Goal: Task Accomplishment & Management: Manage account settings

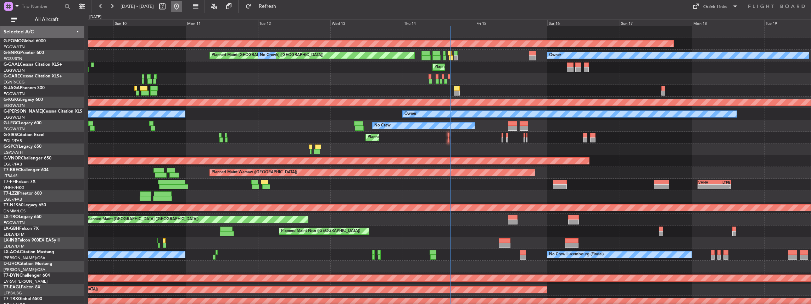
click at [182, 6] on button at bounding box center [176, 6] width 11 height 11
click at [45, 22] on span "All Aircraft" at bounding box center [46, 19] width 56 height 5
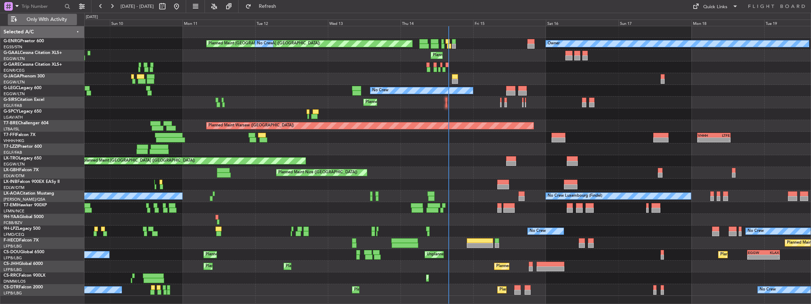
click at [45, 22] on span "Only With Activity" at bounding box center [46, 19] width 56 height 5
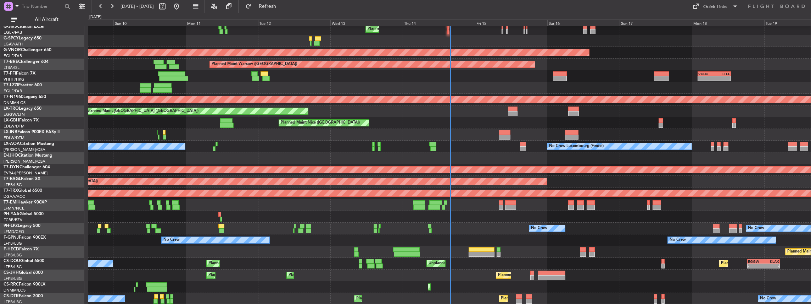
scroll to position [108, 0]
click at [40, 20] on span "All Aircraft" at bounding box center [46, 19] width 56 height 5
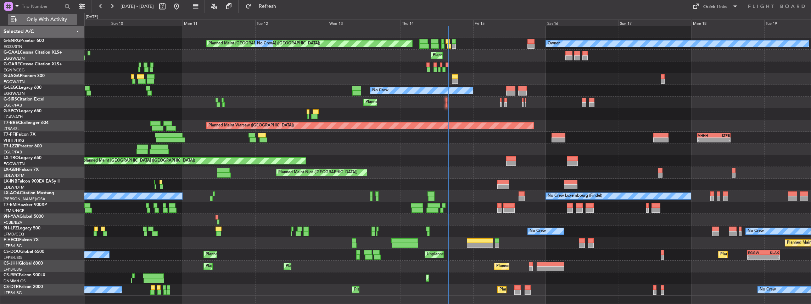
scroll to position [0, 0]
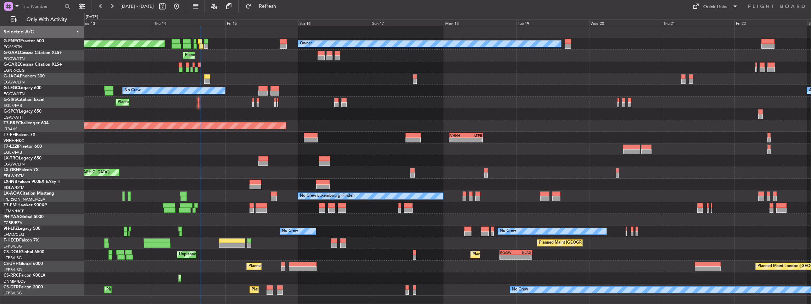
click at [401, 115] on div "Planned Maint [GEOGRAPHIC_DATA] ([GEOGRAPHIC_DATA]) Owner No Crew Planned Maint…" at bounding box center [447, 160] width 727 height 269
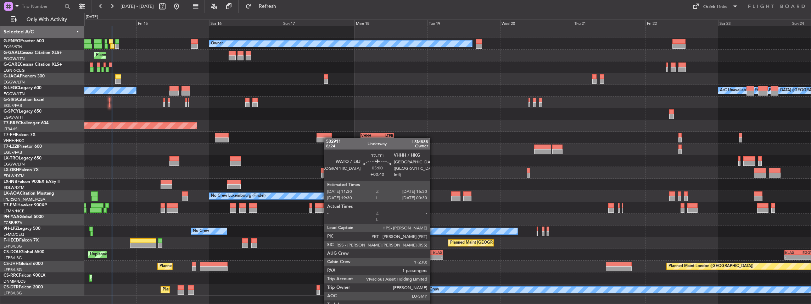
click at [316, 140] on div "Owner No Crew Planned Maint [GEOGRAPHIC_DATA] ([GEOGRAPHIC_DATA]) Planned Maint…" at bounding box center [447, 160] width 727 height 269
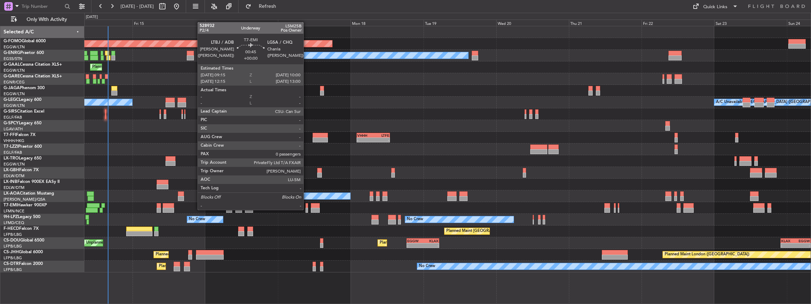
click at [307, 209] on div at bounding box center [307, 209] width 2 height 5
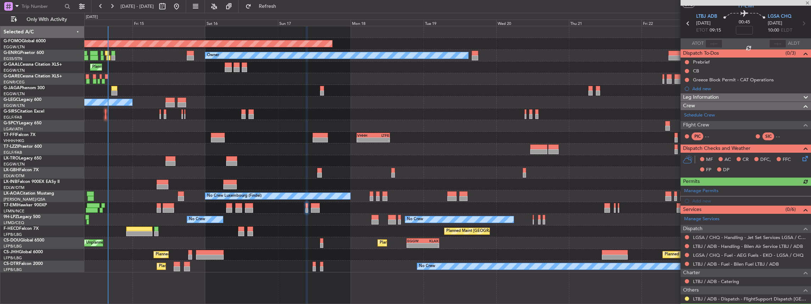
scroll to position [38, 0]
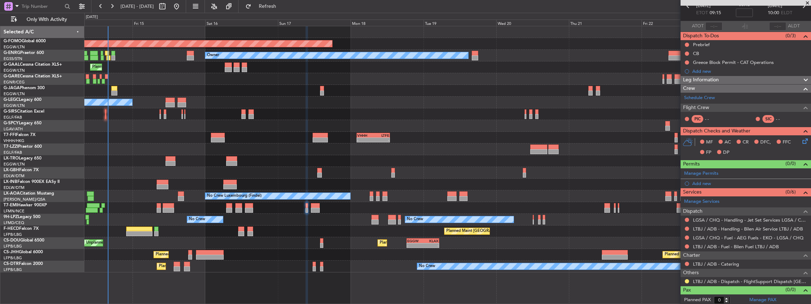
click at [320, 206] on div at bounding box center [315, 205] width 9 height 5
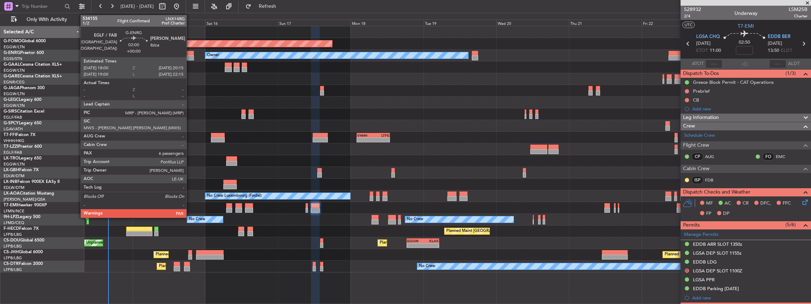
click at [189, 55] on div at bounding box center [190, 57] width 7 height 5
type input "7"
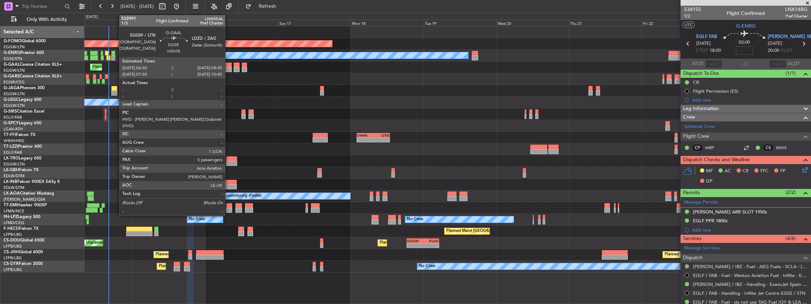
click at [229, 67] on div at bounding box center [228, 69] width 7 height 5
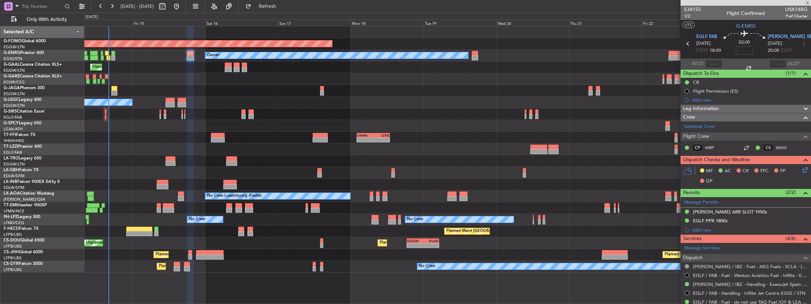
type input "+00:05"
type input "5"
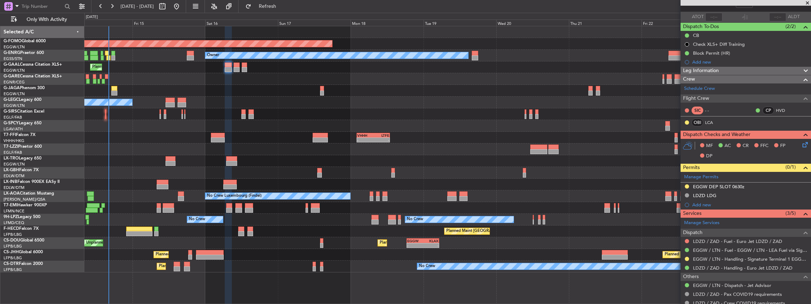
scroll to position [47, 0]
click at [689, 257] on div at bounding box center [687, 258] width 6 height 6
click at [687, 257] on button at bounding box center [687, 258] width 4 height 4
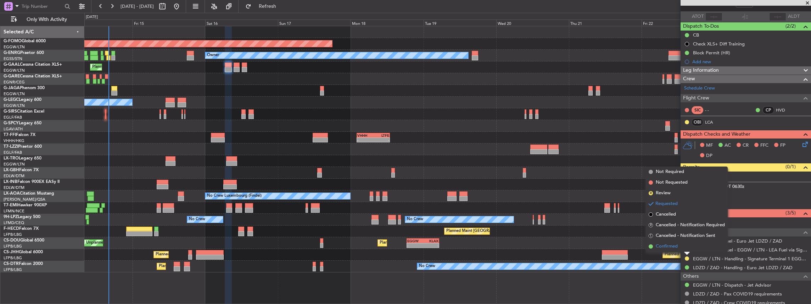
click at [679, 247] on li "Confirmed" at bounding box center [687, 246] width 82 height 11
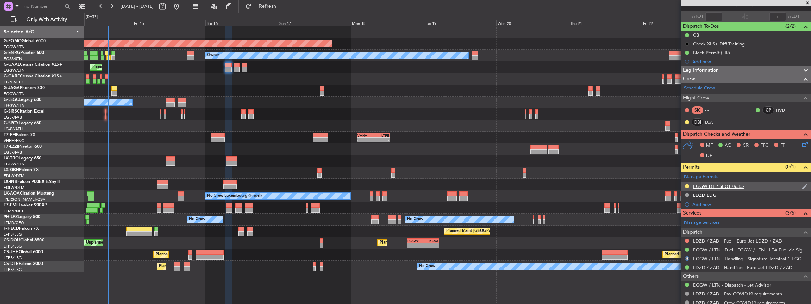
click at [759, 185] on div "EGGW DEP SLOT 0630z" at bounding box center [746, 186] width 130 height 9
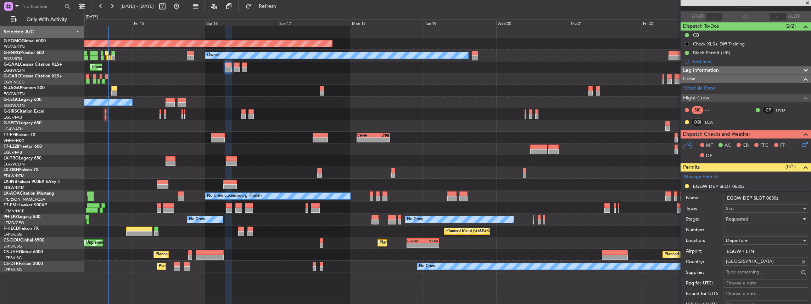
click at [741, 217] on span "Requested" at bounding box center [737, 219] width 22 height 6
drag, startPoint x: 750, startPoint y: 275, endPoint x: 750, endPoint y: 264, distance: 10.6
click at [750, 275] on span "Received OK" at bounding box center [765, 275] width 77 height 11
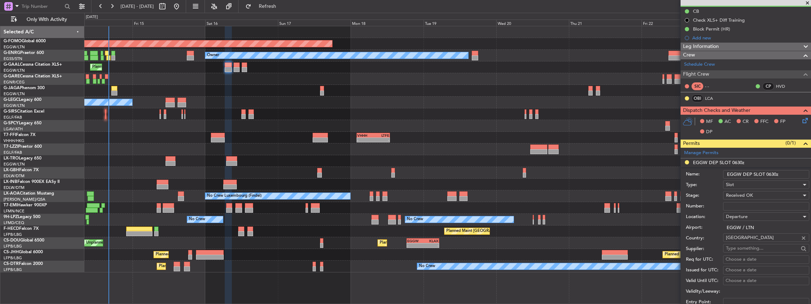
click at [763, 207] on input "Number:" at bounding box center [766, 206] width 86 height 9
paste input "1344"
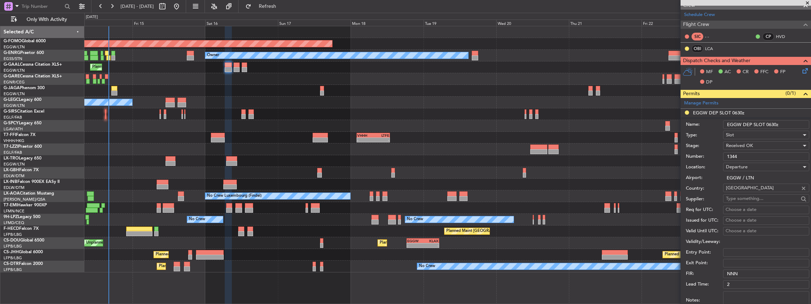
scroll to position [165, 0]
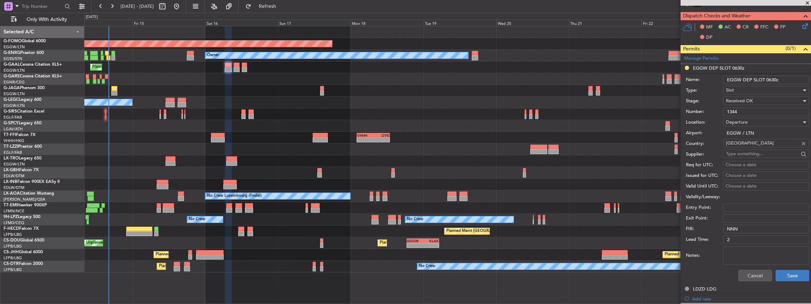
type input "1344"
click at [795, 274] on button "Save" at bounding box center [793, 275] width 34 height 11
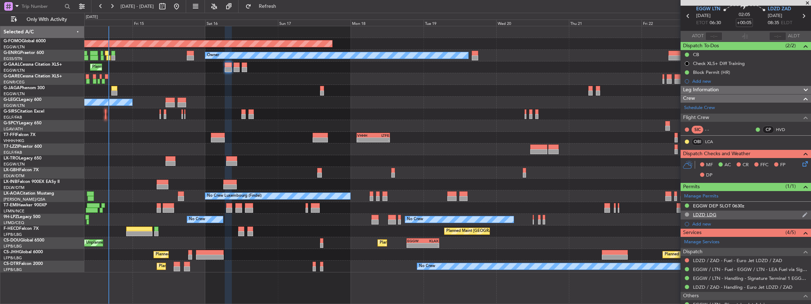
scroll to position [0, 0]
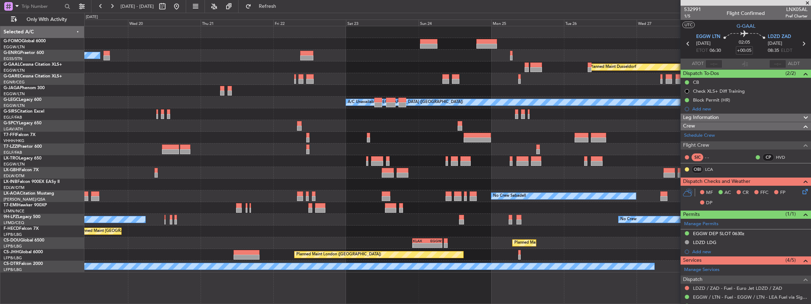
click at [225, 140] on div "- - VHHH 02:00 Z LTFE 13:00 Z" at bounding box center [447, 138] width 727 height 12
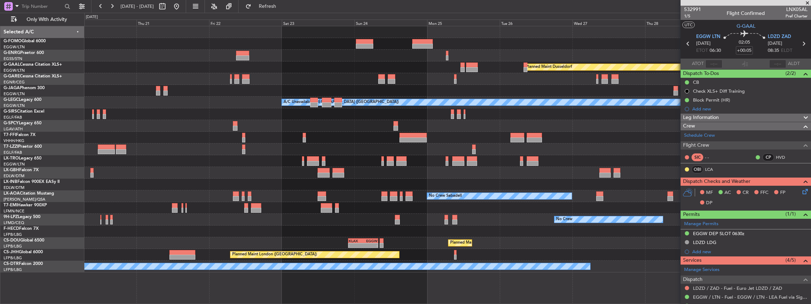
click at [452, 138] on div "VHHH 02:00 Z LTFE 13:00 Z - -" at bounding box center [447, 138] width 727 height 12
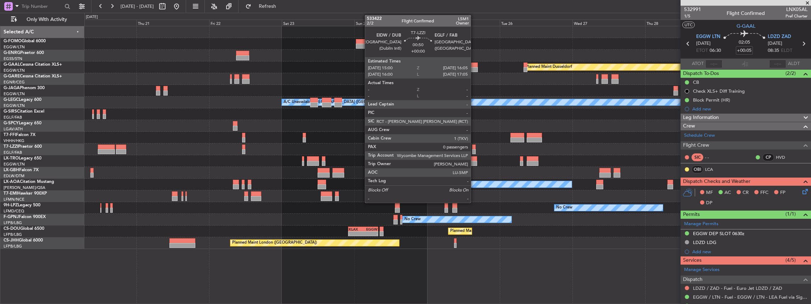
click at [474, 149] on div at bounding box center [474, 151] width 4 height 5
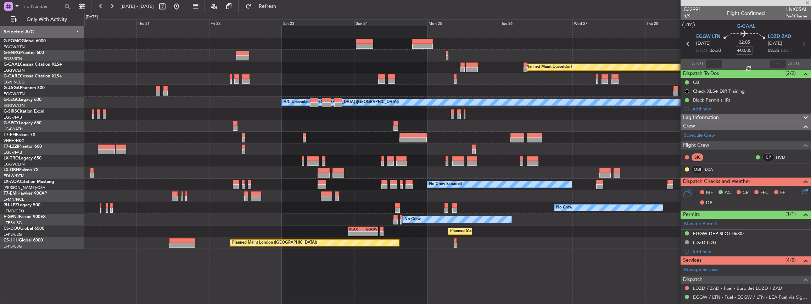
type input "0"
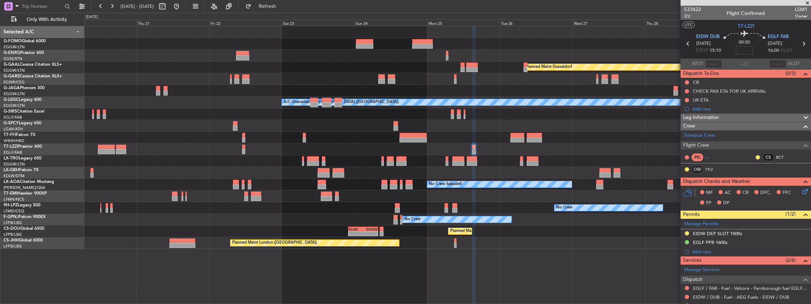
scroll to position [94, 0]
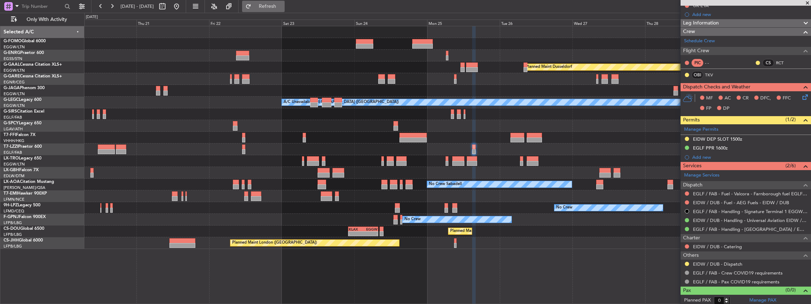
click at [283, 7] on span "Refresh" at bounding box center [268, 6] width 30 height 5
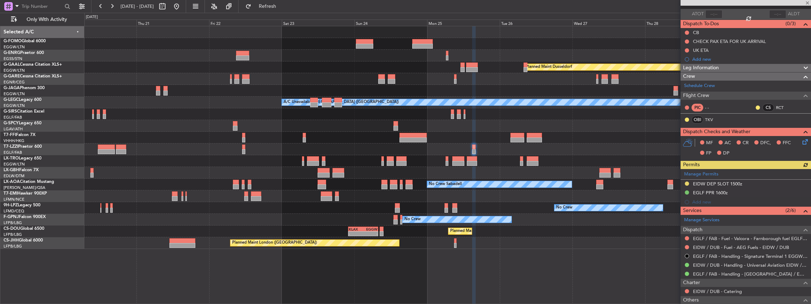
scroll to position [0, 0]
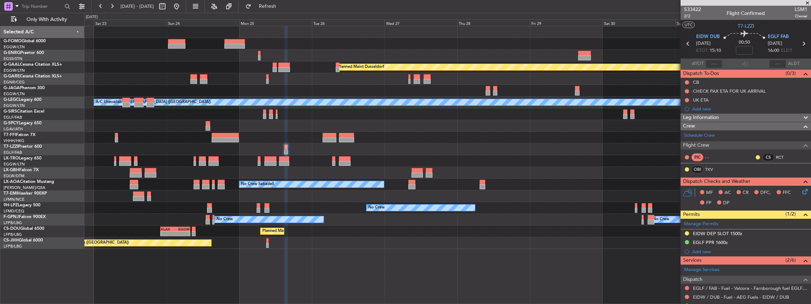
click at [196, 137] on div "Planned Maint Dusseldorf Planned Maint London (Luton) A/C Unavailable London (L…" at bounding box center [447, 137] width 727 height 222
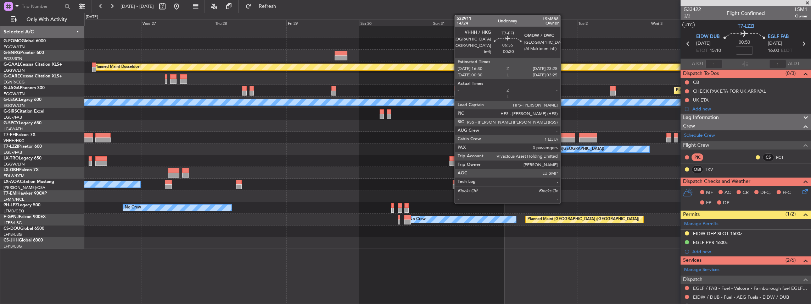
click at [216, 137] on div at bounding box center [447, 138] width 727 height 12
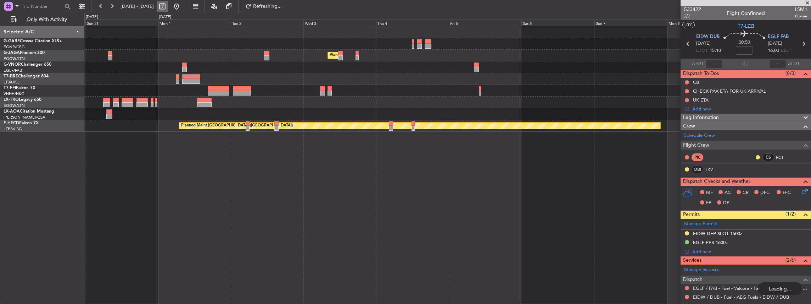
click at [168, 7] on button at bounding box center [162, 6] width 11 height 11
select select "8"
select select "2025"
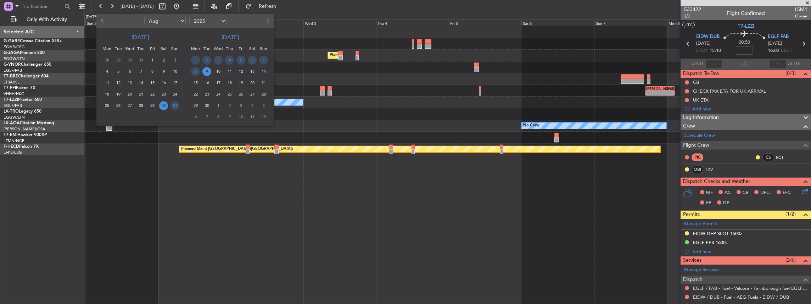
click at [265, 20] on button "Next month" at bounding box center [268, 20] width 8 height 11
click at [267, 20] on span "Next month" at bounding box center [267, 20] width 4 height 4
click at [217, 94] on span "21" at bounding box center [218, 94] width 9 height 9
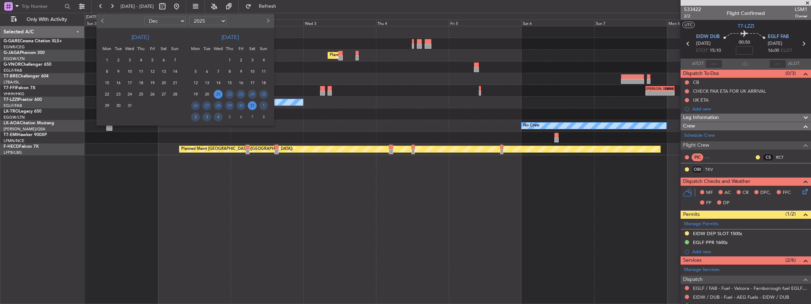
click at [254, 105] on span "31" at bounding box center [252, 105] width 9 height 9
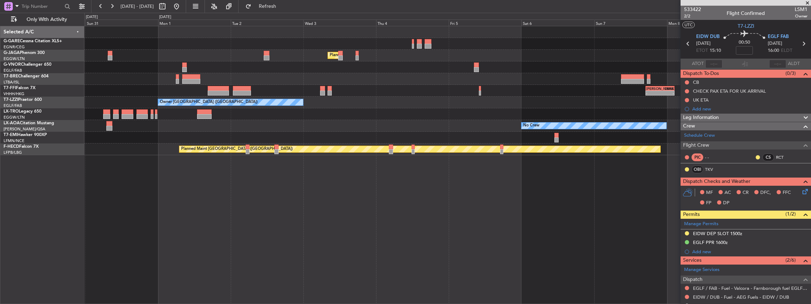
select select "1"
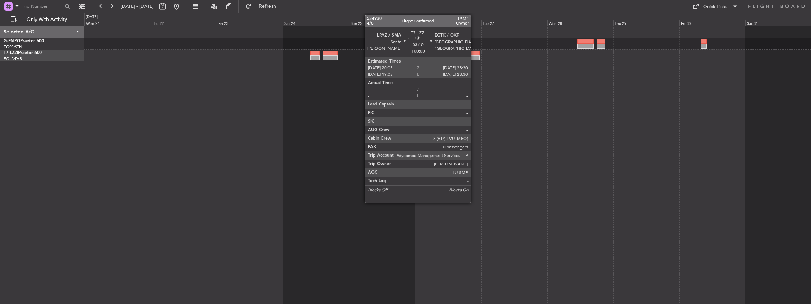
click at [474, 56] on div at bounding box center [475, 57] width 10 height 5
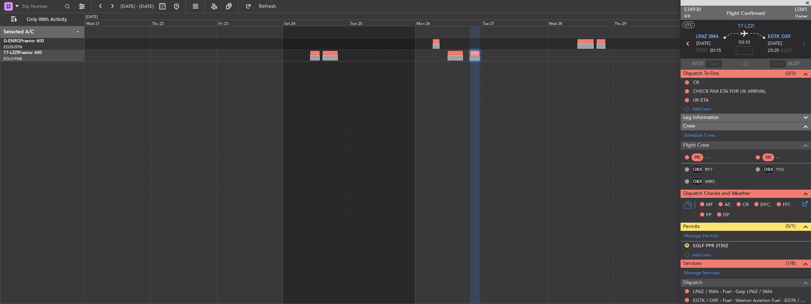
click at [439, 42] on div at bounding box center [436, 41] width 7 height 5
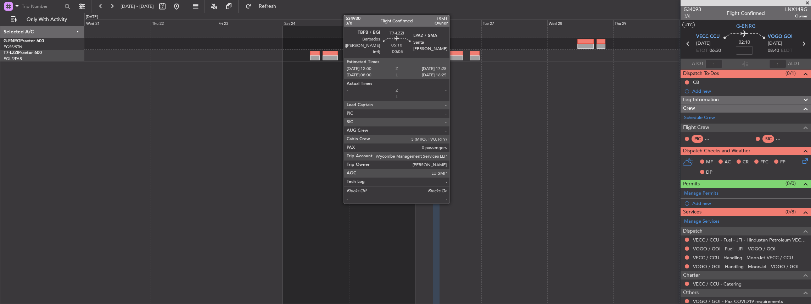
click at [453, 54] on div at bounding box center [455, 53] width 15 height 5
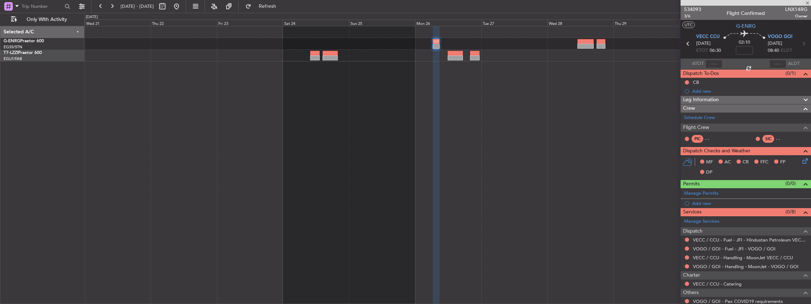
type input "-00:05"
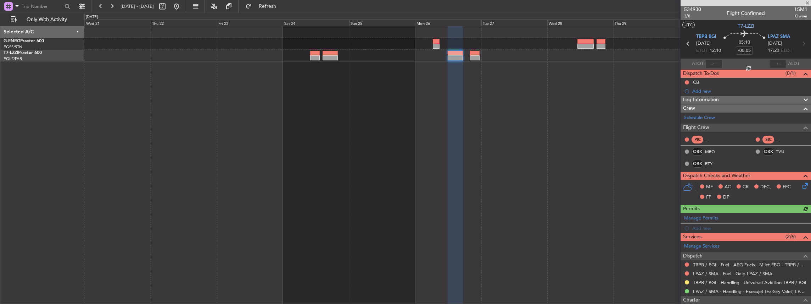
scroll to position [62, 0]
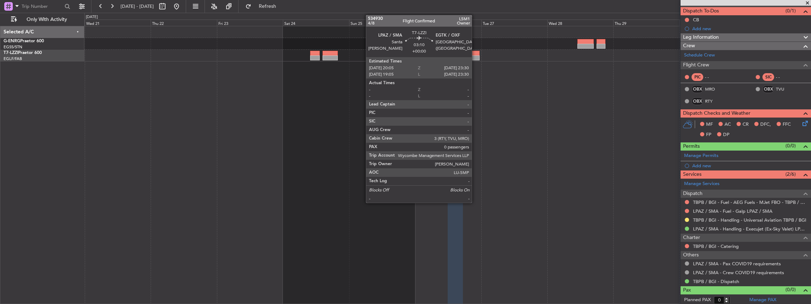
click at [476, 57] on div at bounding box center [475, 57] width 10 height 5
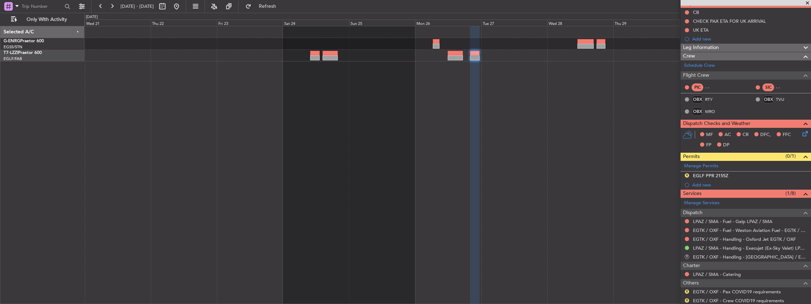
scroll to position [94, 0]
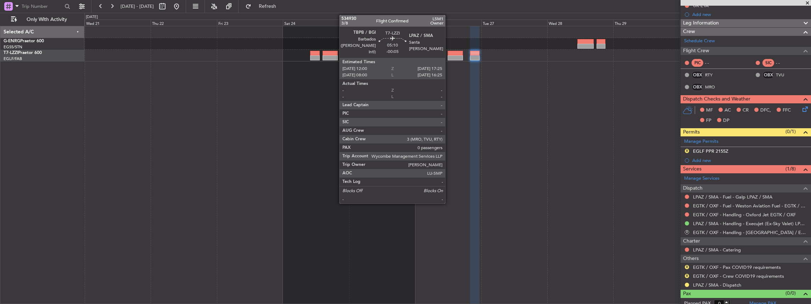
click at [449, 55] on div at bounding box center [455, 57] width 15 height 5
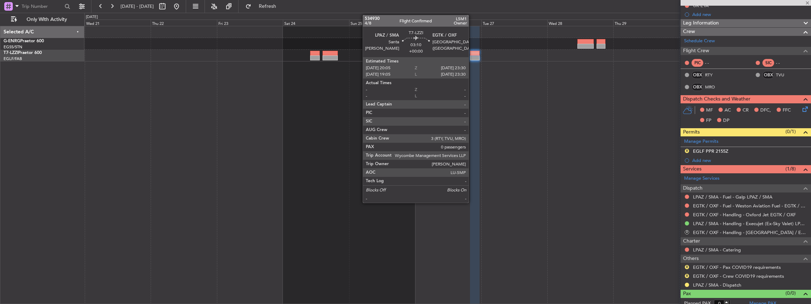
type input "-00:05"
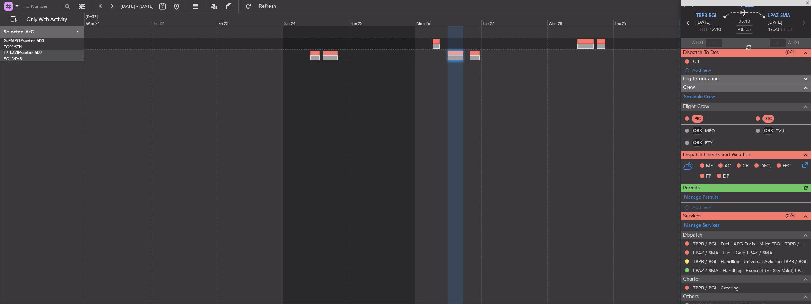
scroll to position [47, 0]
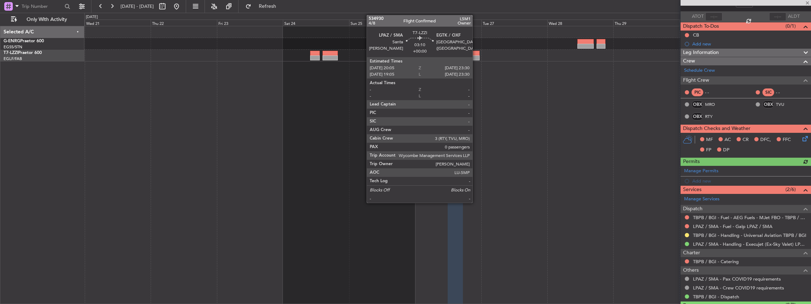
click at [475, 55] on div at bounding box center [475, 53] width 10 height 5
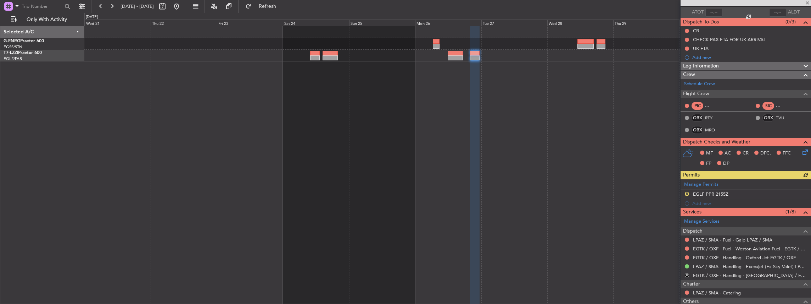
scroll to position [71, 0]
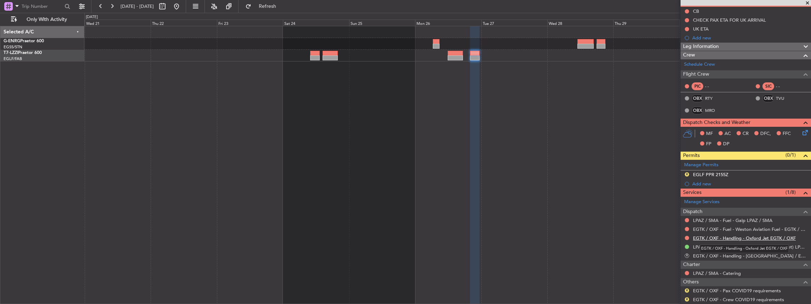
click at [727, 235] on link "EGTK / OXF - Handling - Oxford Jet EGTK / OXF" at bounding box center [744, 238] width 103 height 6
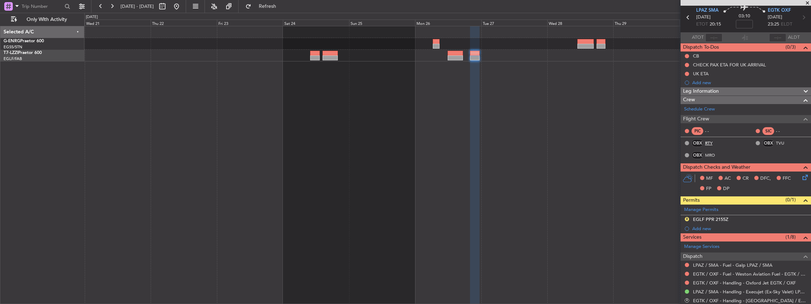
scroll to position [47, 0]
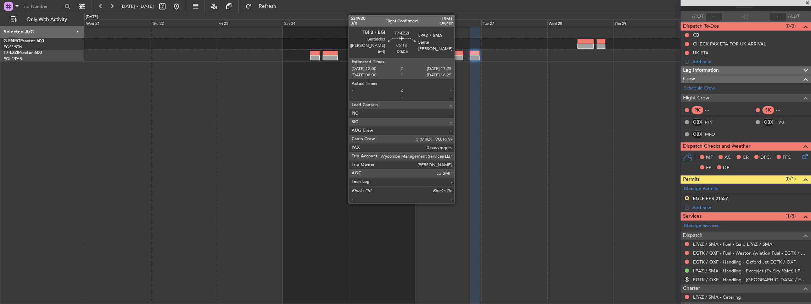
click at [458, 56] on div at bounding box center [455, 57] width 15 height 5
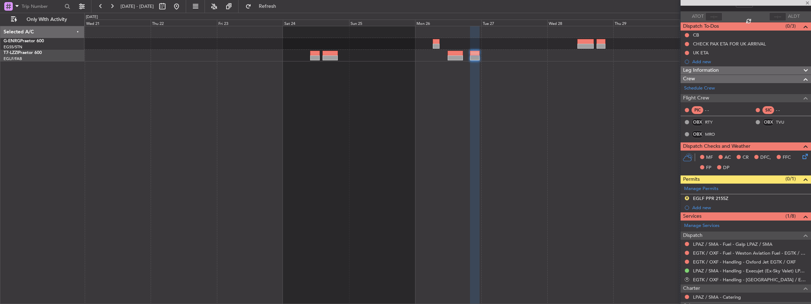
type input "-00:05"
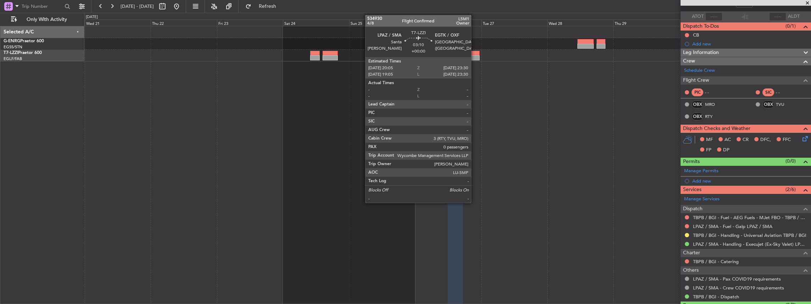
click at [475, 54] on div at bounding box center [475, 53] width 10 height 5
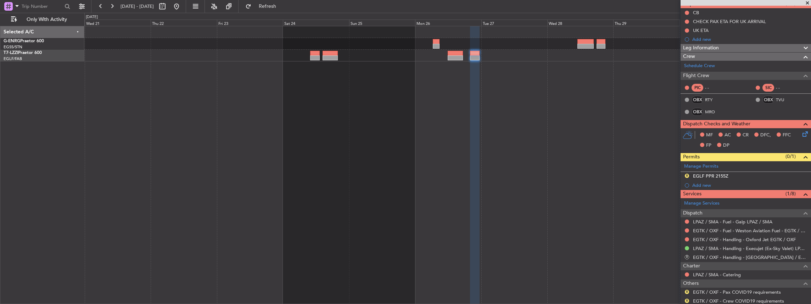
scroll to position [71, 0]
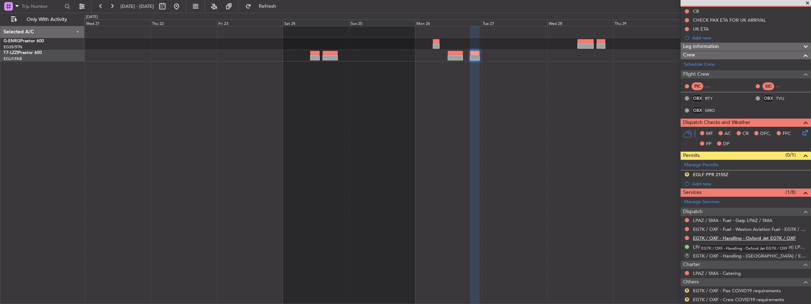
click at [718, 236] on link "EGTK / OXF - Handling - Oxford Jet EGTK / OXF" at bounding box center [744, 238] width 103 height 6
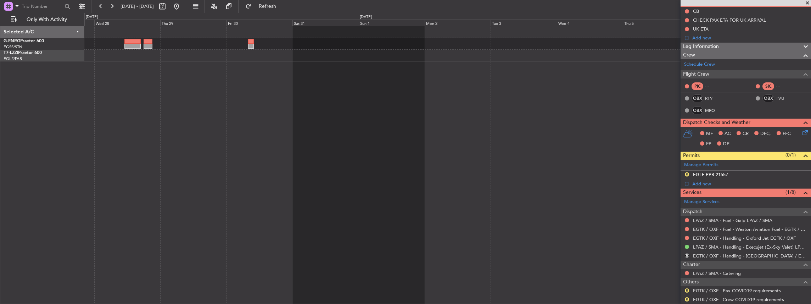
click at [163, 164] on div at bounding box center [447, 165] width 727 height 278
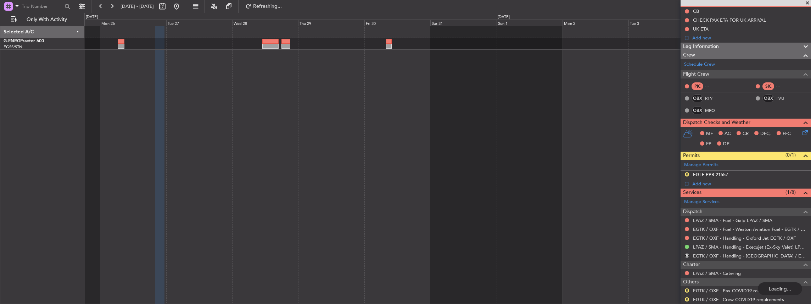
click at [334, 166] on div at bounding box center [447, 165] width 727 height 278
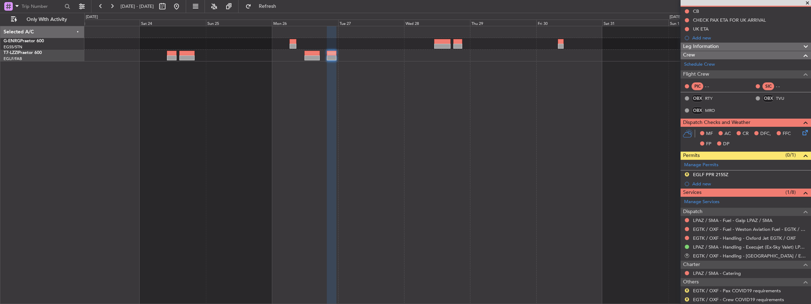
click at [516, 164] on div at bounding box center [447, 165] width 727 height 278
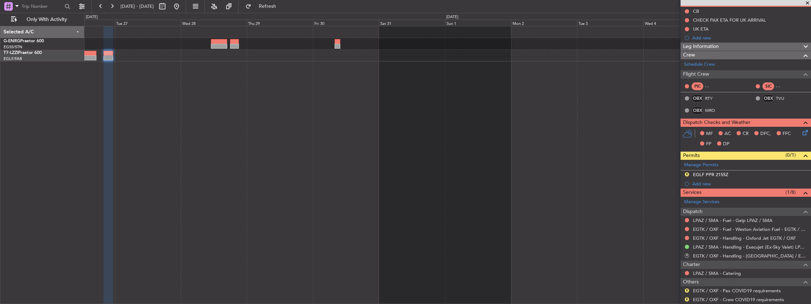
click at [359, 140] on div at bounding box center [447, 165] width 727 height 278
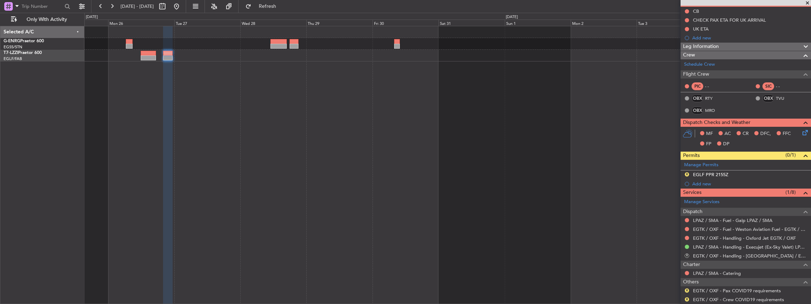
click at [448, 138] on div at bounding box center [447, 165] width 727 height 278
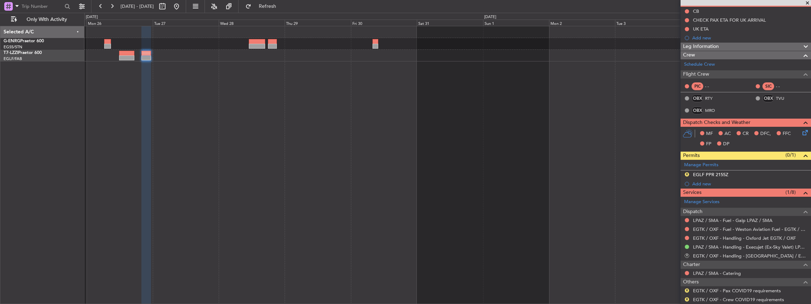
click at [404, 90] on div at bounding box center [447, 165] width 727 height 278
click at [283, 9] on span "Refresh" at bounding box center [268, 6] width 30 height 5
click at [709, 246] on link "LPAZ / SMA - Handling - Execujet (Ex-Sky Valet) LPAZ / SMA" at bounding box center [750, 247] width 115 height 6
click at [288, 0] on fb-refresh-button "Refresh" at bounding box center [264, 6] width 50 height 13
click at [283, 6] on span "Refresh" at bounding box center [268, 6] width 30 height 5
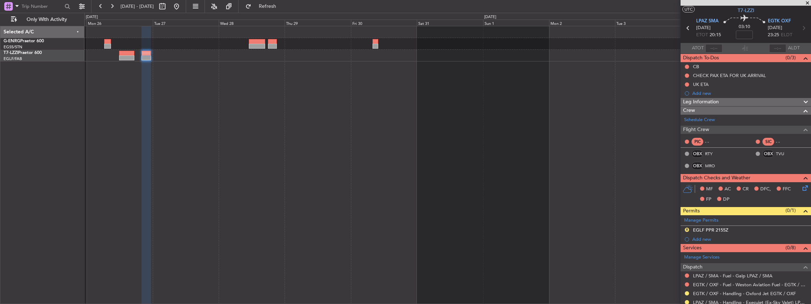
scroll to position [0, 0]
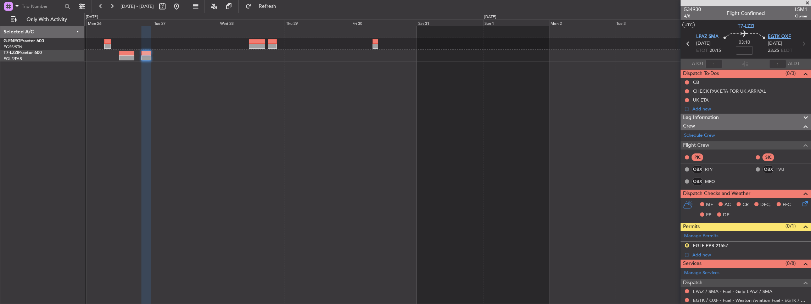
click at [775, 37] on span "EGTK OXF" at bounding box center [779, 36] width 23 height 7
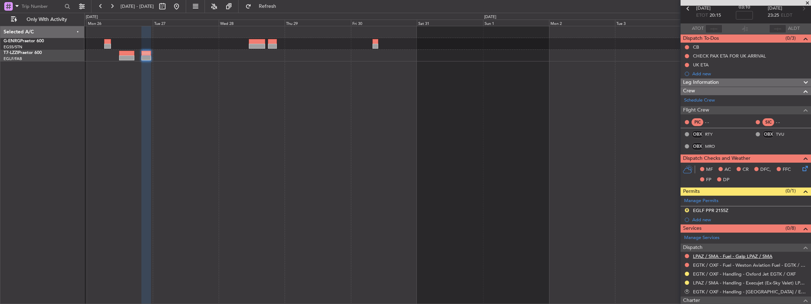
scroll to position [71, 0]
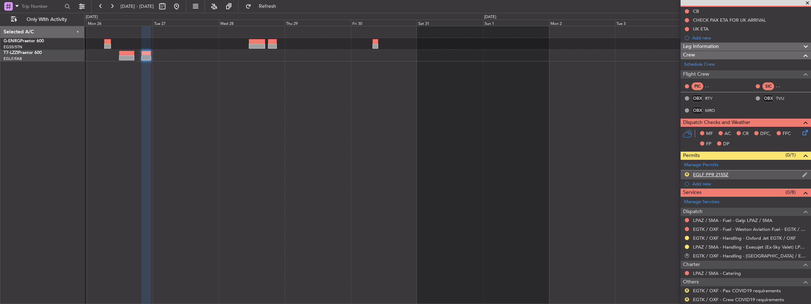
click at [803, 173] on img at bounding box center [805, 174] width 5 height 6
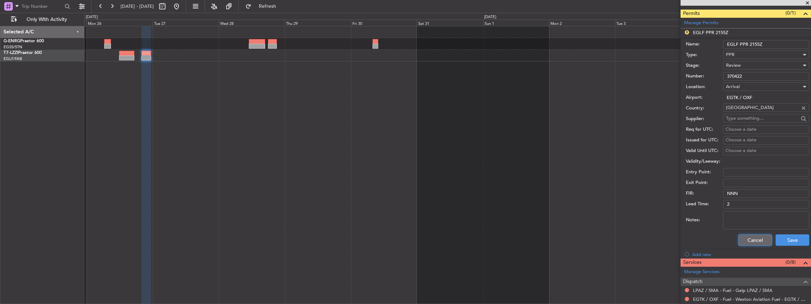
click at [764, 240] on button "Cancel" at bounding box center [756, 239] width 34 height 11
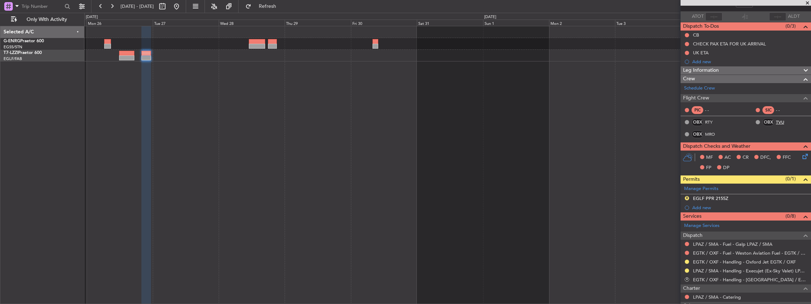
scroll to position [3, 0]
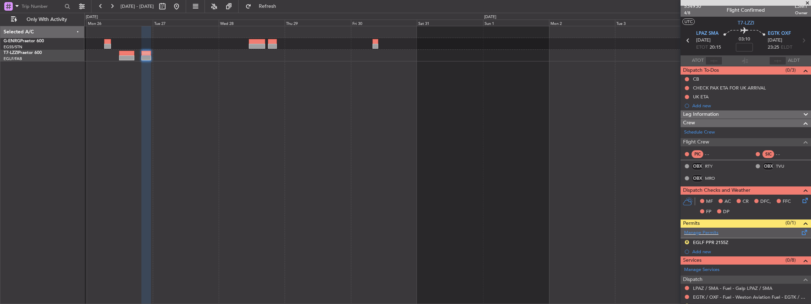
click at [803, 233] on span at bounding box center [805, 230] width 9 height 5
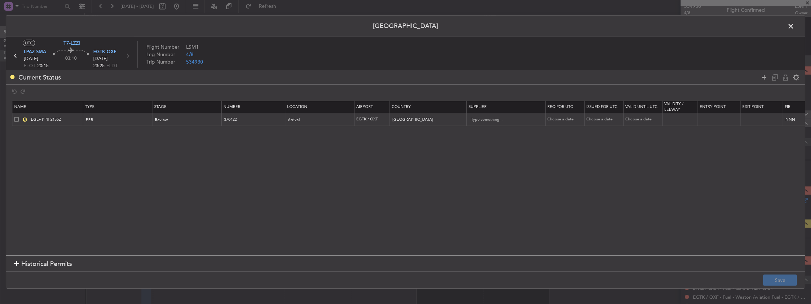
click at [16, 118] on span at bounding box center [16, 119] width 5 height 5
click at [19, 117] on input "checkbox" at bounding box center [19, 117] width 0 height 0
click at [787, 77] on icon at bounding box center [786, 77] width 9 height 9
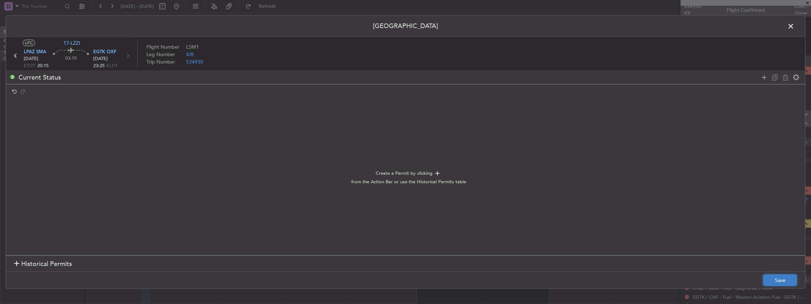
click at [778, 280] on button "Save" at bounding box center [780, 279] width 34 height 11
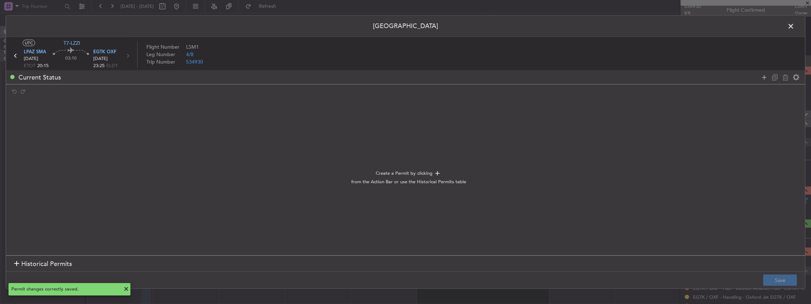
click at [795, 25] on span at bounding box center [795, 28] width 0 height 14
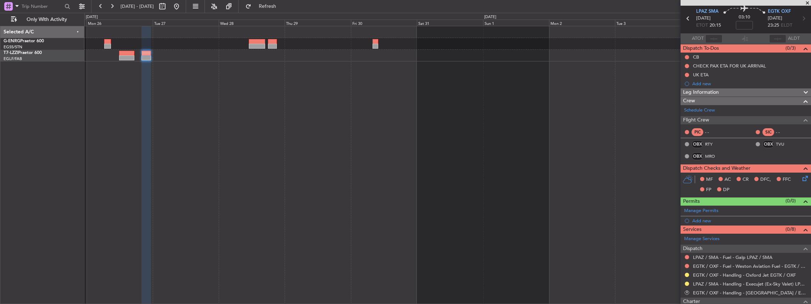
scroll to position [0, 0]
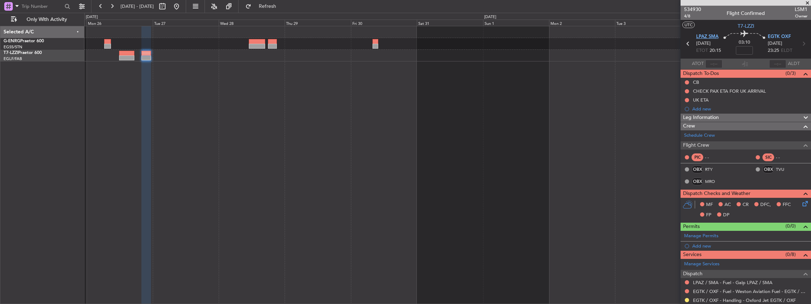
click at [698, 37] on span "LPAZ SMA" at bounding box center [707, 36] width 22 height 7
click at [779, 33] on section "LPAZ SMA 26/01/2026 ETOT 20:15 03:10 EGTK OXF 26/01/2026 23:25 ELDT" at bounding box center [746, 44] width 130 height 28
click at [778, 34] on span "EGTK OXF" at bounding box center [779, 36] width 23 height 7
click at [182, 5] on button at bounding box center [176, 6] width 11 height 11
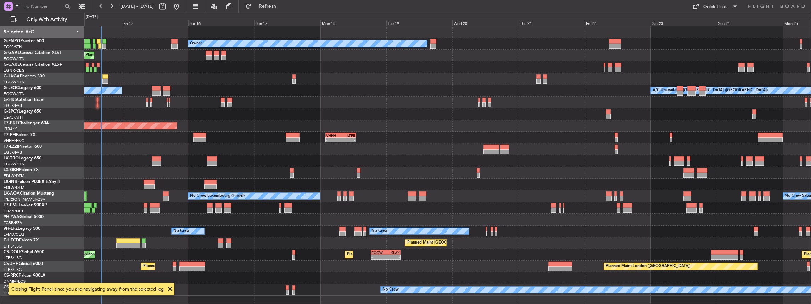
click at [251, 147] on div "Owner No Crew Planned Maint London (Stansted) Planned Maint Planned Maint Dusse…" at bounding box center [447, 165] width 727 height 278
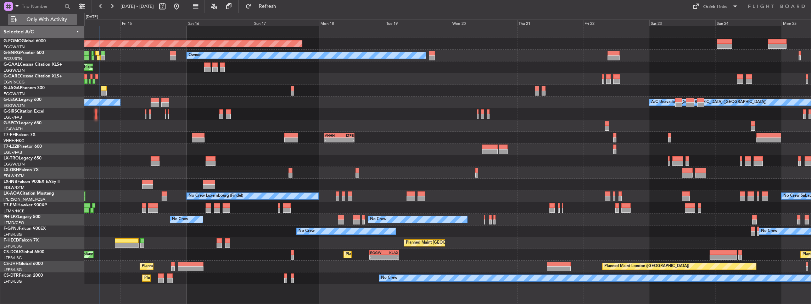
click at [42, 20] on span "Only With Activity" at bounding box center [46, 19] width 56 height 5
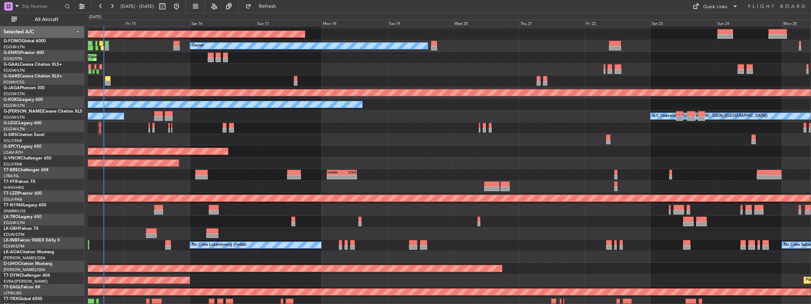
scroll to position [10, 0]
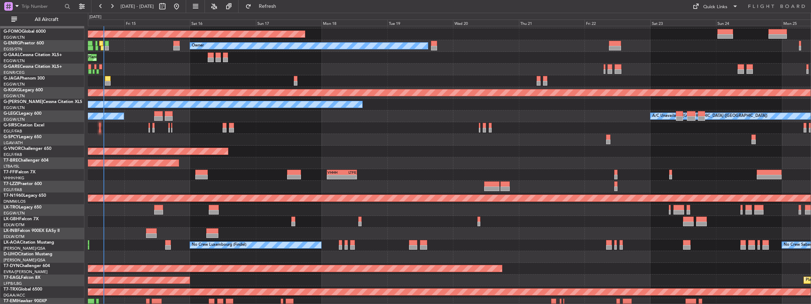
click at [288, 154] on div "Planned Maint London ([GEOGRAPHIC_DATA])" at bounding box center [449, 151] width 723 height 12
click at [44, 19] on span "All Aircraft" at bounding box center [46, 19] width 56 height 5
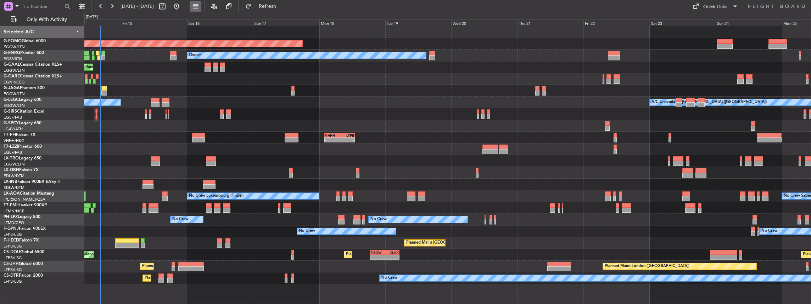
click at [201, 7] on button at bounding box center [195, 6] width 11 height 11
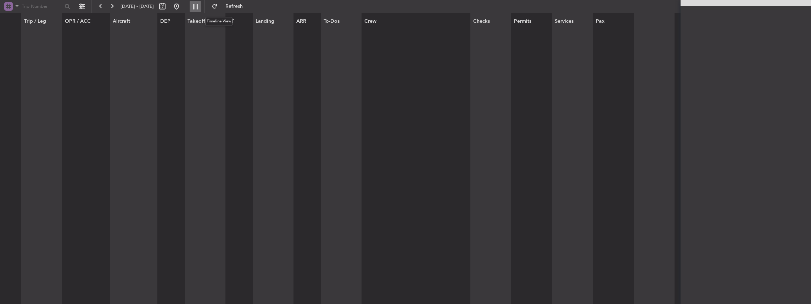
click at [201, 7] on button at bounding box center [195, 6] width 11 height 11
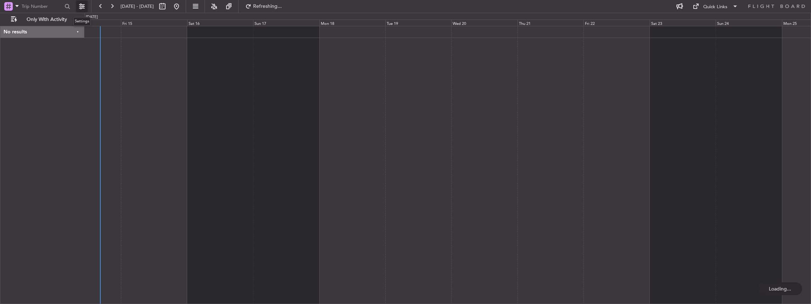
click at [80, 5] on button at bounding box center [81, 6] width 11 height 11
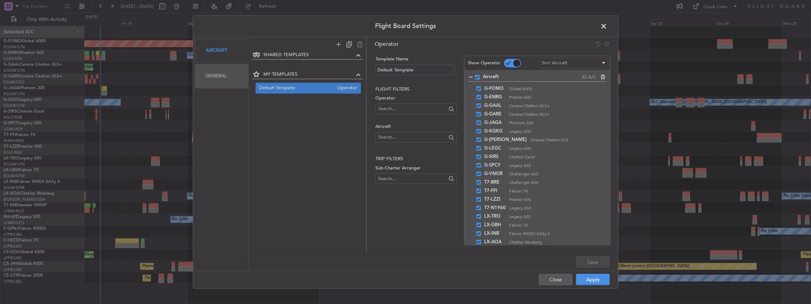
click at [232, 77] on div "General" at bounding box center [222, 76] width 54 height 24
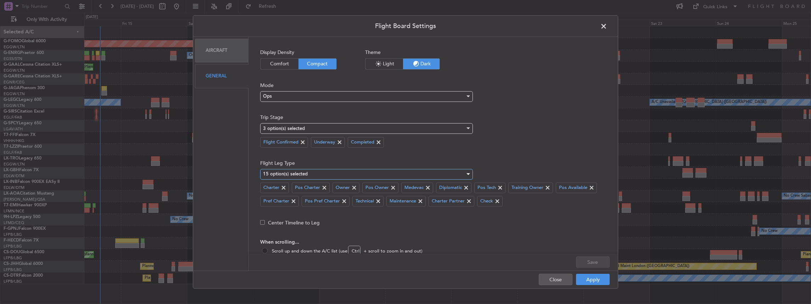
click at [294, 172] on mat-select-trigger "15 option(s) selected" at bounding box center [285, 174] width 45 height 5
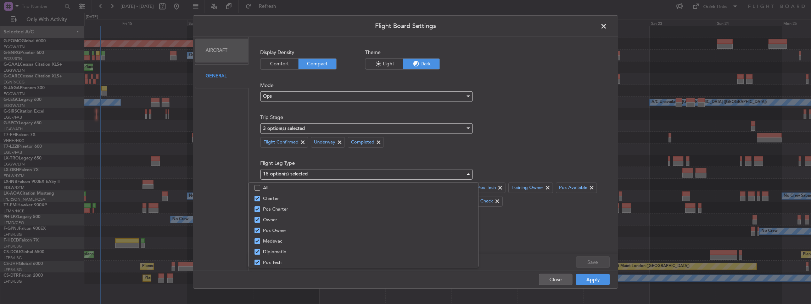
click at [496, 155] on div at bounding box center [405, 152] width 811 height 304
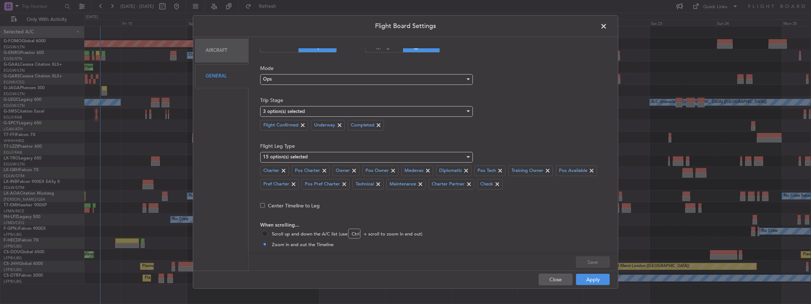
scroll to position [23, 0]
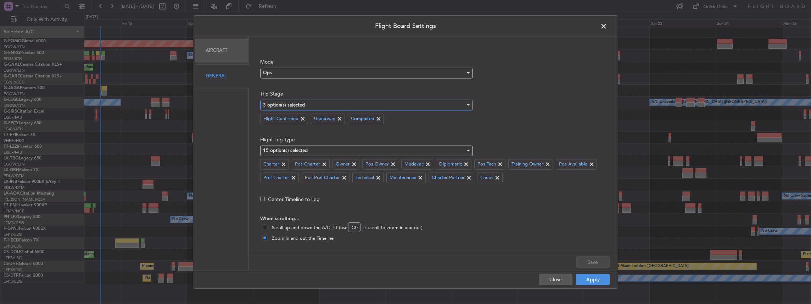
click at [373, 104] on div "3 option(s) selected" at bounding box center [364, 105] width 202 height 11
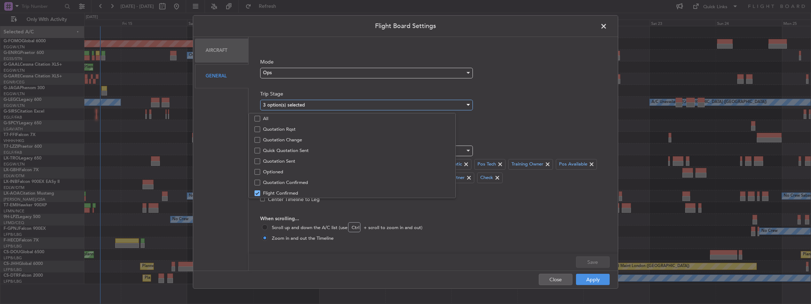
scroll to position [22, 0]
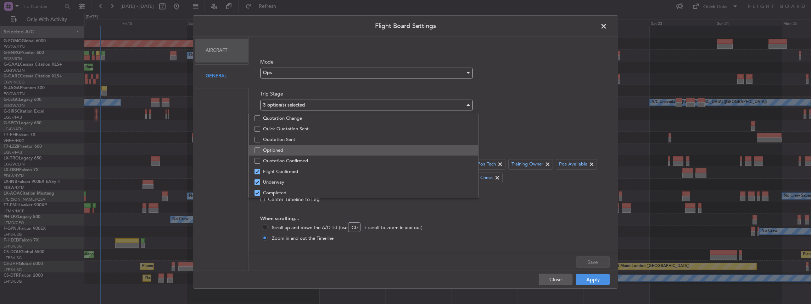
click at [324, 152] on span "Optioned" at bounding box center [368, 150] width 210 height 11
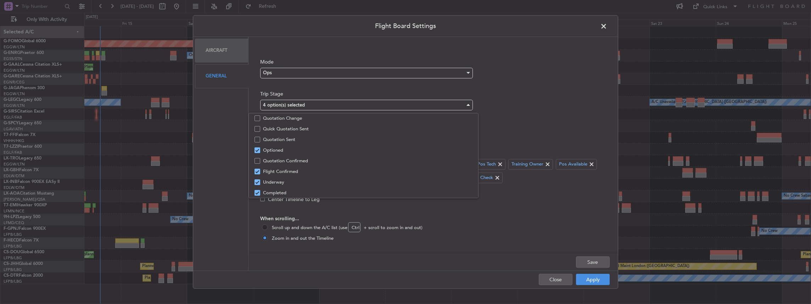
click at [496, 94] on div at bounding box center [405, 152] width 811 height 304
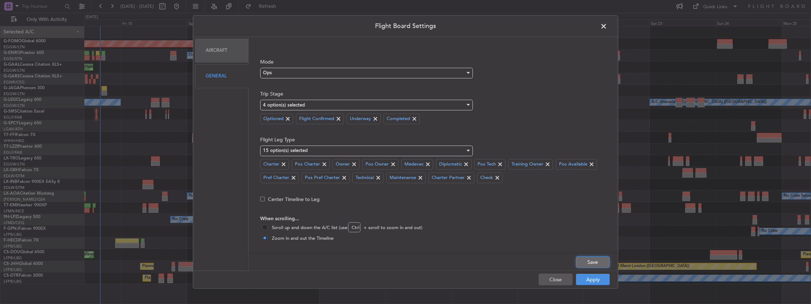
click at [589, 263] on button "Save" at bounding box center [593, 261] width 34 height 11
click at [589, 279] on button "Apply" at bounding box center [593, 278] width 34 height 11
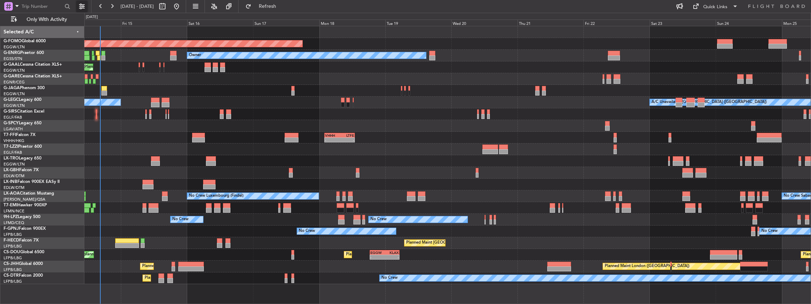
click at [83, 7] on button at bounding box center [81, 6] width 11 height 11
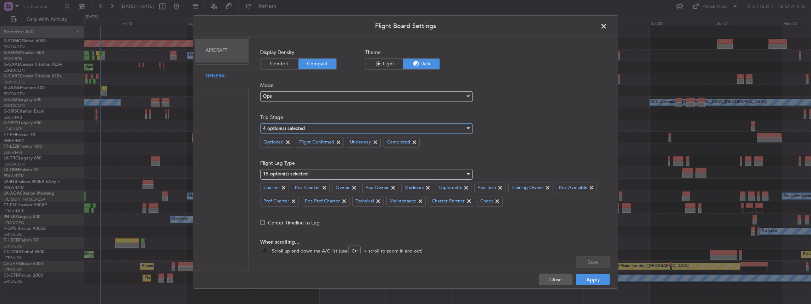
click at [315, 128] on div "4 option(s) selected" at bounding box center [364, 128] width 202 height 11
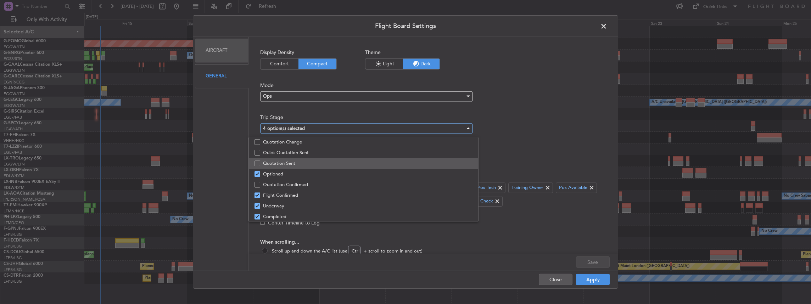
scroll to position [0, 0]
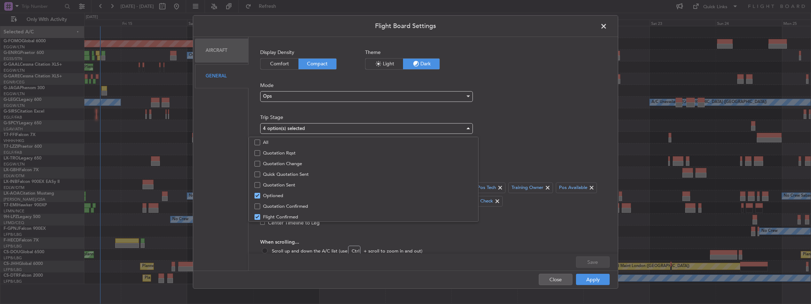
click at [564, 136] on div at bounding box center [405, 152] width 811 height 304
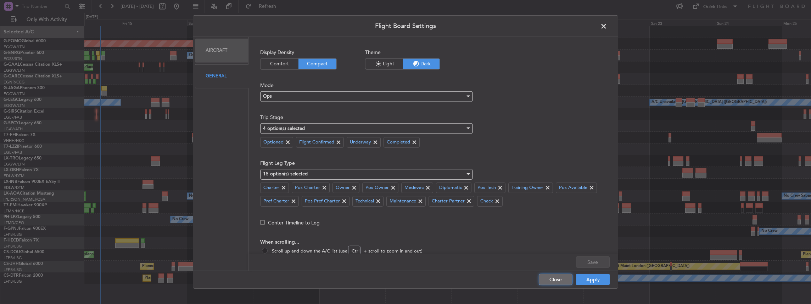
drag, startPoint x: 557, startPoint y: 281, endPoint x: 553, endPoint y: 269, distance: 12.6
click at [557, 281] on button "Close" at bounding box center [556, 278] width 34 height 11
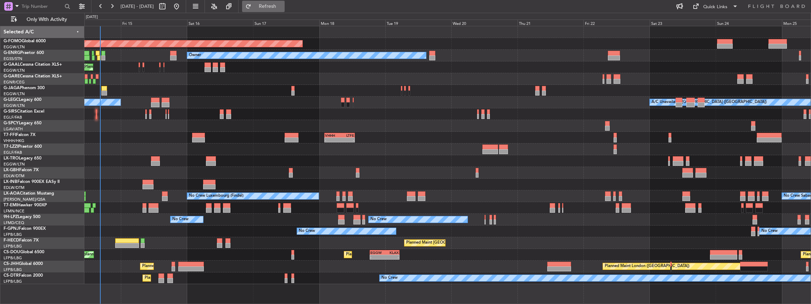
click at [283, 4] on span "Refresh" at bounding box center [268, 6] width 30 height 5
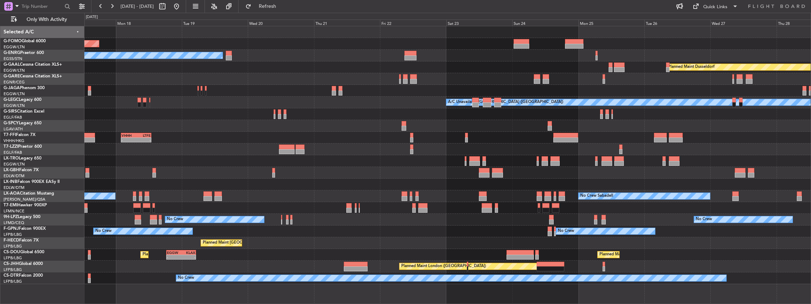
click at [516, 214] on div "No Crew No Crew No Crew" at bounding box center [447, 219] width 727 height 12
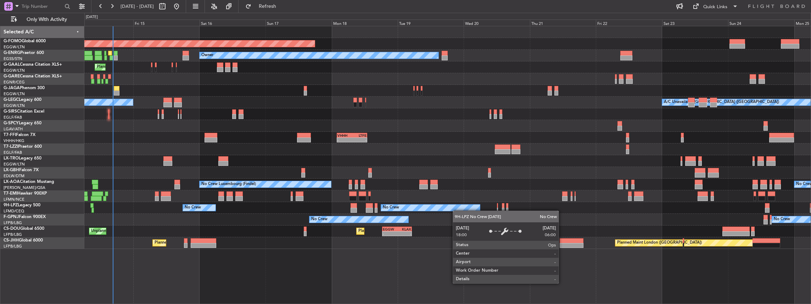
click at [454, 207] on div "Planned Maint Windsor Locks (Bradley Intl) Owner No Crew Planned Maint London (…" at bounding box center [447, 137] width 727 height 222
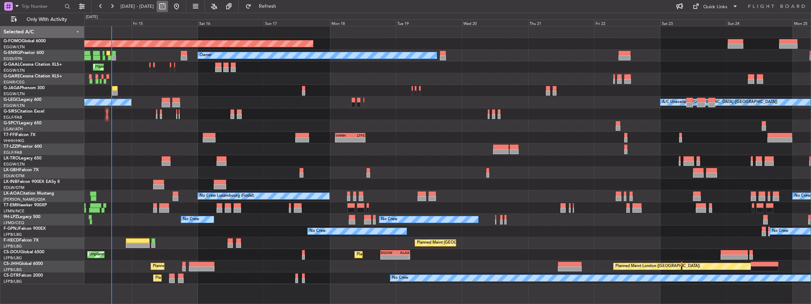
click at [168, 9] on button at bounding box center [162, 6] width 11 height 11
select select "8"
select select "2025"
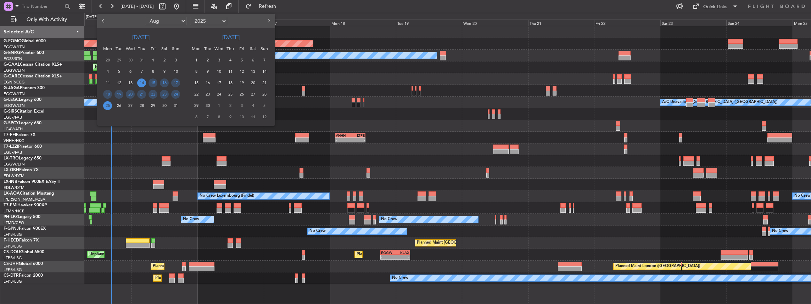
click at [267, 21] on span "Next month" at bounding box center [268, 20] width 4 height 4
click at [268, 21] on span "Next month" at bounding box center [268, 20] width 4 height 4
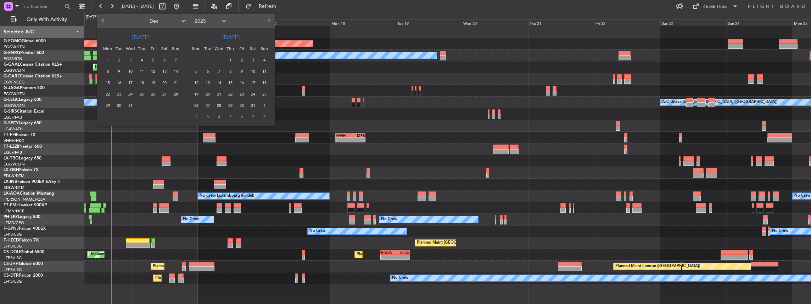
select select "1"
select select "2026"
click at [106, 70] on span "5" at bounding box center [107, 71] width 9 height 9
click at [140, 93] on span "22" at bounding box center [141, 94] width 9 height 9
click at [156, 107] on span "30" at bounding box center [153, 105] width 9 height 9
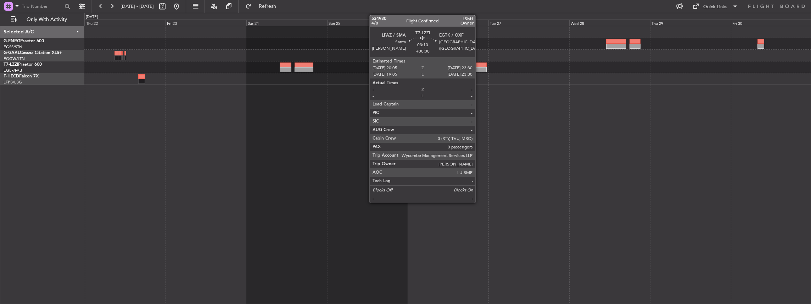
click at [479, 68] on div at bounding box center [481, 69] width 12 height 5
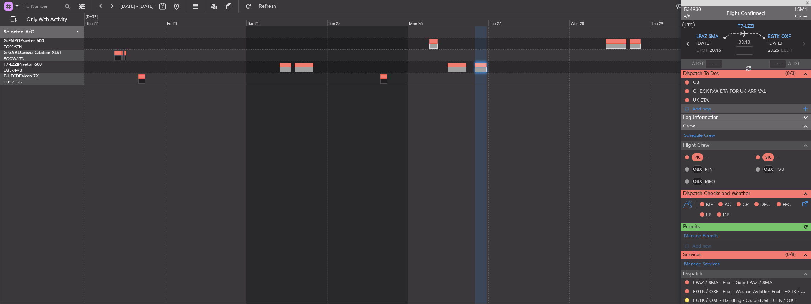
click at [692, 109] on div "Add new" at bounding box center [746, 108] width 130 height 9
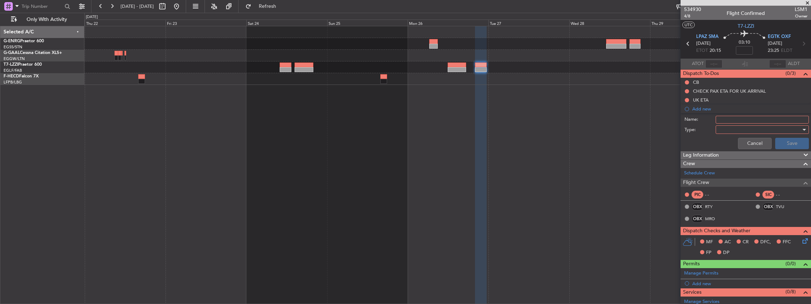
click at [747, 122] on input "Name:" at bounding box center [762, 120] width 93 height 8
click at [761, 119] on input "Fictive Departure 06JUN" at bounding box center [762, 120] width 93 height 8
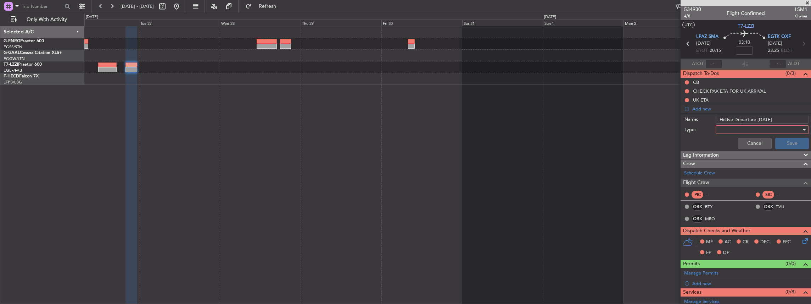
click at [243, 165] on div at bounding box center [447, 165] width 727 height 278
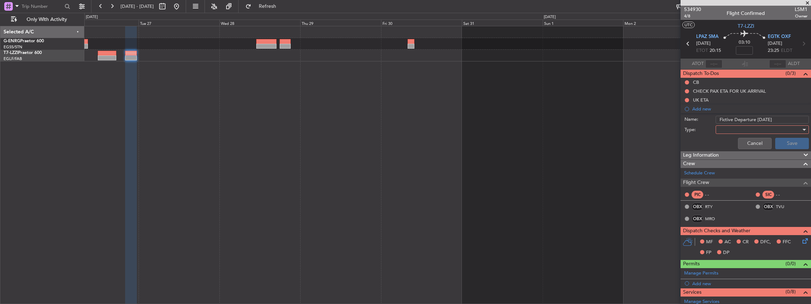
type input "Fictive Departure 02FEB"
click at [771, 127] on div at bounding box center [760, 129] width 83 height 11
click at [726, 144] on span "Generic" at bounding box center [760, 143] width 84 height 11
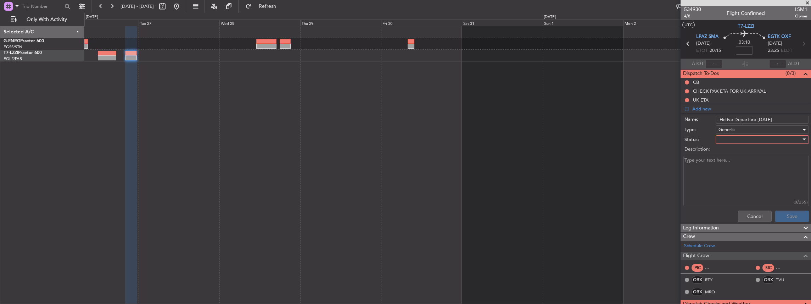
click at [724, 143] on div at bounding box center [760, 139] width 83 height 11
click at [741, 165] on span "In Progress" at bounding box center [760, 164] width 84 height 11
click at [749, 185] on textarea "Description:" at bounding box center [747, 181] width 126 height 51
paste textarea "Dear Team, Please note that below flights are cancelled. Kindly cancel all arra…"
type textarea "Dear Team, Please note that below flights are cancelled. Kindly cancel all arra…"
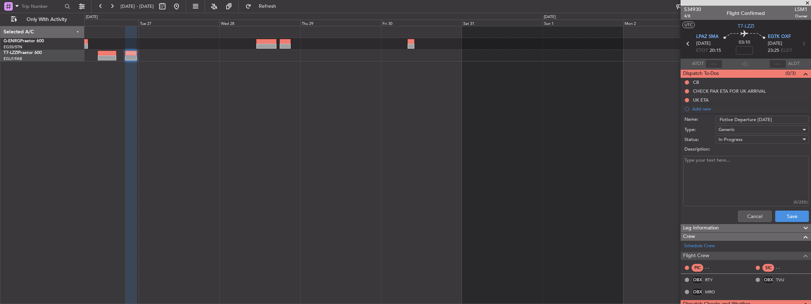
paste textarea "SKED ETD LGKO/KGS 17/AUG 1045Z - ETA LEIB/IBZ 17/AUG 1345Z CREW 3 PAX 7 SKED ET…"
type textarea "SKED ETD LGKO/KGS 17/AUG 1045Z - ETA LEIB/IBZ 17/AUG 1345Z CREW 3 PAX 7 SKED ET…"
paste textarea "Sked ETD EGTK/OXF 02/feb 1400Z - ETA LPAZ/SMA 02/feb 1740Z Crew 3 PAX TBA"
click at [744, 160] on textarea "Sked ETD EGTK/OXF 02/feb 1400Z - ETA LPAZ/SMA 02/feb 1740Z Crew 3 PAX TBA" at bounding box center [747, 181] width 126 height 51
click at [698, 167] on textarea "Sked ETD EGTK/OXF 02/FEB 1400Z - ETA LPAZ/SMA 02/feb 1740Z Crew 3 PAX TBA" at bounding box center [747, 181] width 126 height 51
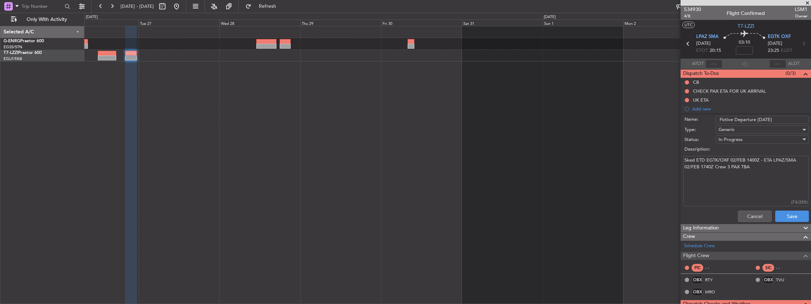
click at [774, 188] on textarea "Sked ETD EGTK/OXF 02/FEB 1400Z - ETA LPAZ/SMA 02/FEB 1740Z Crew 3 PAX TBA" at bounding box center [747, 181] width 126 height 51
type textarea "Sked ETD EGTK/OXF 02/FEB 1400Z - ETA LPAZ/SMA 02/FEB 1740Z Crew 3 PAX TBA"
click at [784, 213] on button "Save" at bounding box center [793, 215] width 34 height 11
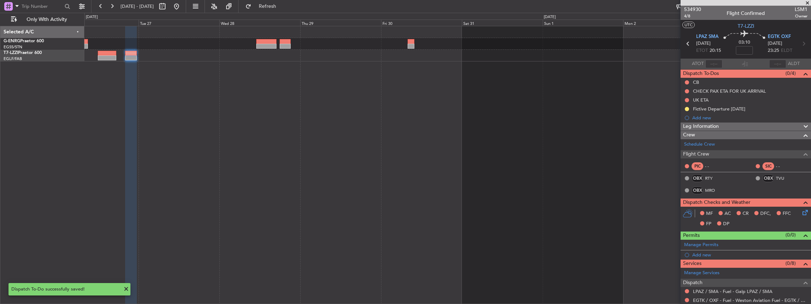
drag, startPoint x: 807, startPoint y: 3, endPoint x: 787, endPoint y: 0, distance: 21.1
click at [807, 3] on span at bounding box center [807, 3] width 7 height 6
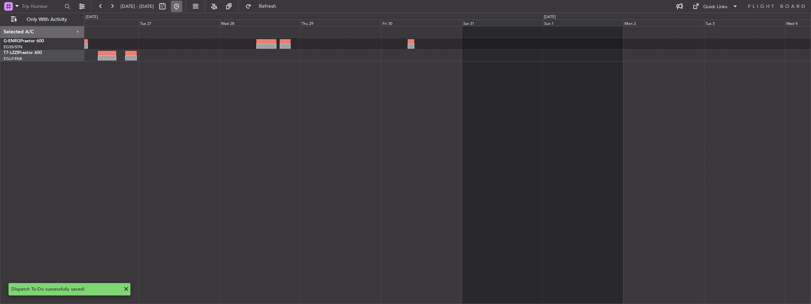
click at [182, 7] on button at bounding box center [176, 6] width 11 height 11
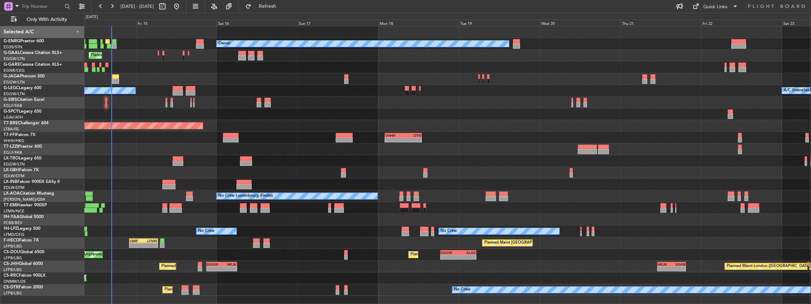
click at [333, 165] on div "Owner No Crew Planned Maint London (Stansted) Planned Maint A/C Unavailable Lon…" at bounding box center [447, 165] width 727 height 278
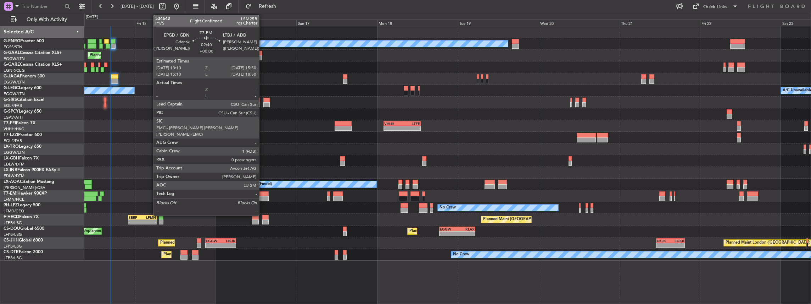
click at [263, 198] on div at bounding box center [264, 198] width 9 height 5
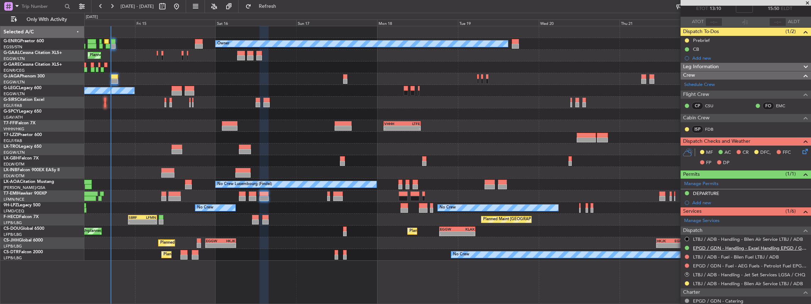
scroll to position [47, 0]
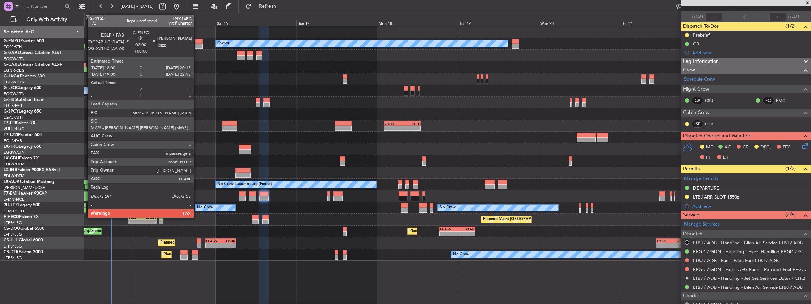
click at [197, 41] on div at bounding box center [199, 41] width 8 height 5
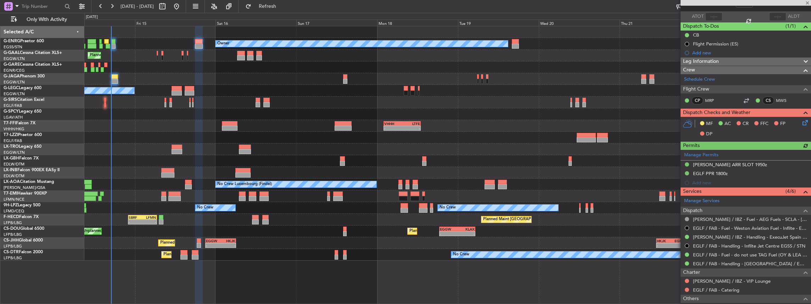
click at [521, 44] on div "Owner Planned Maint London (Stansted) No Crew" at bounding box center [447, 44] width 727 height 12
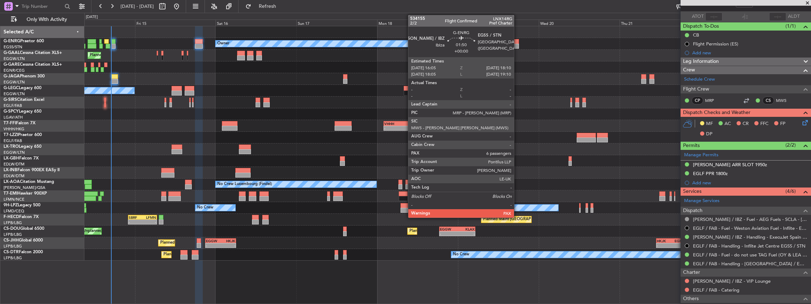
click at [518, 45] on div at bounding box center [515, 46] width 7 height 5
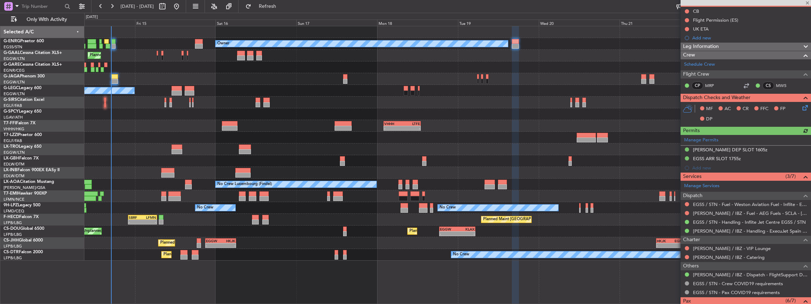
scroll to position [0, 0]
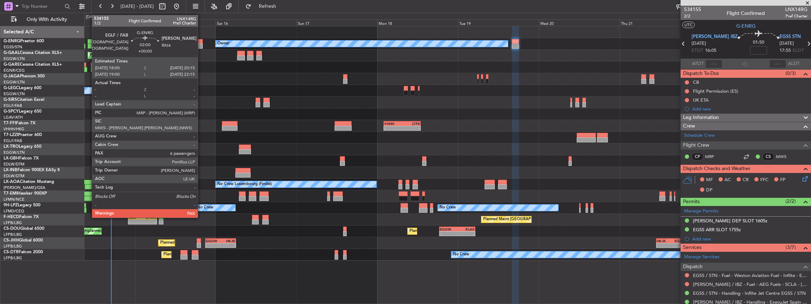
click at [201, 42] on div at bounding box center [199, 41] width 8 height 5
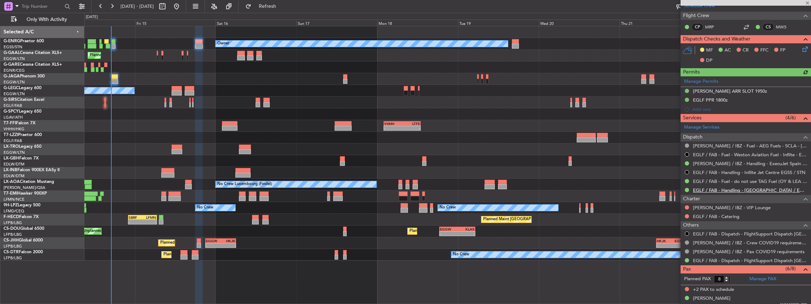
scroll to position [204, 0]
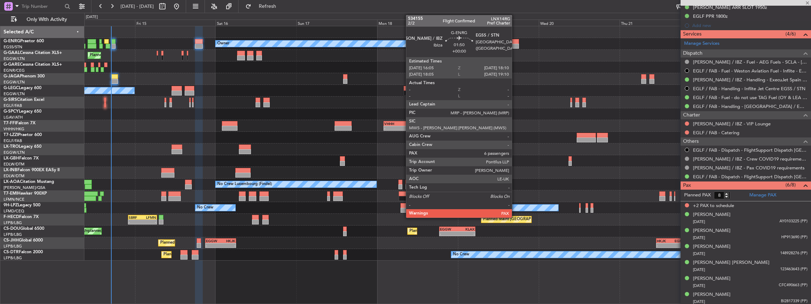
click at [515, 40] on div at bounding box center [515, 41] width 7 height 5
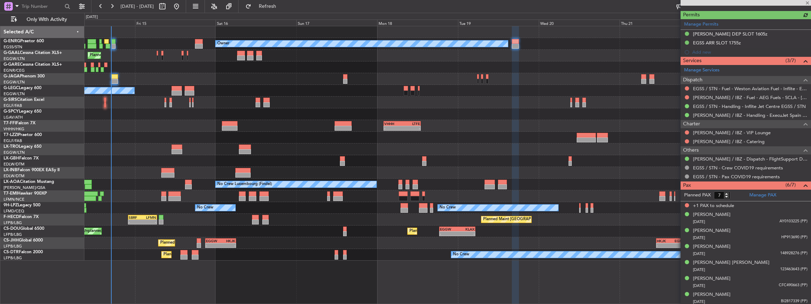
scroll to position [0, 0]
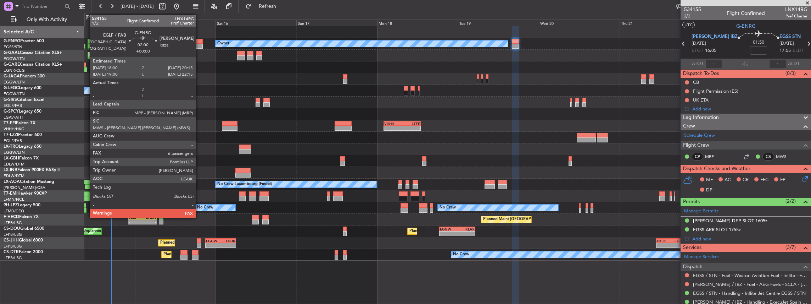
click at [199, 44] on div at bounding box center [199, 46] width 8 height 5
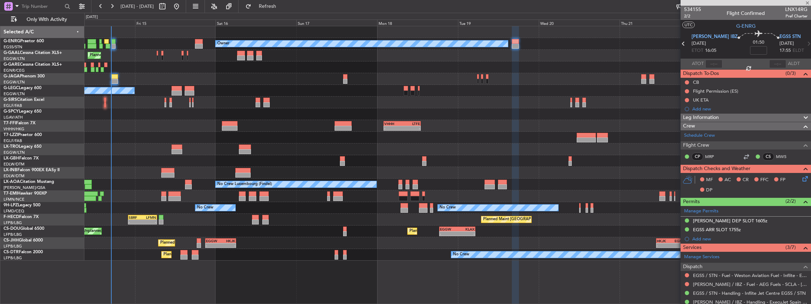
type input "8"
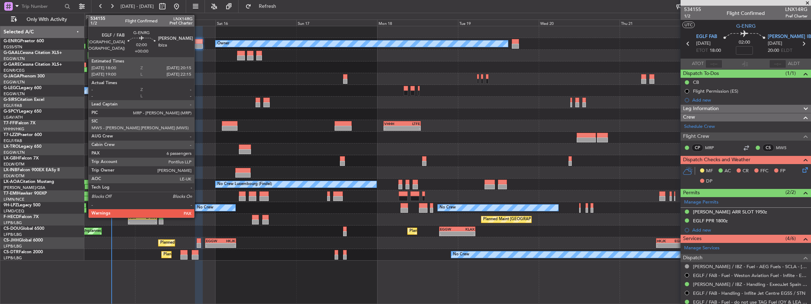
click at [198, 42] on div at bounding box center [199, 41] width 8 height 5
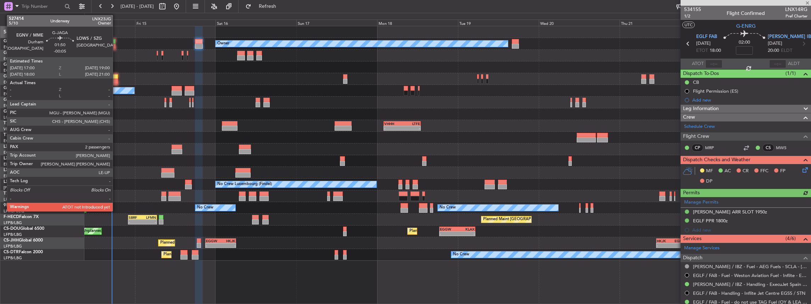
click at [116, 81] on div at bounding box center [114, 81] width 7 height 5
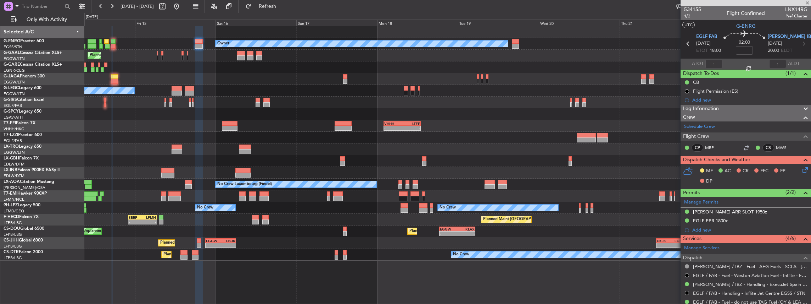
type input "-00:05"
type input "2"
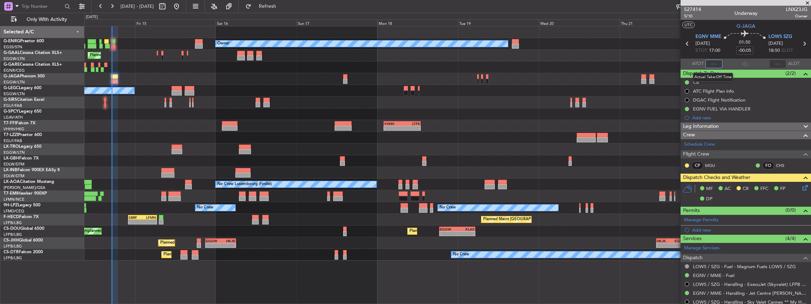
click at [712, 63] on input "text" at bounding box center [714, 64] width 17 height 9
click at [713, 64] on input "text" at bounding box center [714, 64] width 17 height 9
type input "17:05"
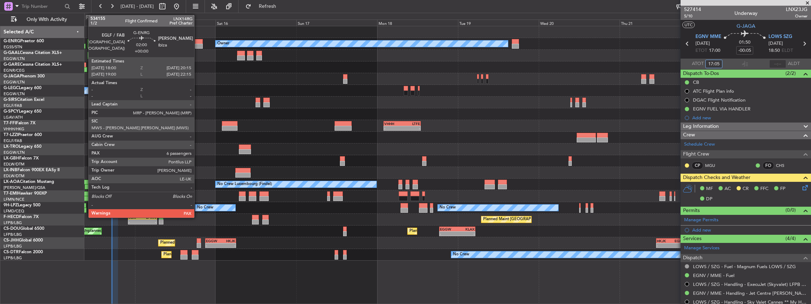
click at [198, 41] on div at bounding box center [199, 41] width 8 height 5
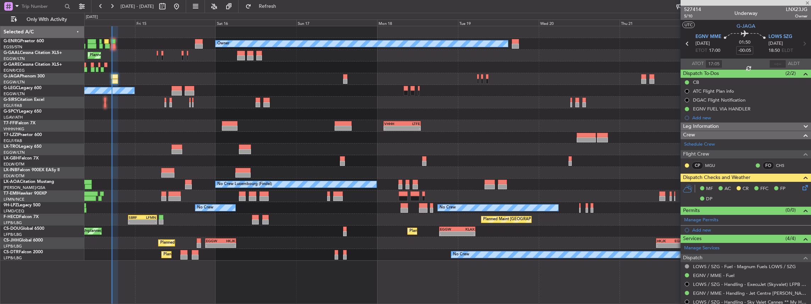
type input "8"
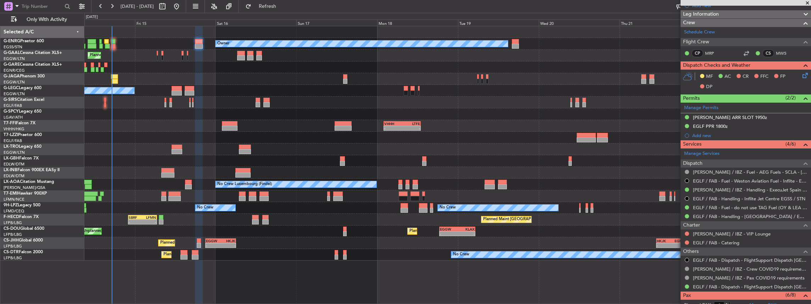
scroll to position [204, 0]
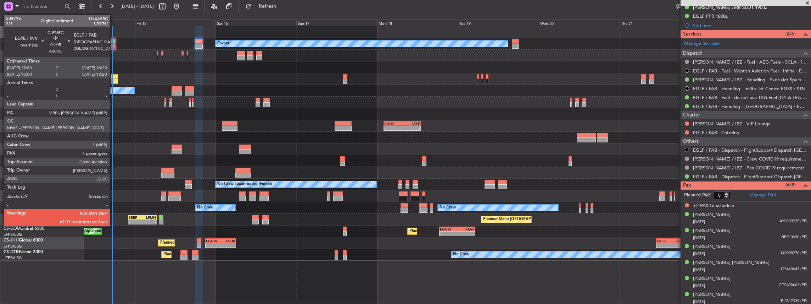
click at [113, 46] on div at bounding box center [113, 46] width 5 height 5
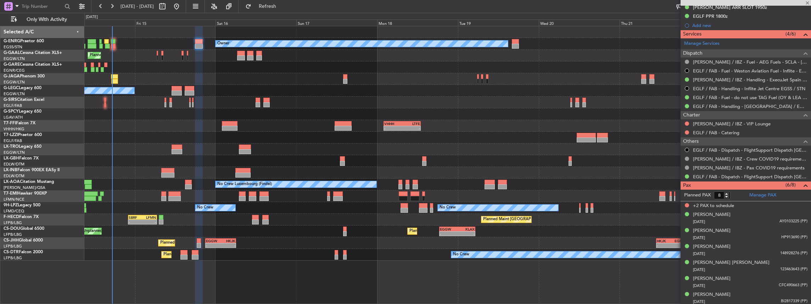
type input "+00:05"
type input "7"
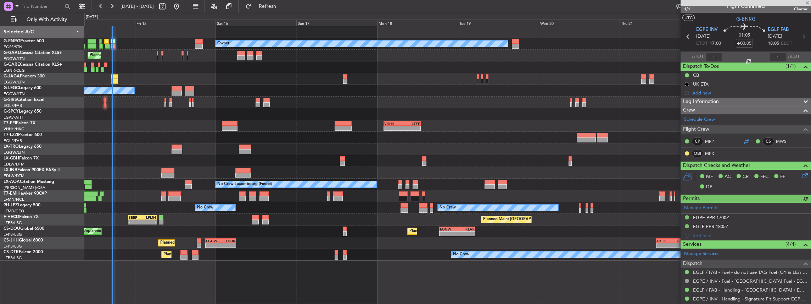
scroll to position [0, 0]
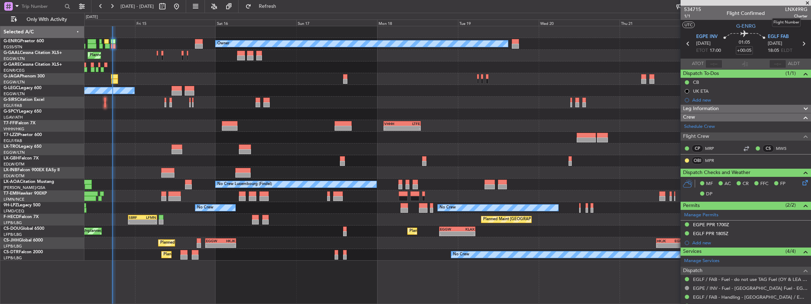
click at [794, 9] on span "LNX49RG" at bounding box center [796, 9] width 22 height 7
copy span "LNX49RG"
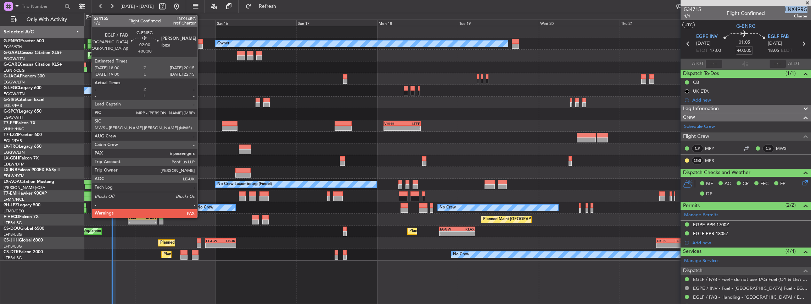
click at [201, 43] on div at bounding box center [199, 41] width 8 height 5
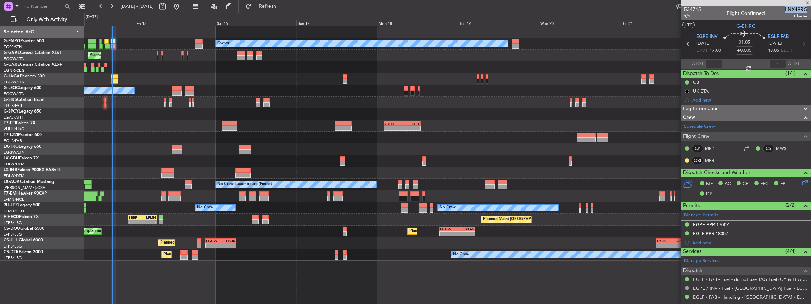
type input "8"
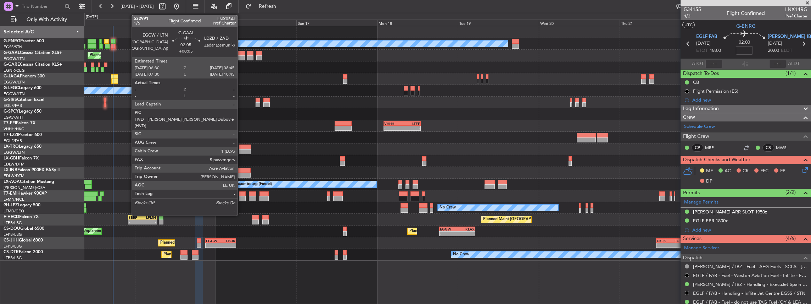
click at [241, 53] on div at bounding box center [241, 53] width 8 height 5
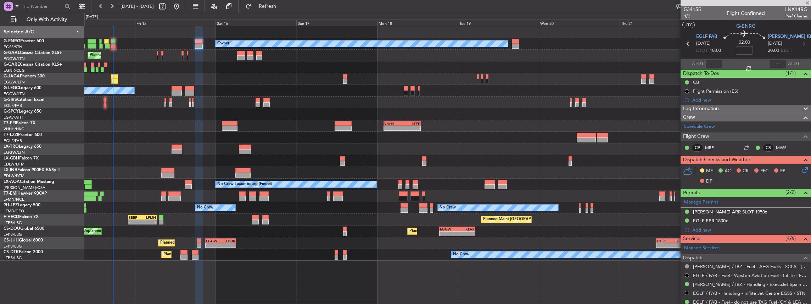
type input "+00:05"
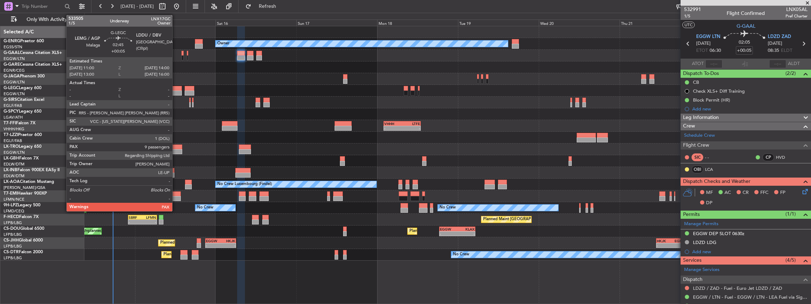
click at [176, 90] on div at bounding box center [177, 92] width 10 height 5
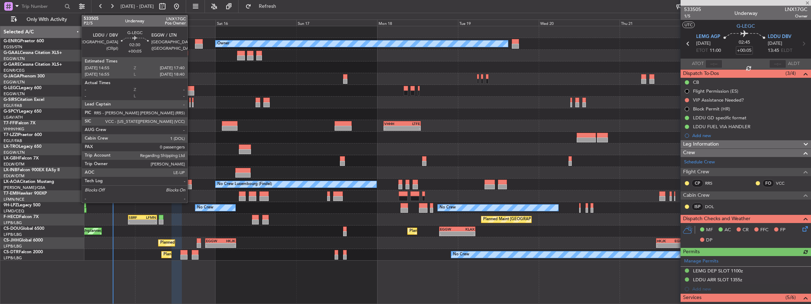
click at [191, 89] on div at bounding box center [190, 88] width 10 height 5
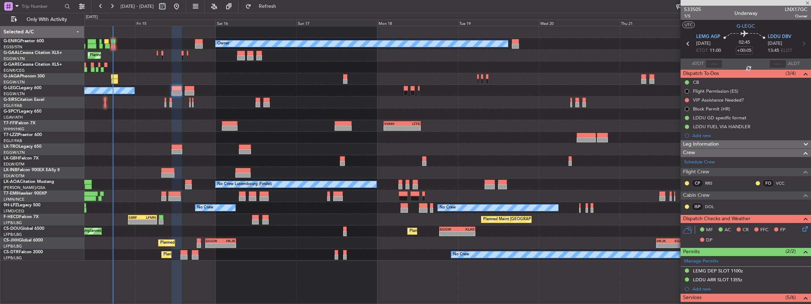
type input "0"
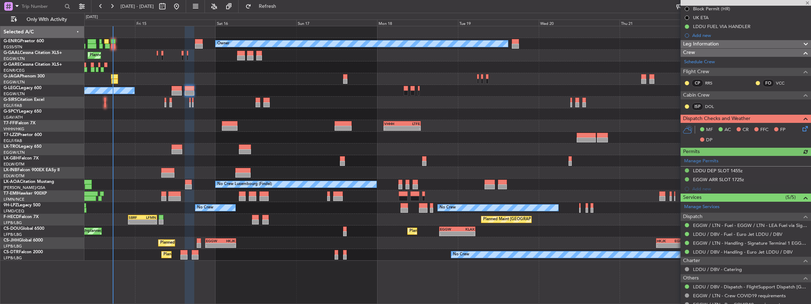
scroll to position [94, 0]
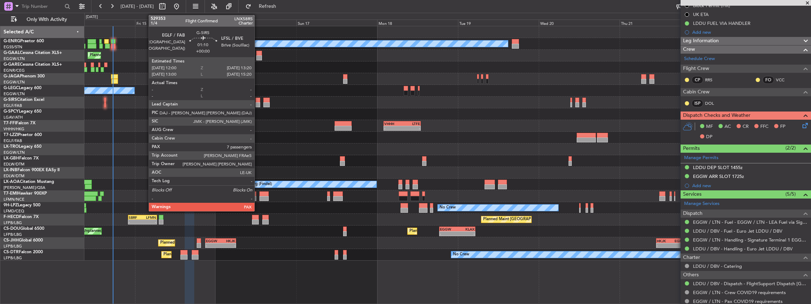
click at [258, 103] on div at bounding box center [258, 104] width 5 height 5
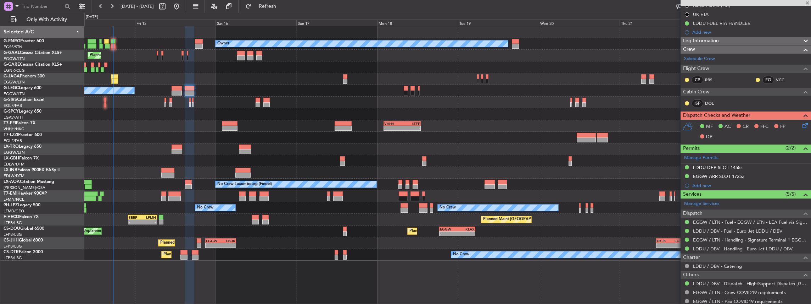
type input "7"
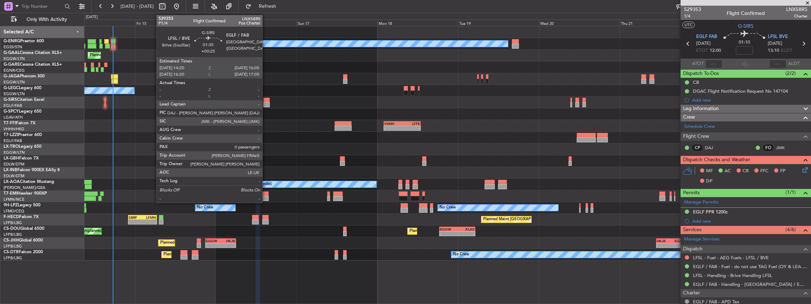
click at [266, 101] on div at bounding box center [266, 100] width 6 height 5
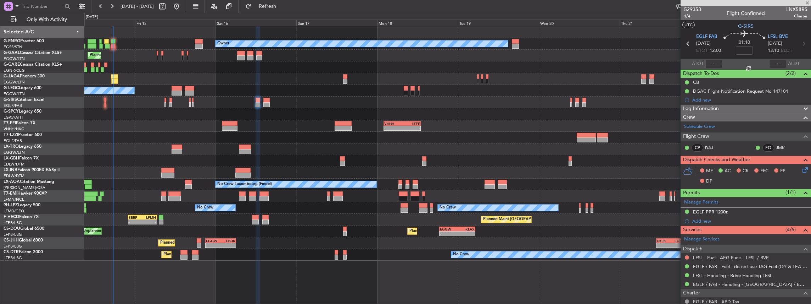
type input "+00:25"
type input "0"
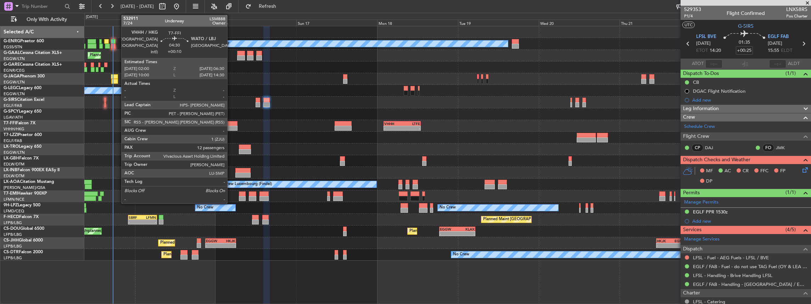
click at [231, 126] on div at bounding box center [229, 128] width 15 height 5
type input "+00:10"
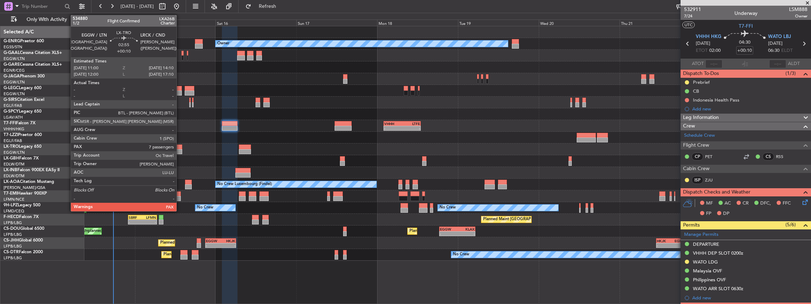
click at [180, 148] on div at bounding box center [177, 146] width 11 height 5
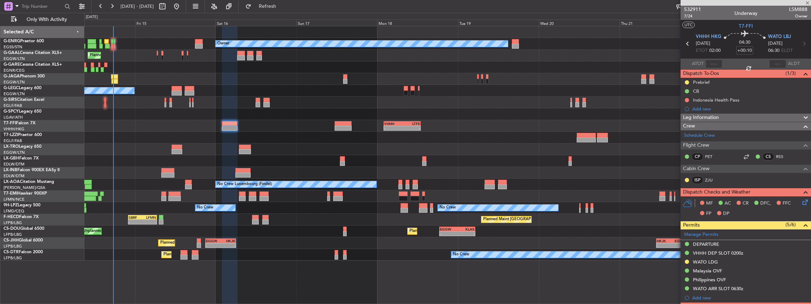
type input "7"
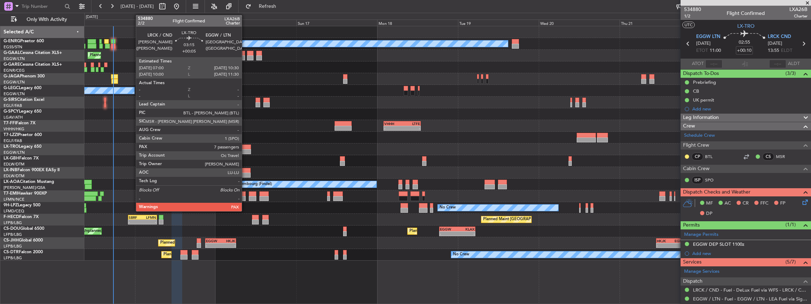
click at [245, 150] on div at bounding box center [245, 151] width 12 height 5
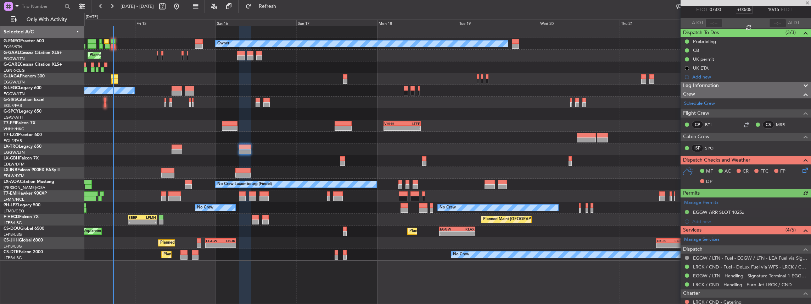
scroll to position [47, 0]
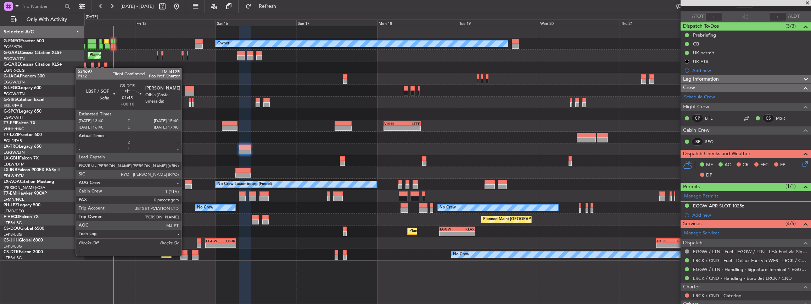
click at [184, 255] on div at bounding box center [184, 256] width 7 height 5
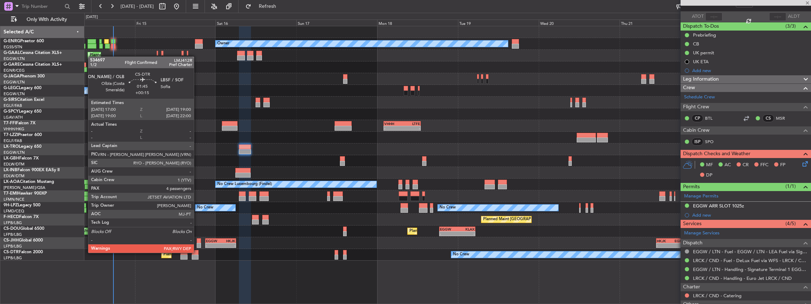
type input "+00:10"
type input "0"
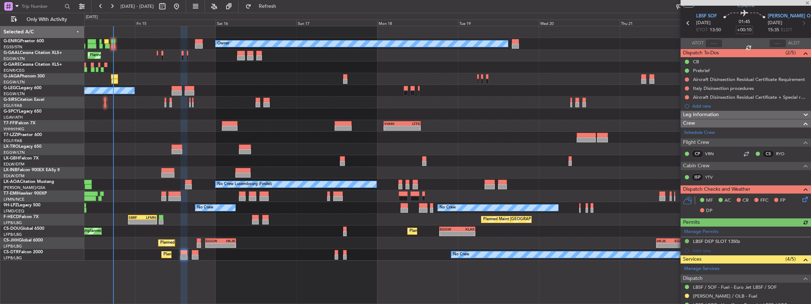
scroll to position [70, 0]
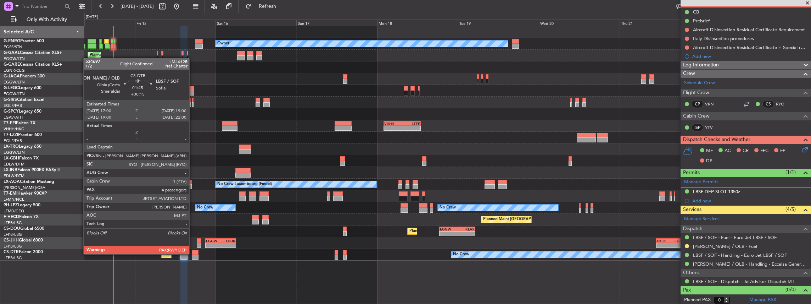
click at [193, 253] on div at bounding box center [195, 252] width 7 height 5
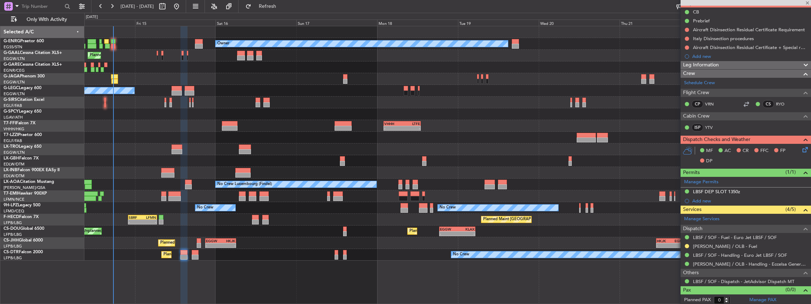
type input "+00:15"
type input "4"
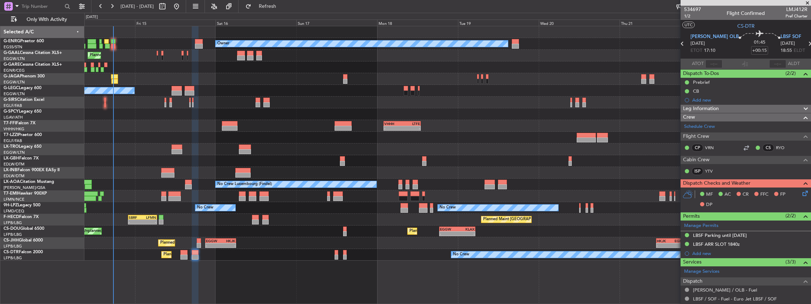
scroll to position [23, 0]
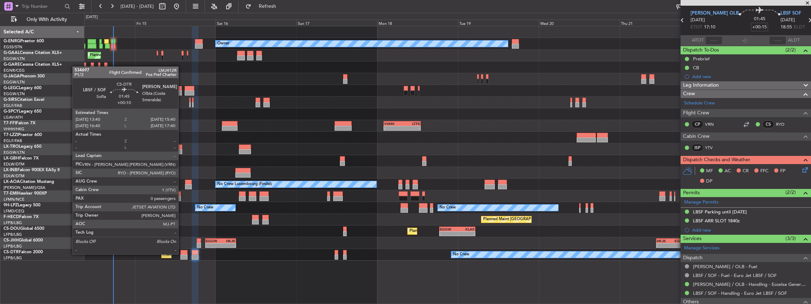
click at [182, 253] on div at bounding box center [184, 252] width 7 height 5
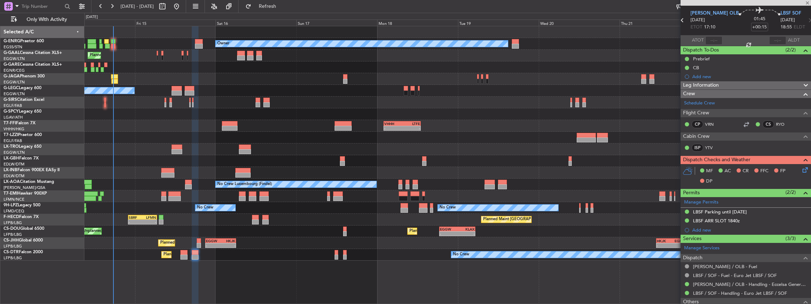
type input "+00:10"
type input "0"
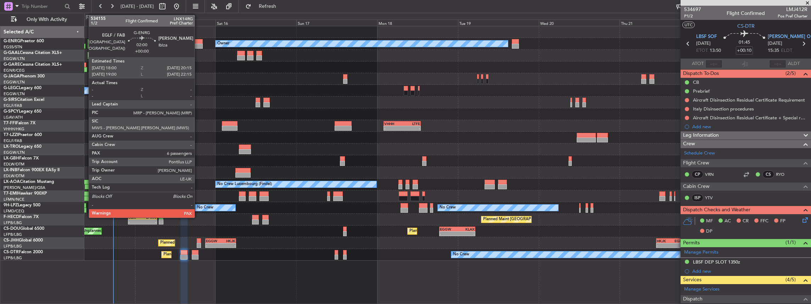
click at [198, 42] on div at bounding box center [199, 41] width 8 height 5
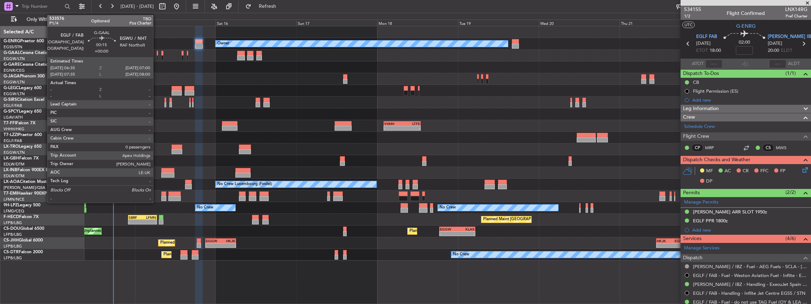
click at [157, 54] on div at bounding box center [157, 53] width 1 height 5
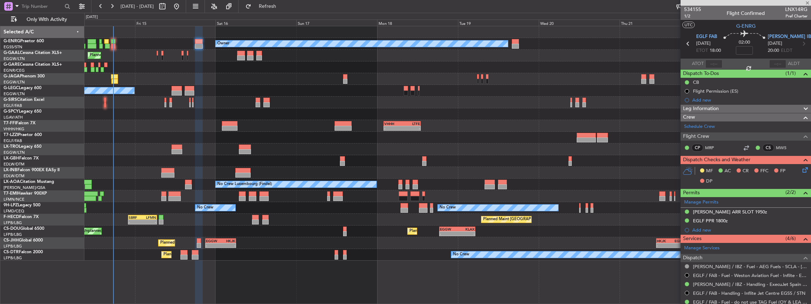
type input "0"
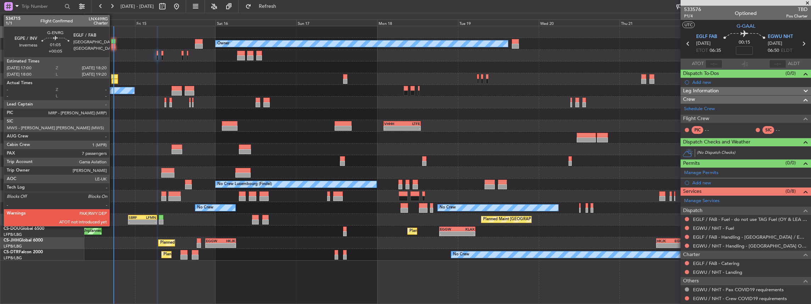
click at [113, 45] on div at bounding box center [113, 46] width 5 height 5
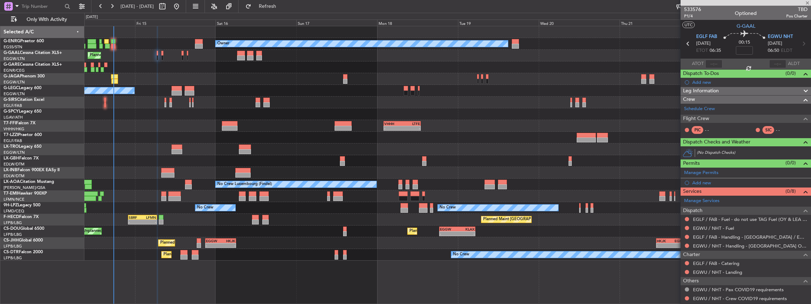
type input "+00:05"
type input "7"
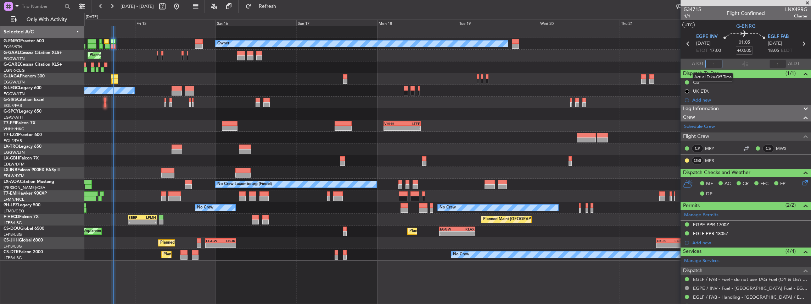
click at [712, 64] on input "text" at bounding box center [714, 64] width 17 height 9
click at [715, 64] on input "text" at bounding box center [714, 64] width 17 height 9
click at [731, 66] on section "ATOT 1738 ALDT" at bounding box center [746, 64] width 130 height 11
type input "17:38"
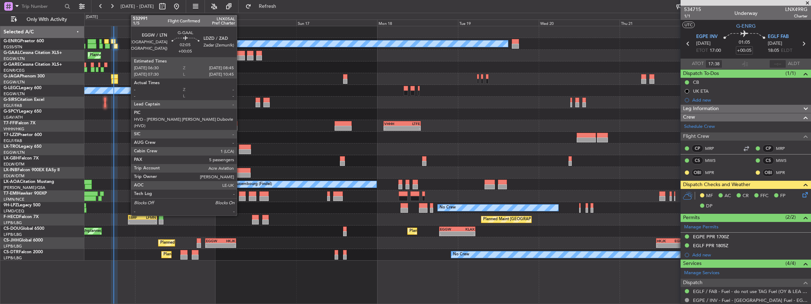
click at [240, 53] on div at bounding box center [241, 53] width 8 height 5
click at [241, 54] on div at bounding box center [241, 53] width 8 height 5
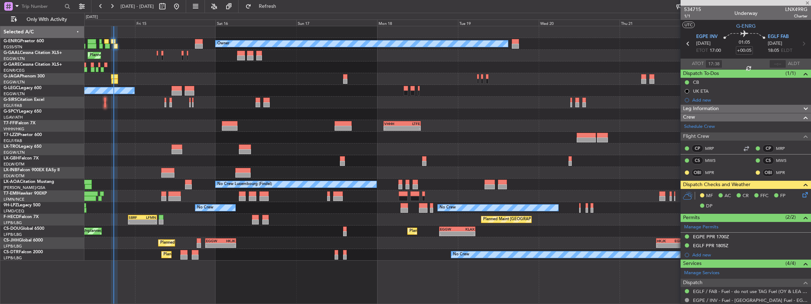
type input "5"
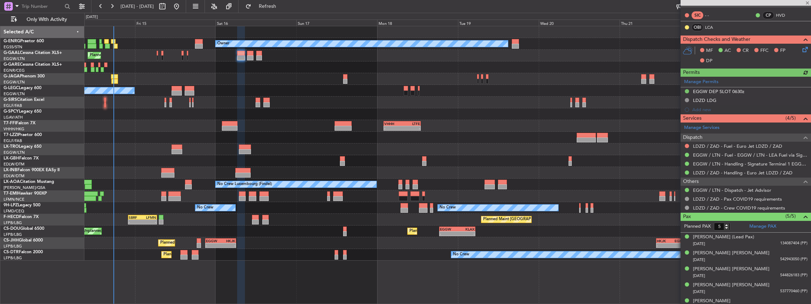
scroll to position [148, 0]
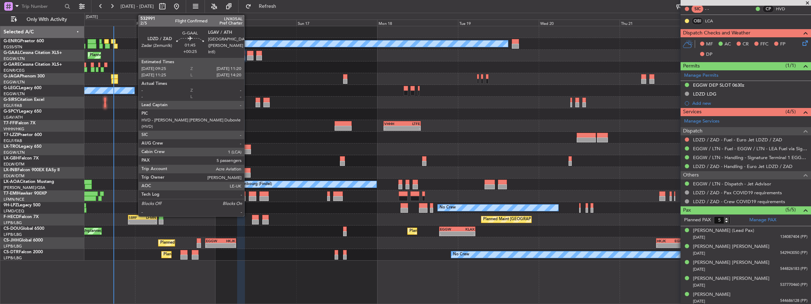
click at [248, 56] on div at bounding box center [250, 57] width 7 height 5
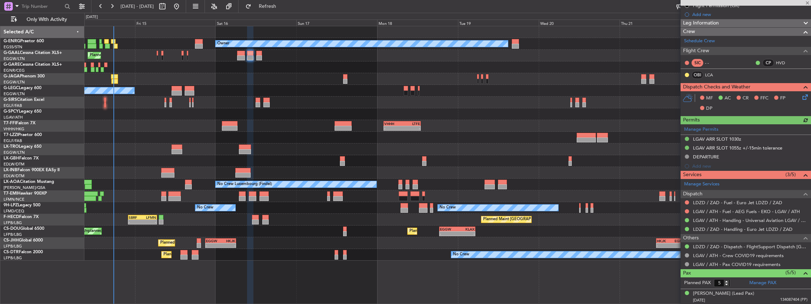
scroll to position [157, 0]
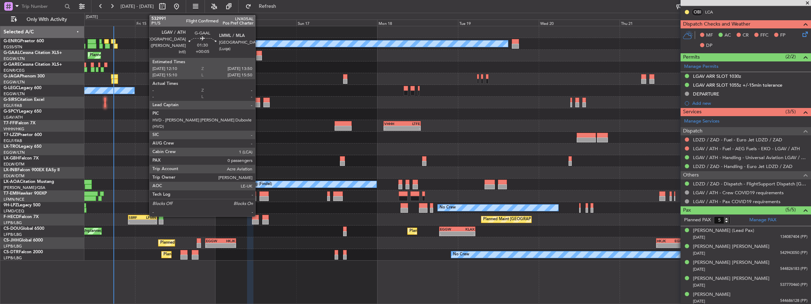
click at [259, 55] on div at bounding box center [259, 53] width 6 height 5
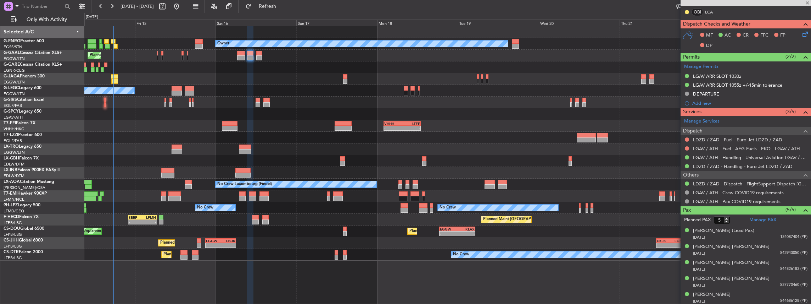
type input "+00:05"
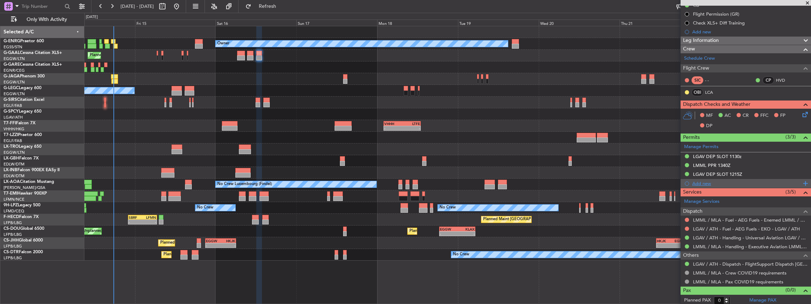
scroll to position [77, 0]
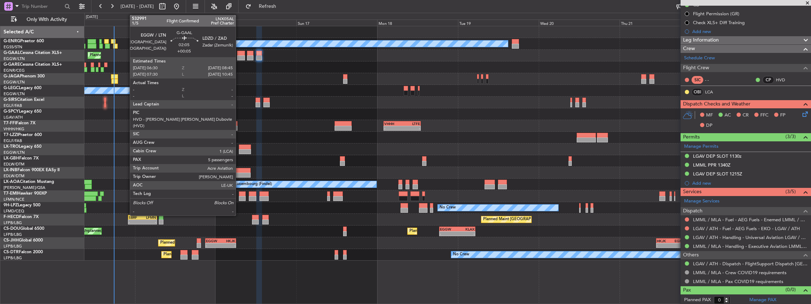
click at [239, 52] on div at bounding box center [241, 53] width 8 height 5
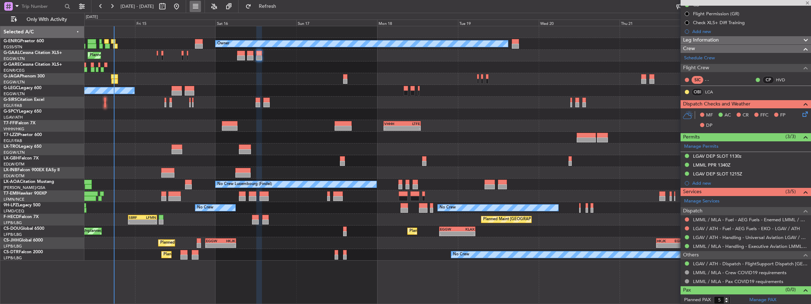
scroll to position [0, 0]
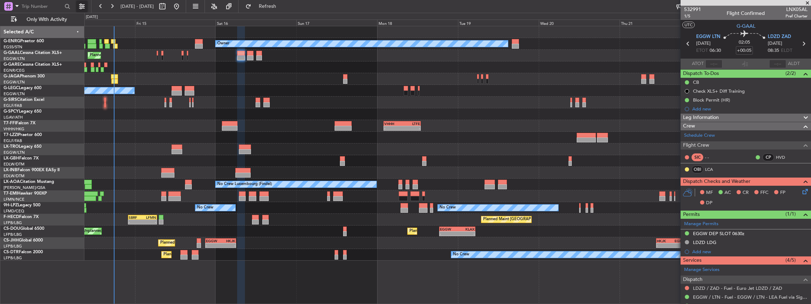
click at [83, 8] on button at bounding box center [81, 6] width 11 height 11
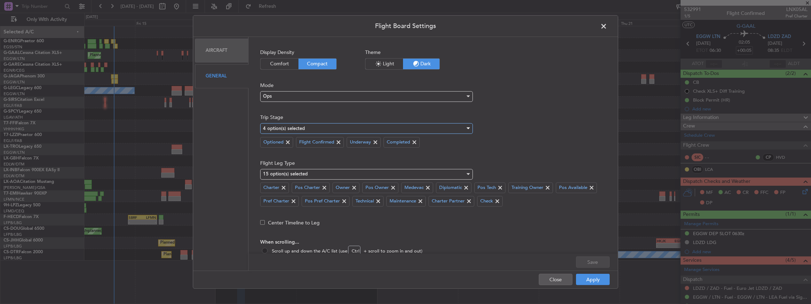
click at [306, 127] on div "4 option(s) selected" at bounding box center [364, 128] width 202 height 11
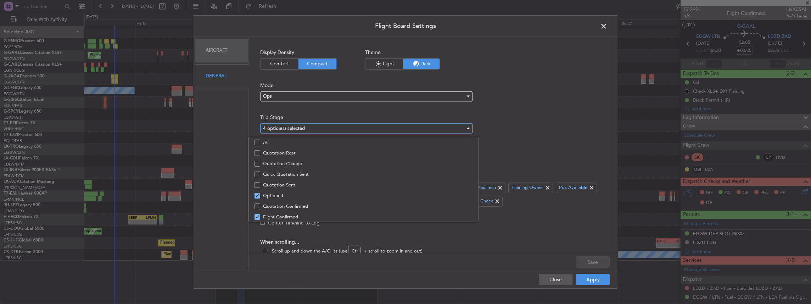
scroll to position [22, 0]
click at [492, 123] on div at bounding box center [405, 152] width 811 height 304
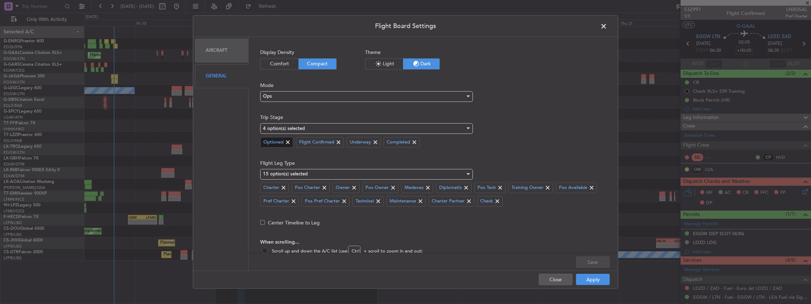
click at [289, 143] on span at bounding box center [288, 142] width 9 height 9
click at [589, 264] on button "Save" at bounding box center [593, 261] width 34 height 11
click at [592, 282] on button "Apply" at bounding box center [593, 278] width 34 height 11
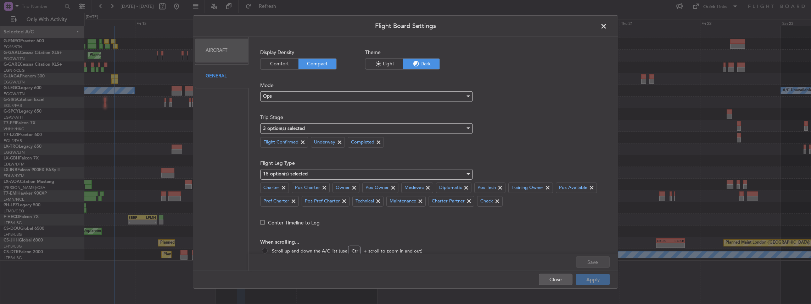
type input "0"
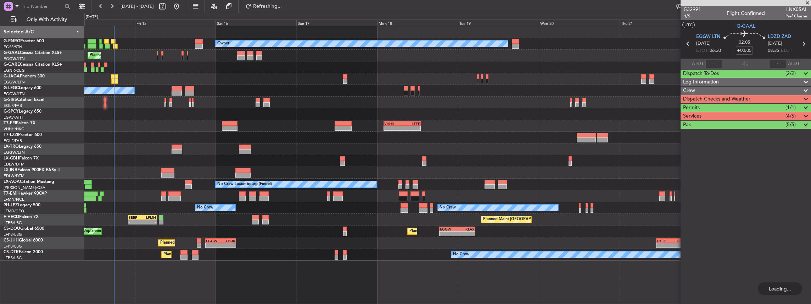
click at [592, 282] on div "Owner Planned Maint London (Stansted) No Crew Planned Maint A/C Unavailable Lon…" at bounding box center [447, 165] width 727 height 278
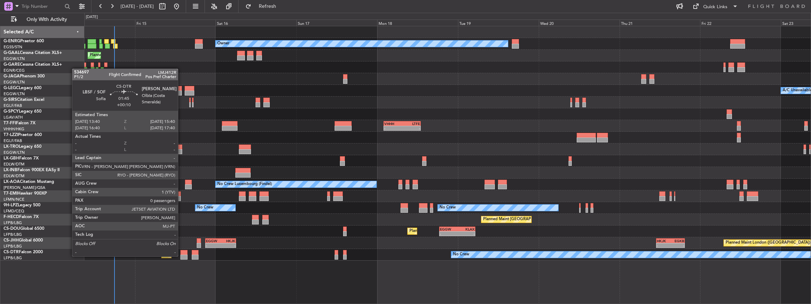
click at [182, 255] on div at bounding box center [184, 256] width 7 height 5
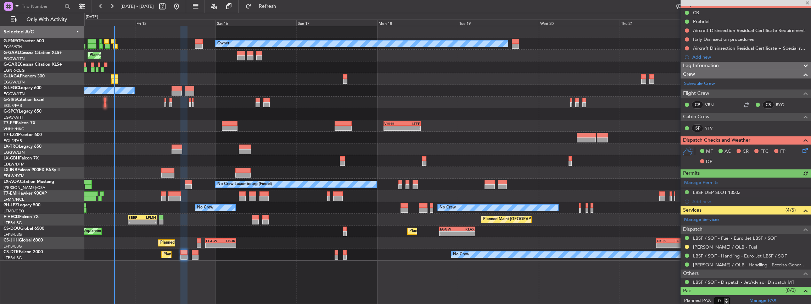
scroll to position [70, 0]
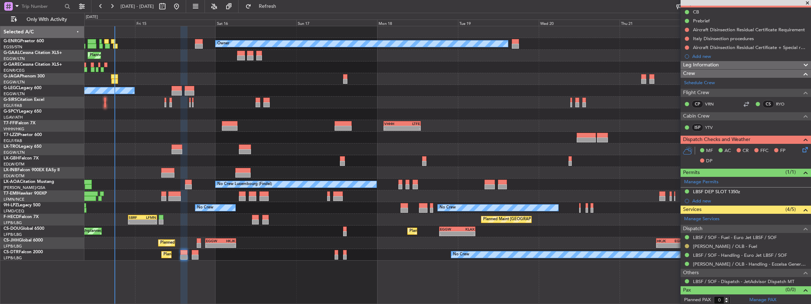
click at [687, 244] on button at bounding box center [687, 246] width 4 height 4
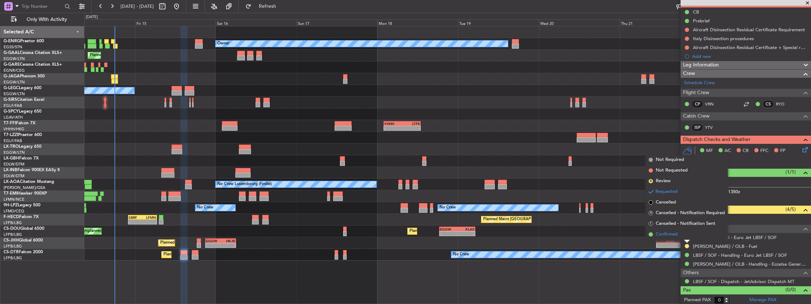
click at [671, 234] on span "Confirmed" at bounding box center [667, 234] width 22 height 7
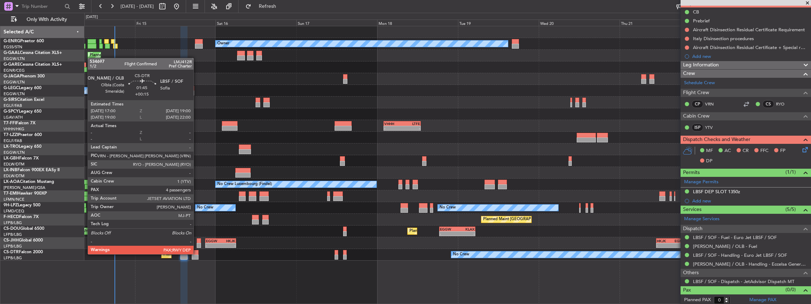
click at [197, 253] on div at bounding box center [195, 252] width 7 height 5
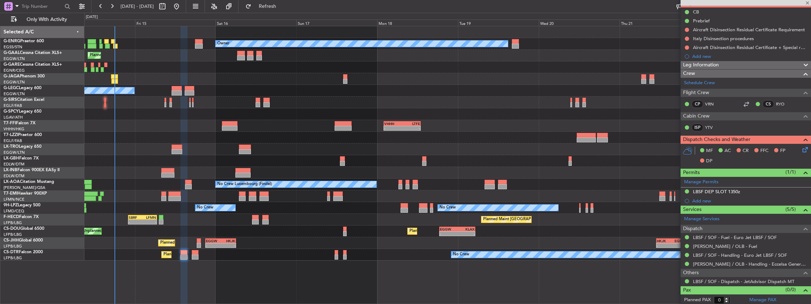
type input "+00:15"
type input "4"
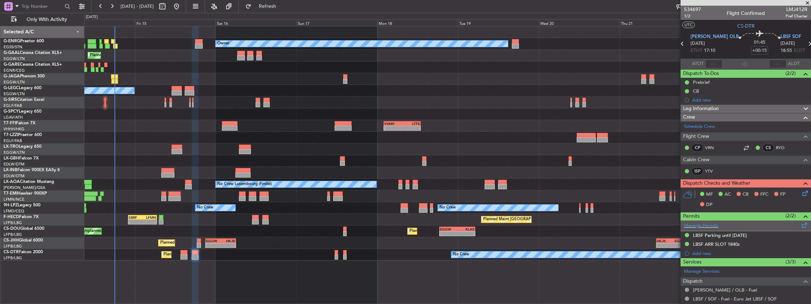
scroll to position [116, 0]
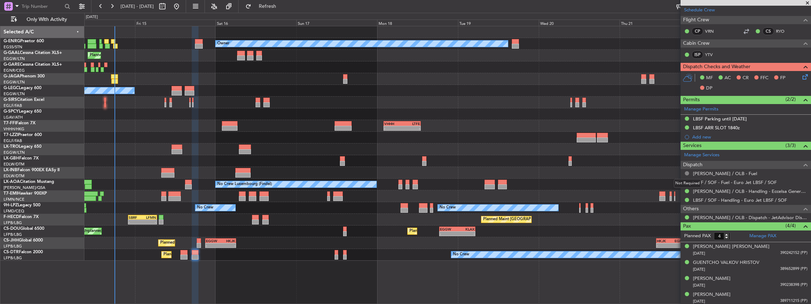
click at [686, 171] on button at bounding box center [687, 173] width 4 height 4
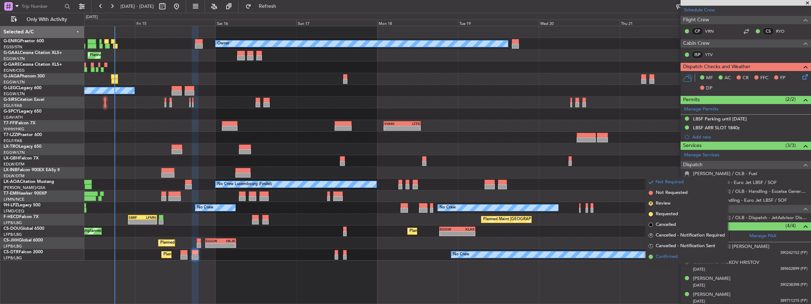
click at [672, 253] on span "Confirmed" at bounding box center [667, 256] width 22 height 7
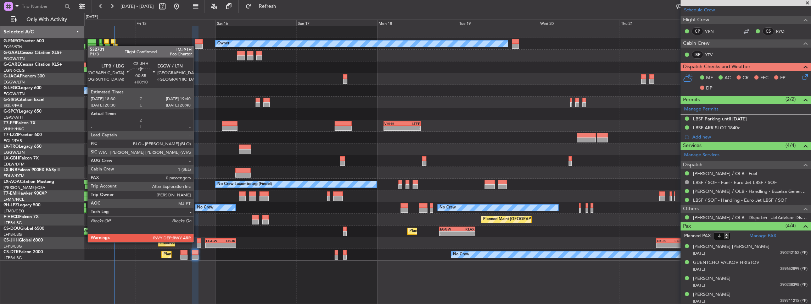
click at [197, 241] on div at bounding box center [199, 240] width 4 height 5
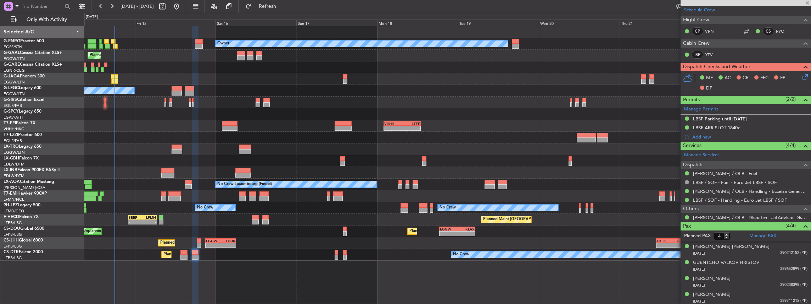
type input "+00:10"
type input "0"
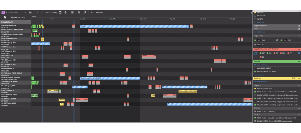
scroll to position [94, 0]
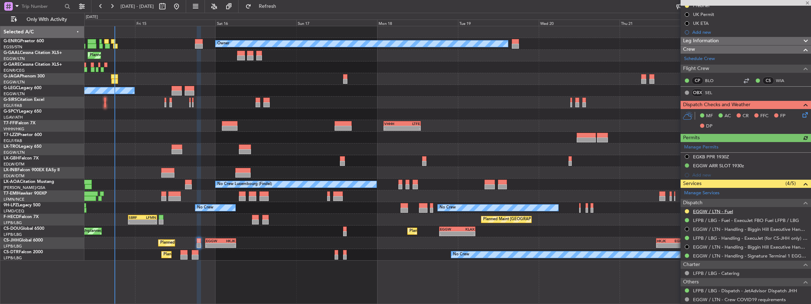
click at [722, 210] on link "EGGW / LTN - Fuel" at bounding box center [713, 211] width 40 height 6
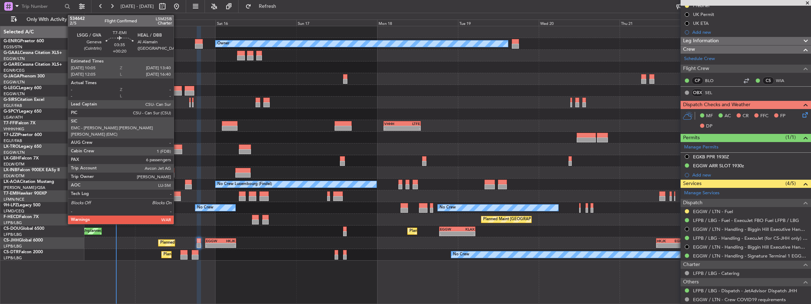
click at [177, 195] on div at bounding box center [174, 193] width 12 height 5
type input "+00:20"
type input "6"
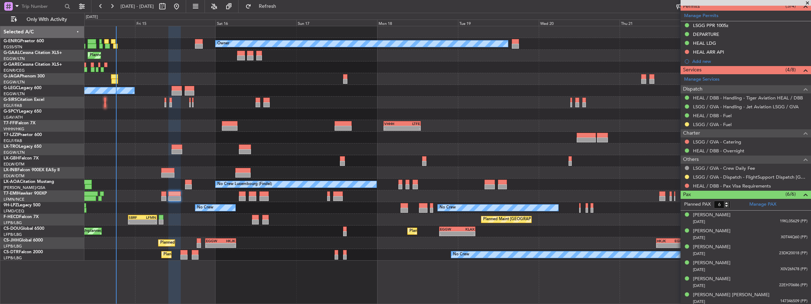
scroll to position [236, 0]
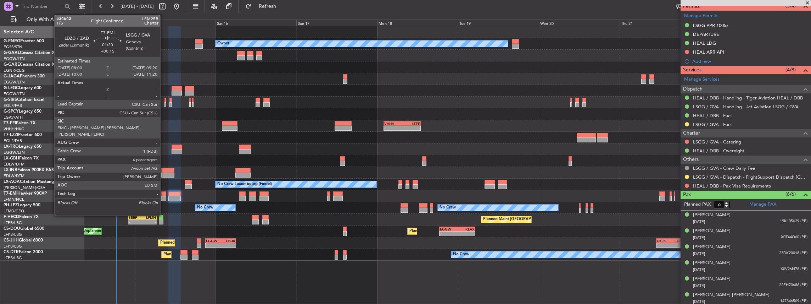
click at [164, 198] on div at bounding box center [163, 198] width 5 height 5
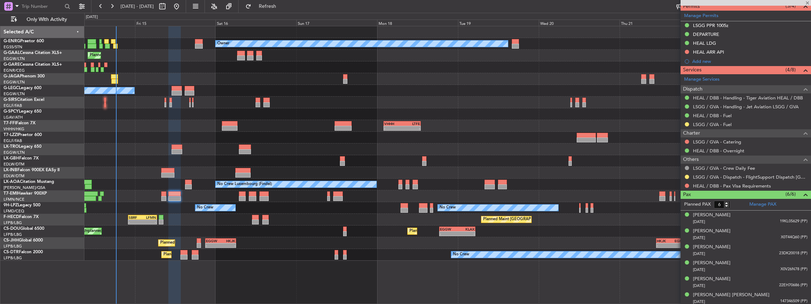
type input "+00:15"
type input "4"
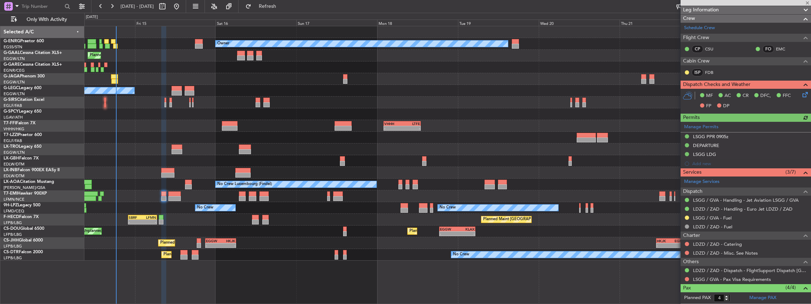
scroll to position [178, 0]
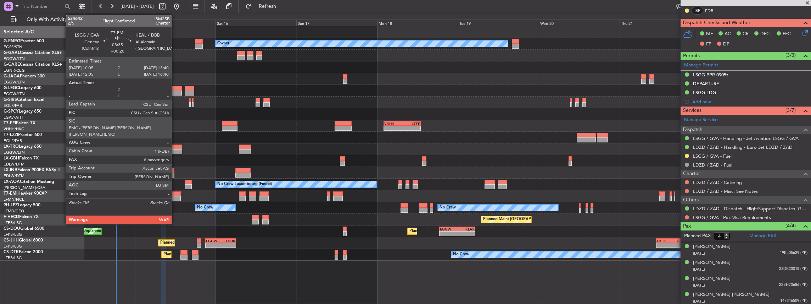
click at [175, 195] on div at bounding box center [174, 193] width 12 height 5
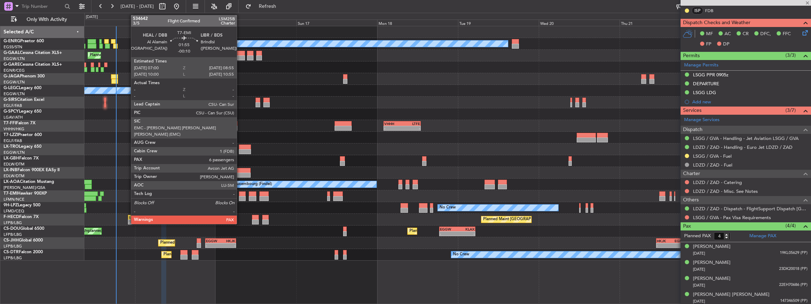
type input "+00:20"
type input "6"
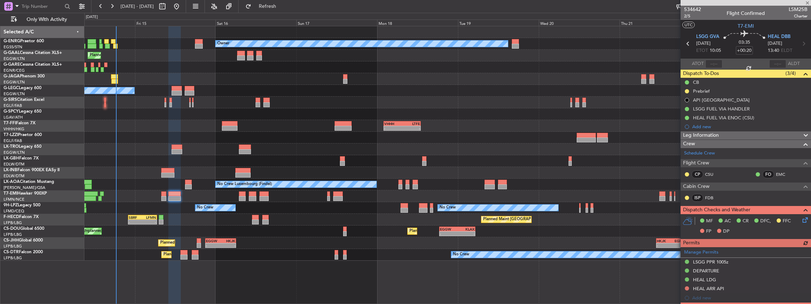
type input "-00:10"
type input "7"
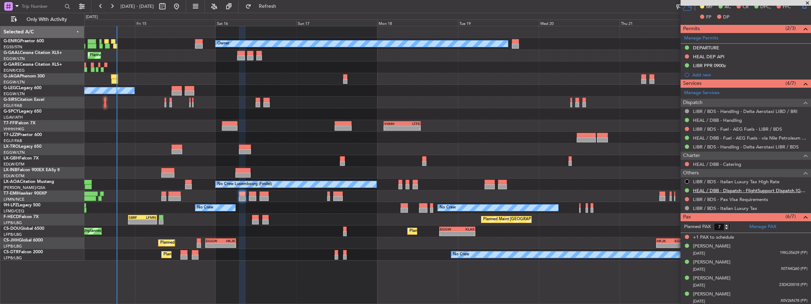
scroll to position [272, 0]
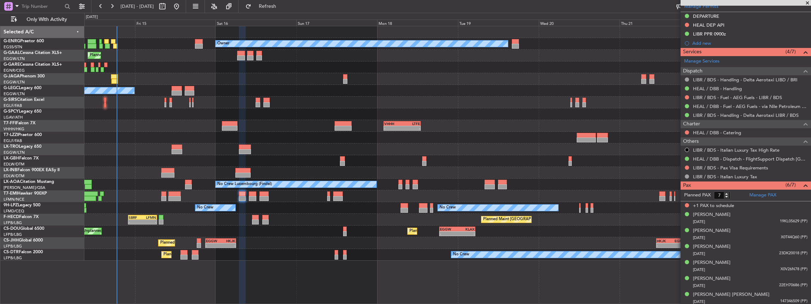
click at [235, 52] on div "Planned Maint" at bounding box center [447, 56] width 727 height 12
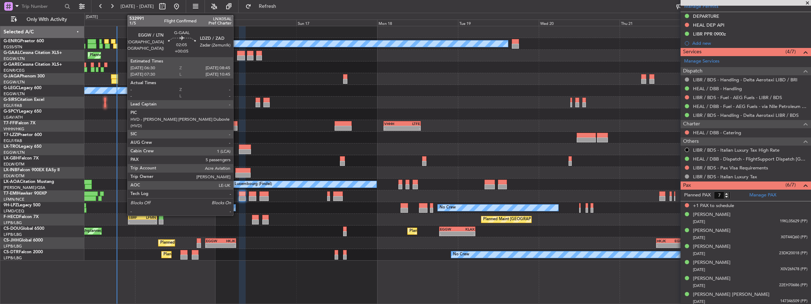
click at [237, 53] on div at bounding box center [241, 53] width 8 height 5
click at [239, 56] on div at bounding box center [241, 57] width 8 height 5
type input "+00:05"
type input "5"
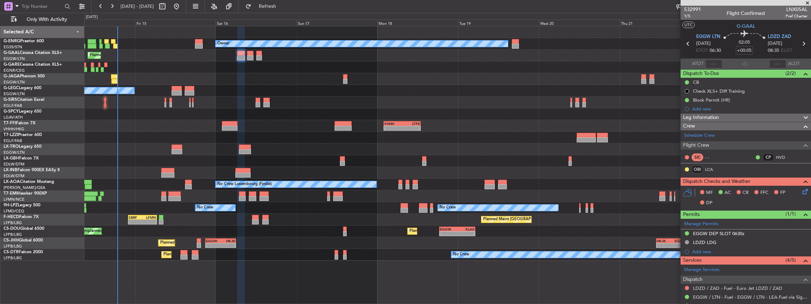
scroll to position [23, 0]
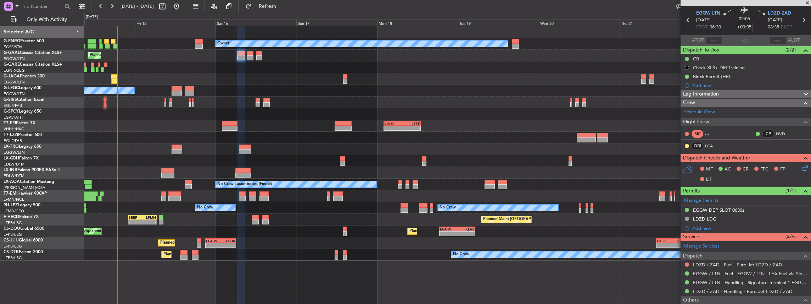
click at [802, 169] on icon at bounding box center [804, 167] width 6 height 6
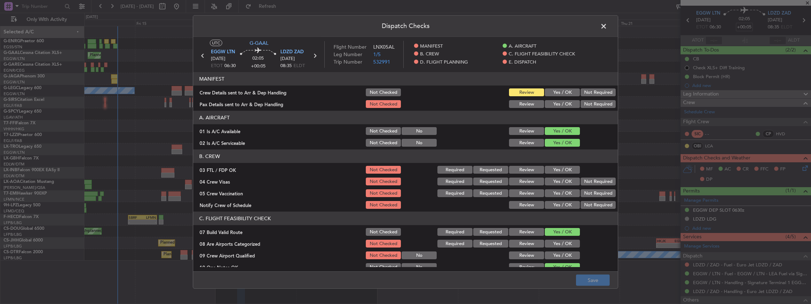
drag, startPoint x: 562, startPoint y: 92, endPoint x: 559, endPoint y: 99, distance: 7.5
click at [562, 93] on button "Yes / OK" at bounding box center [562, 92] width 35 height 8
click at [558, 100] on button "Yes / OK" at bounding box center [562, 104] width 35 height 8
click at [587, 276] on button "Save" at bounding box center [593, 279] width 34 height 11
click at [607, 28] on span at bounding box center [607, 28] width 0 height 14
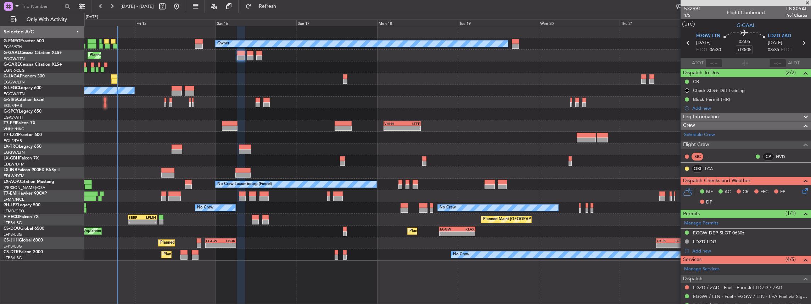
scroll to position [0, 0]
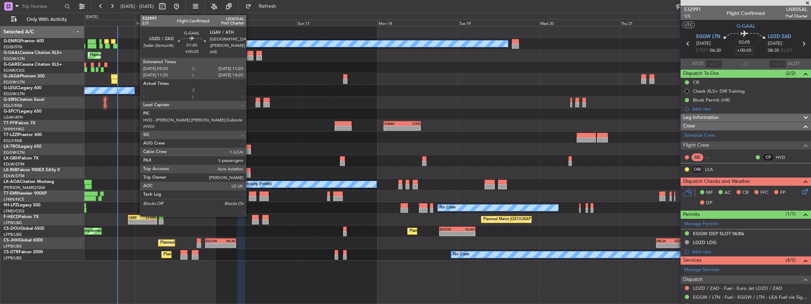
click at [250, 57] on div at bounding box center [250, 57] width 7 height 5
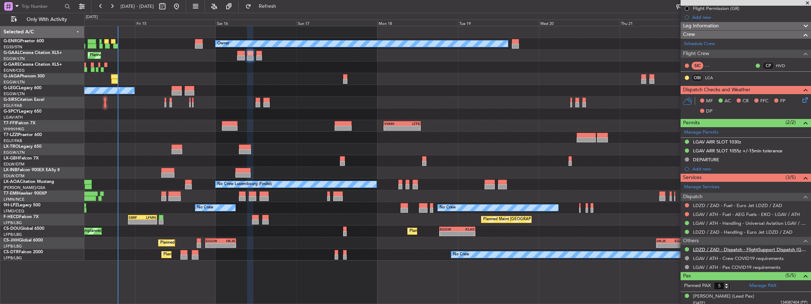
scroll to position [62, 0]
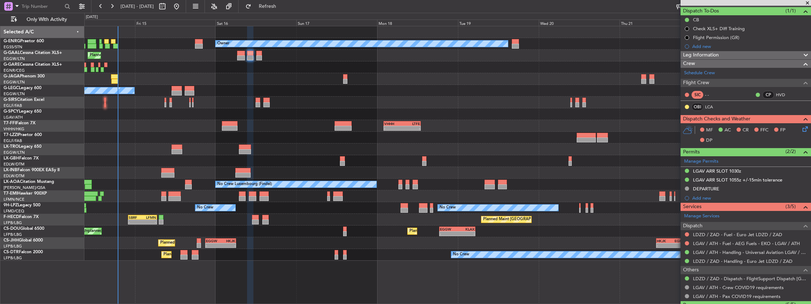
click at [801, 127] on icon at bounding box center [804, 128] width 6 height 6
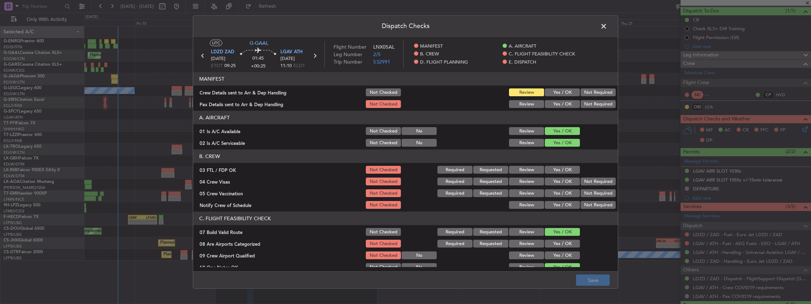
drag, startPoint x: 566, startPoint y: 94, endPoint x: 561, endPoint y: 104, distance: 11.4
click at [565, 94] on button "Yes / OK" at bounding box center [562, 92] width 35 height 8
click at [560, 105] on button "Yes / OK" at bounding box center [562, 104] width 35 height 8
click at [589, 283] on button "Save" at bounding box center [593, 279] width 34 height 11
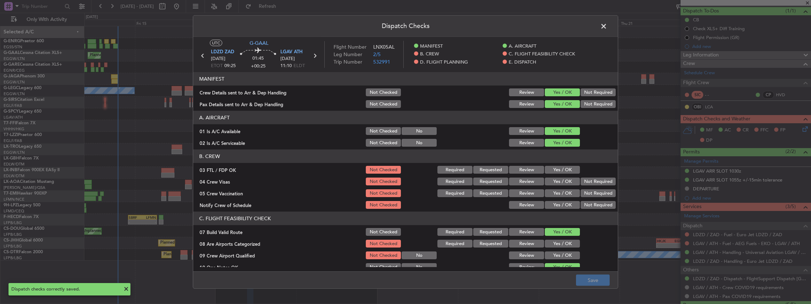
click at [607, 27] on span at bounding box center [607, 28] width 0 height 14
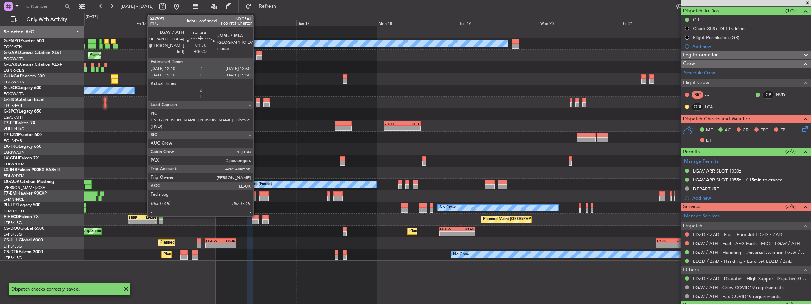
click at [257, 54] on div at bounding box center [259, 53] width 6 height 5
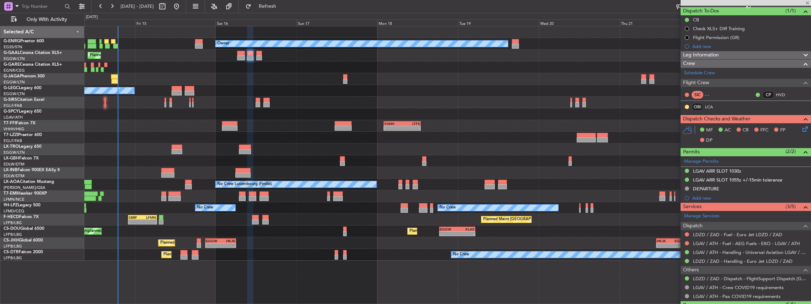
type input "+00:05"
type input "0"
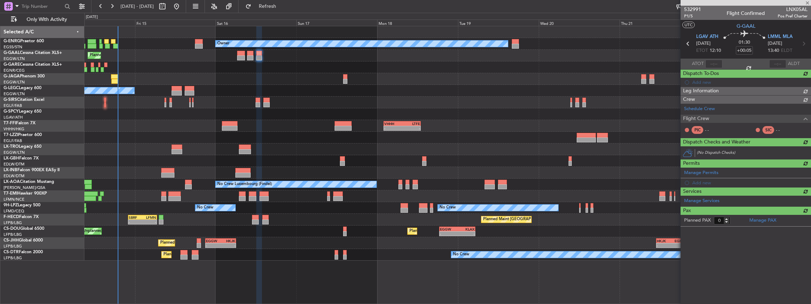
scroll to position [0, 0]
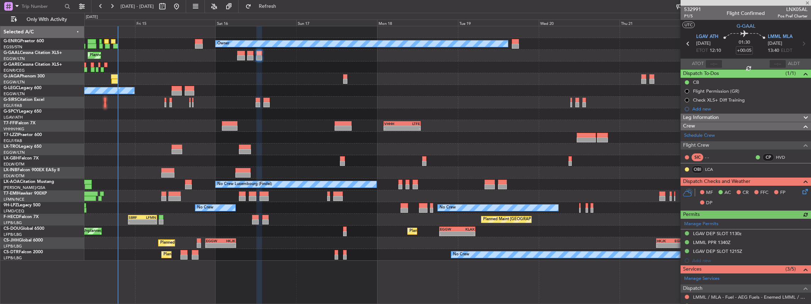
click at [802, 190] on icon at bounding box center [804, 190] width 6 height 6
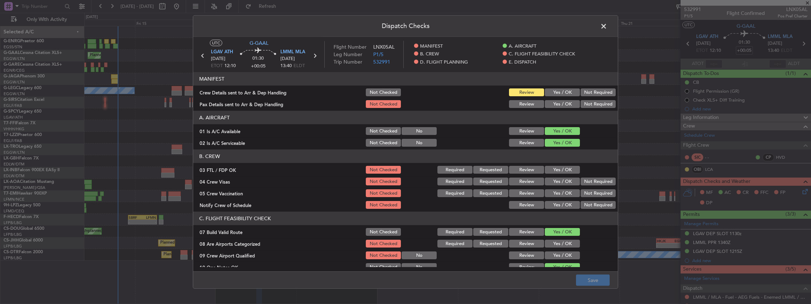
click at [560, 93] on button "Yes / OK" at bounding box center [562, 92] width 35 height 8
click at [557, 106] on button "Yes / OK" at bounding box center [562, 104] width 35 height 8
click at [592, 278] on button "Save" at bounding box center [593, 279] width 34 height 11
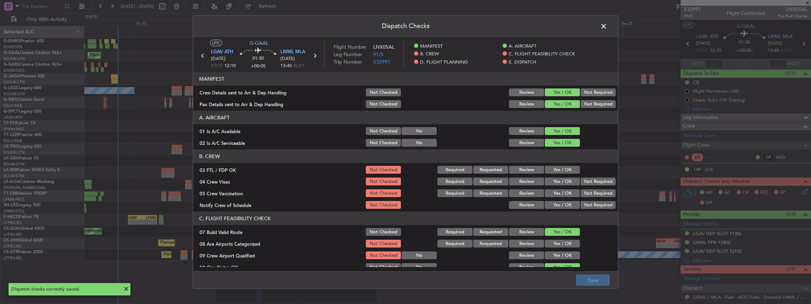
click at [607, 27] on span at bounding box center [607, 28] width 0 height 14
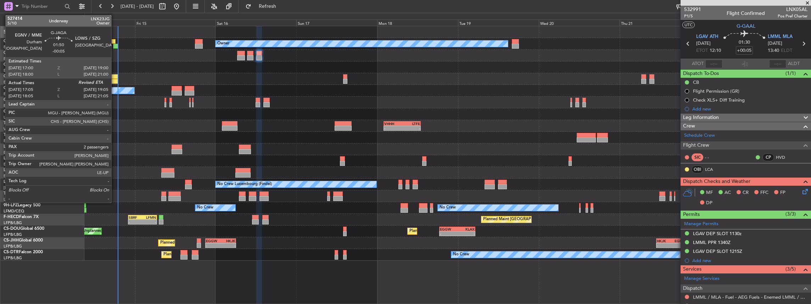
click at [115, 79] on div at bounding box center [114, 81] width 7 height 5
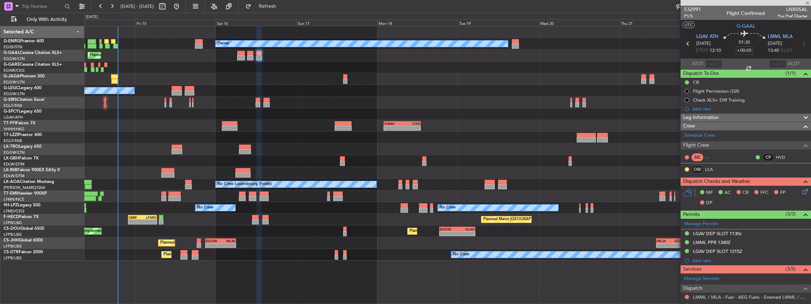
type input "-00:05"
type input "17:05"
type input "2"
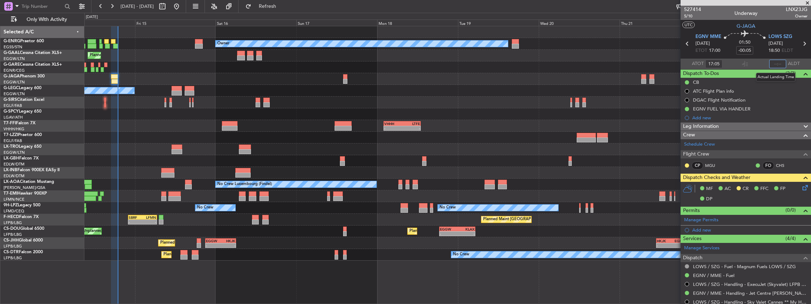
click at [777, 65] on input "text" at bounding box center [778, 64] width 17 height 9
click at [744, 63] on div at bounding box center [745, 64] width 9 height 9
type input "18:53"
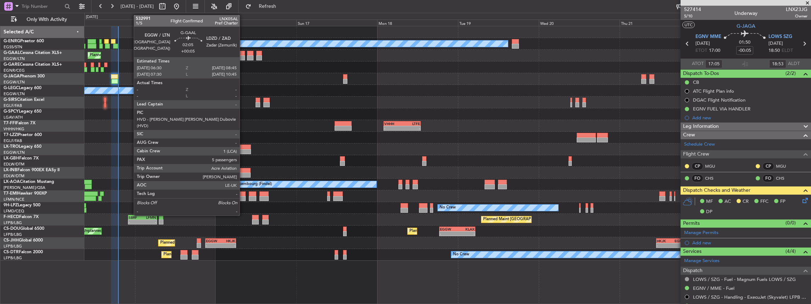
click at [243, 55] on div at bounding box center [241, 57] width 8 height 5
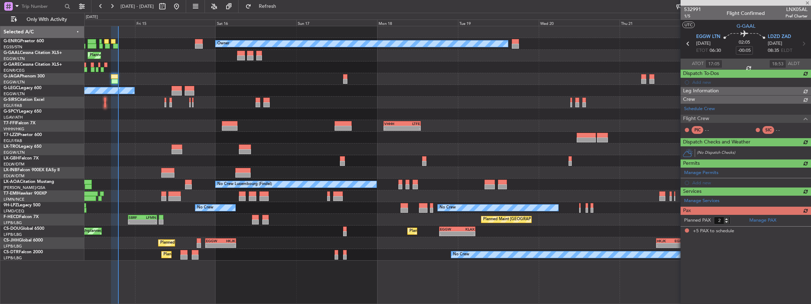
type input "+00:05"
type input "5"
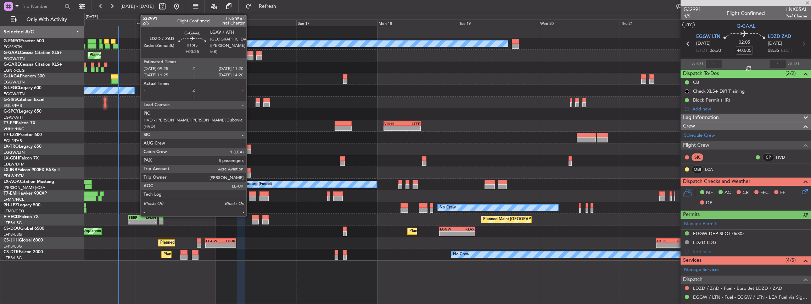
click at [250, 54] on div at bounding box center [250, 53] width 7 height 5
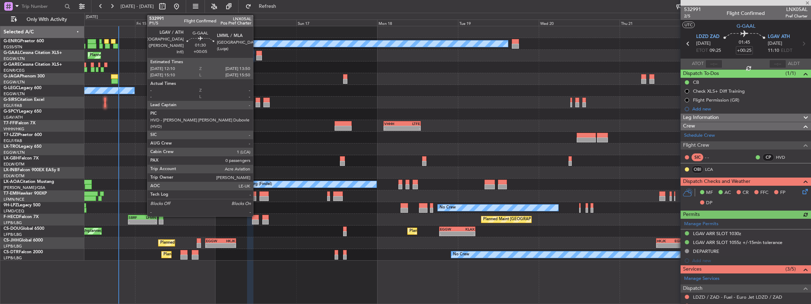
click at [257, 57] on div at bounding box center [259, 57] width 6 height 5
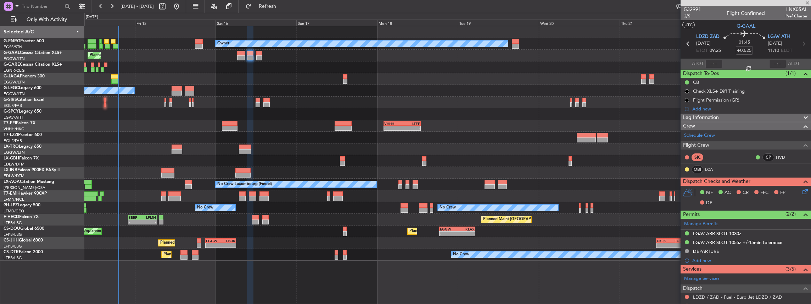
type input "+00:05"
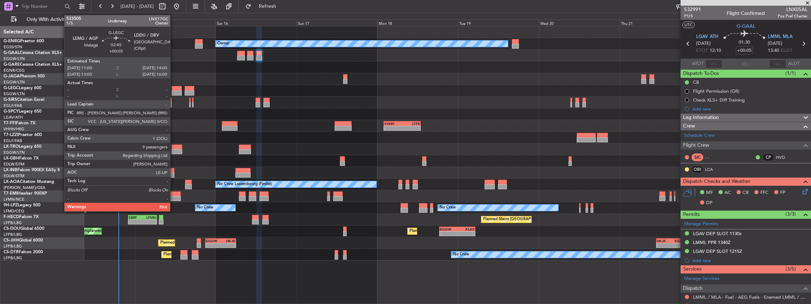
click at [174, 88] on div at bounding box center [177, 88] width 10 height 5
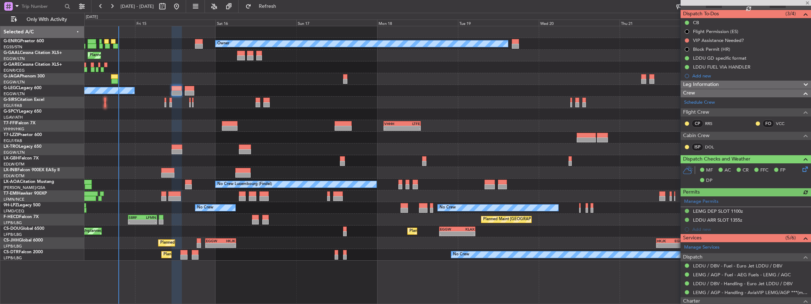
scroll to position [142, 0]
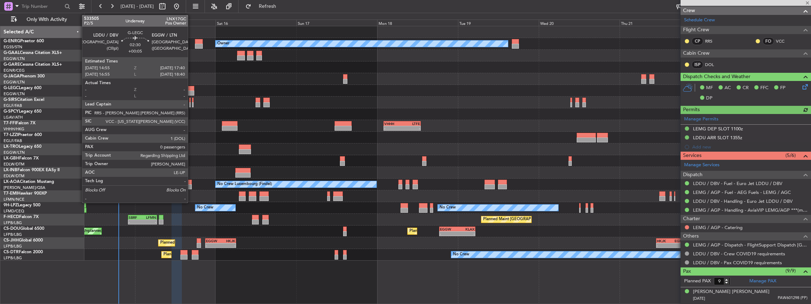
click at [191, 92] on div at bounding box center [190, 92] width 10 height 5
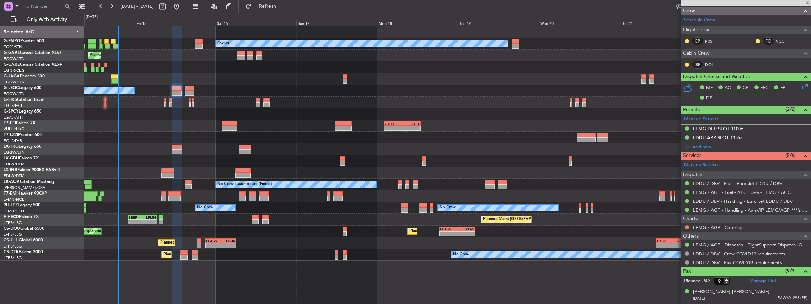
type input "0"
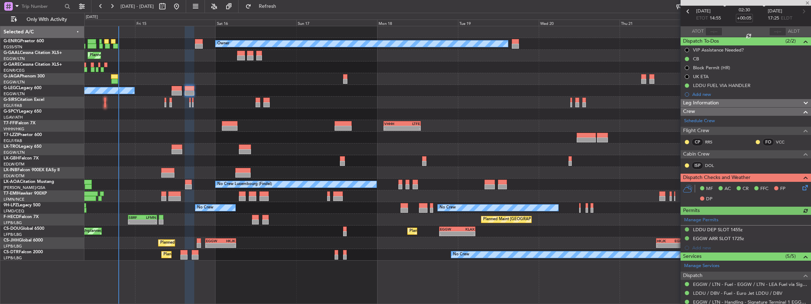
scroll to position [71, 0]
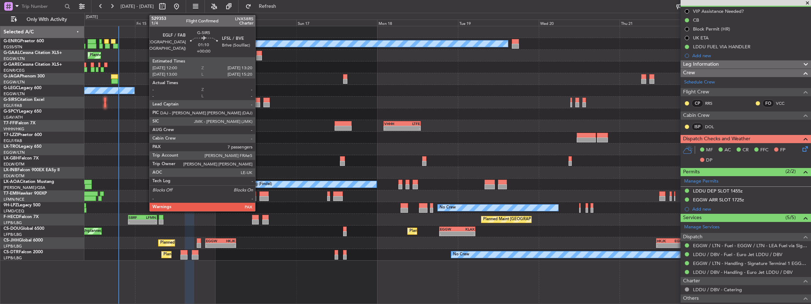
click at [259, 103] on div at bounding box center [258, 104] width 5 height 5
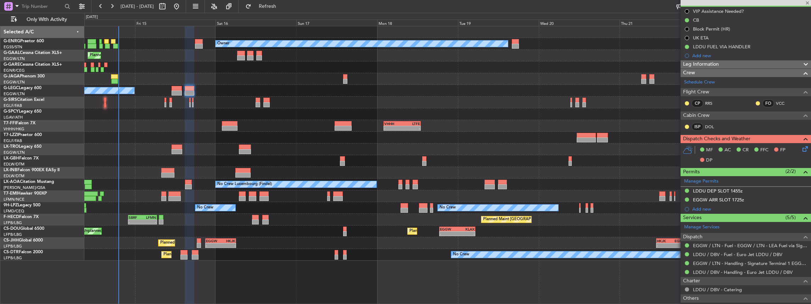
type input "7"
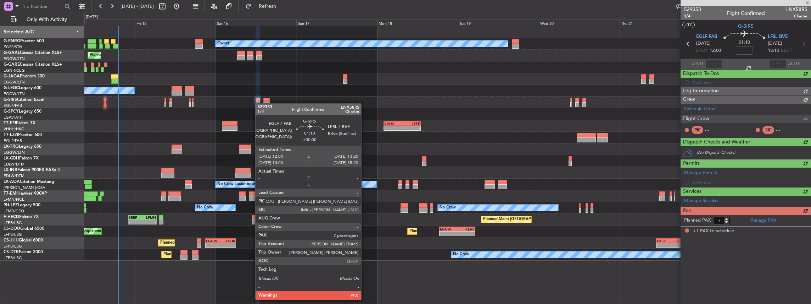
scroll to position [0, 0]
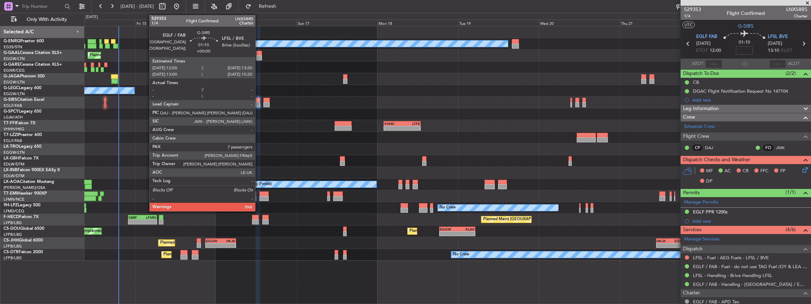
click at [259, 101] on div at bounding box center [258, 100] width 5 height 5
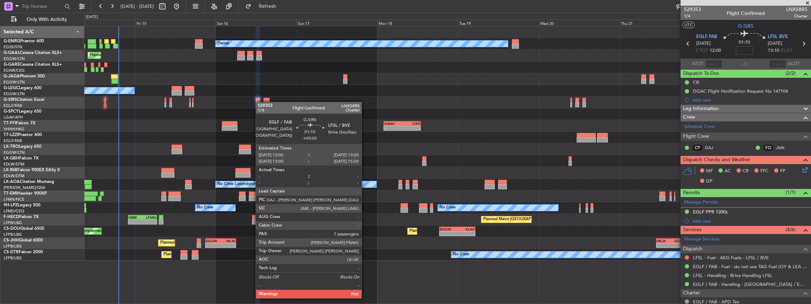
click at [259, 102] on div "Planned Maint [GEOGRAPHIC_DATA] ([GEOGRAPHIC_DATA])" at bounding box center [447, 102] width 727 height 12
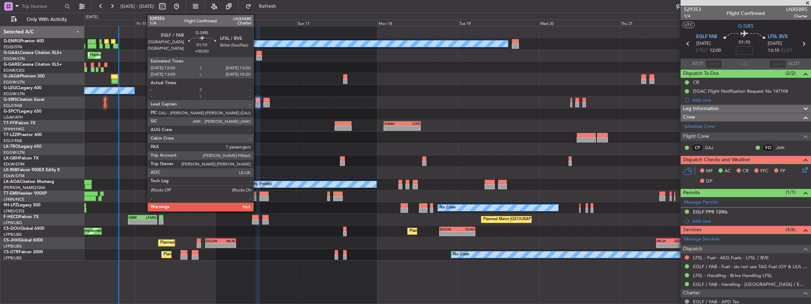
click at [257, 103] on div at bounding box center [258, 104] width 5 height 5
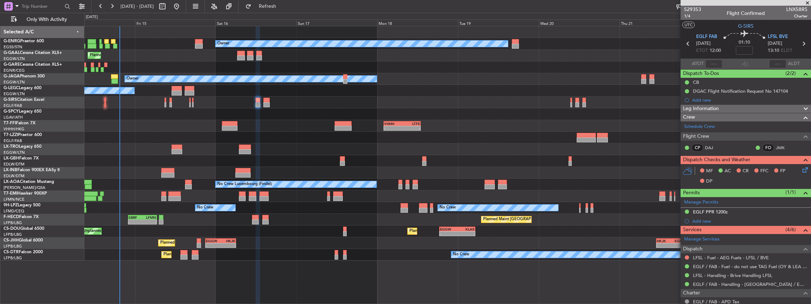
click at [801, 168] on icon at bounding box center [804, 169] width 6 height 6
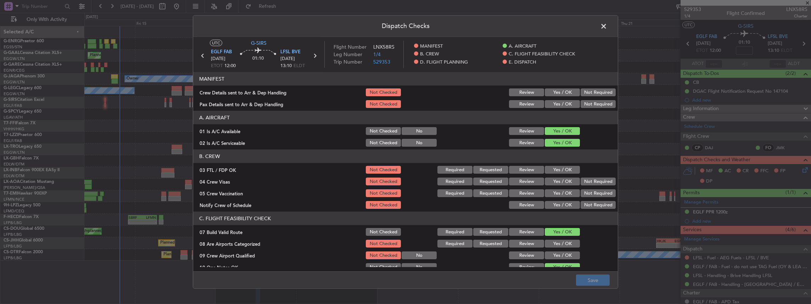
click at [560, 90] on button "Yes / OK" at bounding box center [562, 92] width 35 height 8
click at [557, 105] on button "Yes / OK" at bounding box center [562, 104] width 35 height 8
click at [589, 276] on button "Save" at bounding box center [593, 279] width 34 height 11
click at [607, 27] on span at bounding box center [607, 28] width 0 height 14
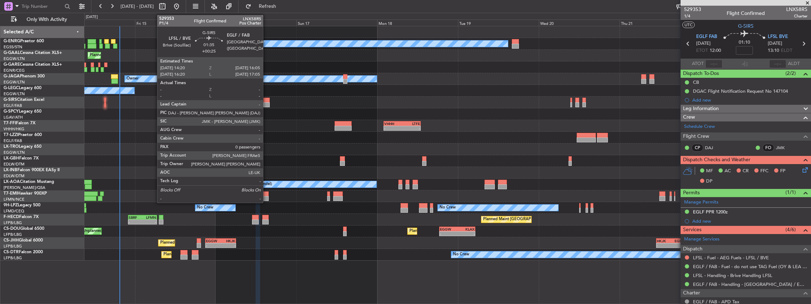
click at [267, 102] on div at bounding box center [266, 104] width 6 height 5
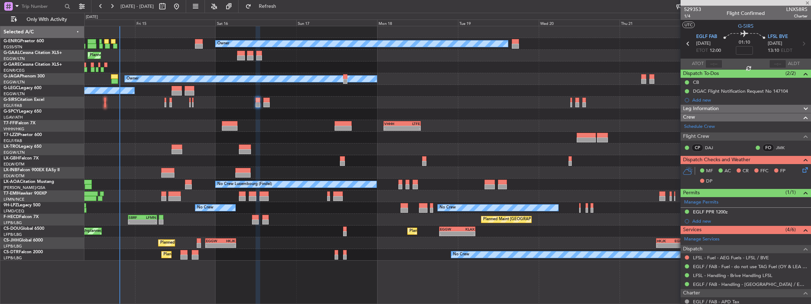
type input "+00:25"
type input "0"
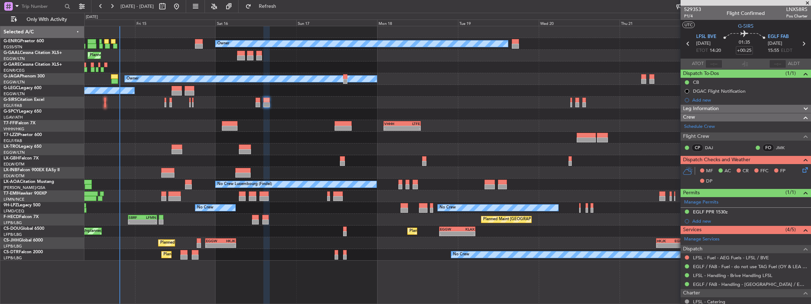
click at [802, 168] on icon at bounding box center [804, 169] width 6 height 6
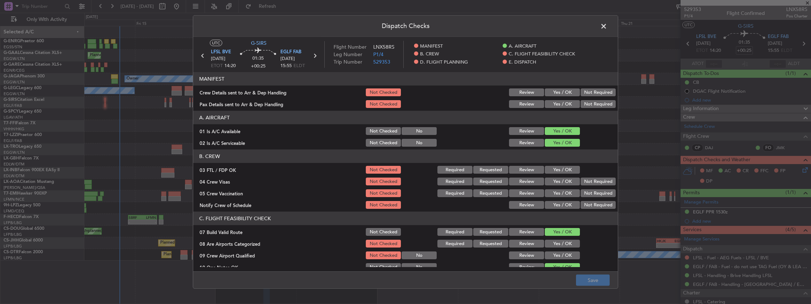
drag, startPoint x: 565, startPoint y: 92, endPoint x: 563, endPoint y: 102, distance: 9.9
click at [564, 93] on button "Yes / OK" at bounding box center [562, 92] width 35 height 8
click at [562, 104] on button "Yes / OK" at bounding box center [562, 104] width 35 height 8
click at [590, 277] on button "Save" at bounding box center [593, 279] width 34 height 11
click at [607, 24] on span at bounding box center [607, 28] width 0 height 14
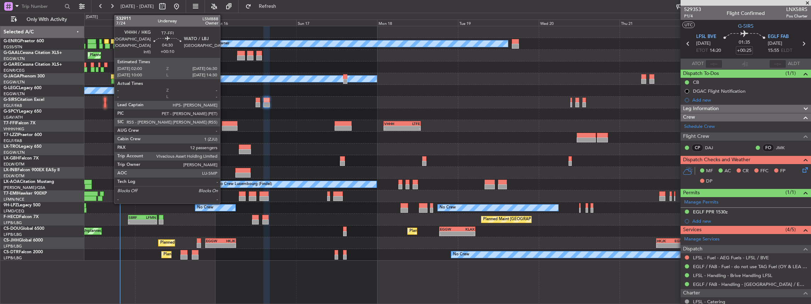
click at [224, 126] on div at bounding box center [229, 128] width 15 height 5
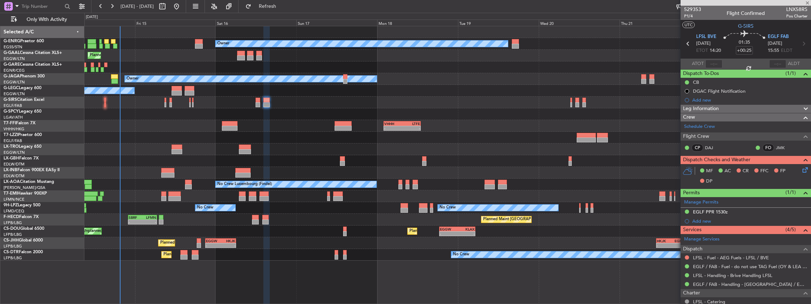
type input "+00:10"
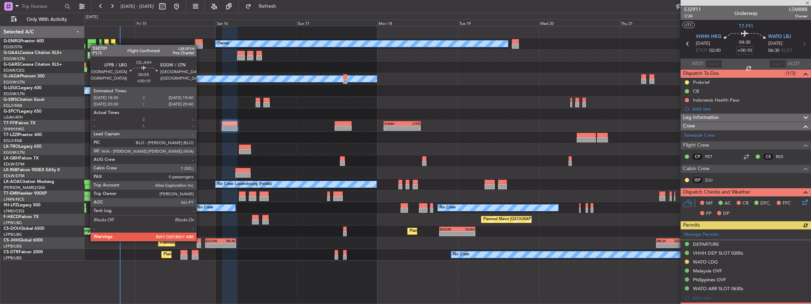
click at [200, 240] on div at bounding box center [199, 240] width 4 height 5
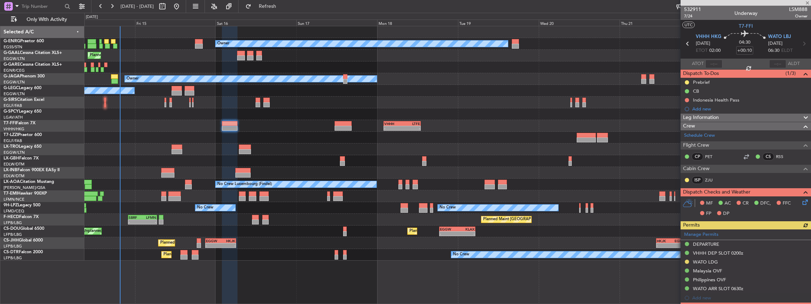
type input "0"
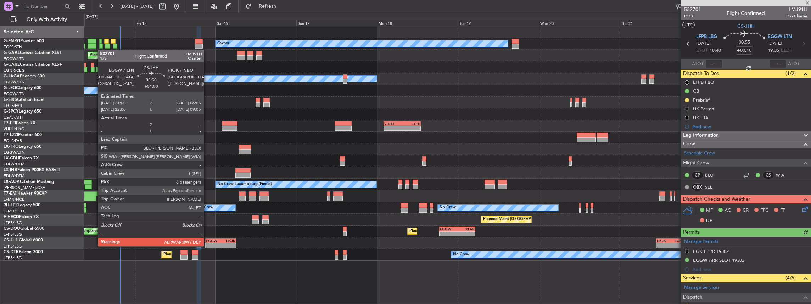
click at [208, 245] on div "-" at bounding box center [213, 245] width 15 height 4
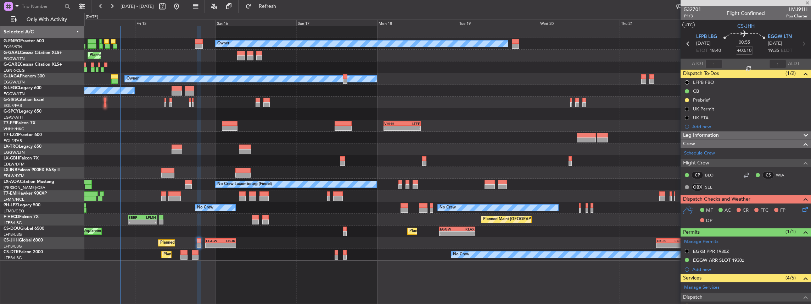
type input "+01:00"
type input "6"
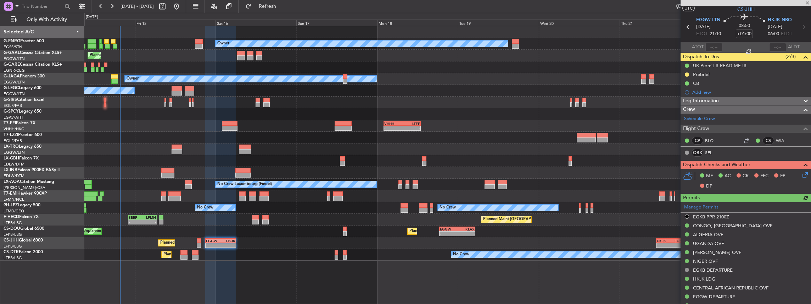
scroll to position [23, 0]
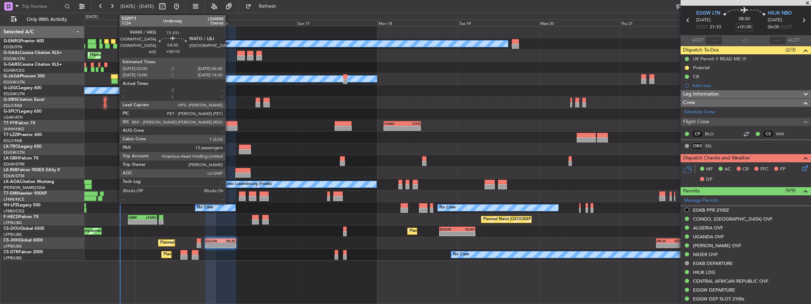
click at [229, 126] on div at bounding box center [229, 128] width 15 height 5
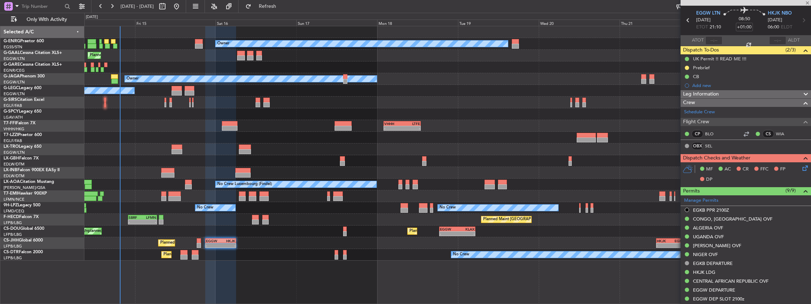
type input "+00:10"
type input "12"
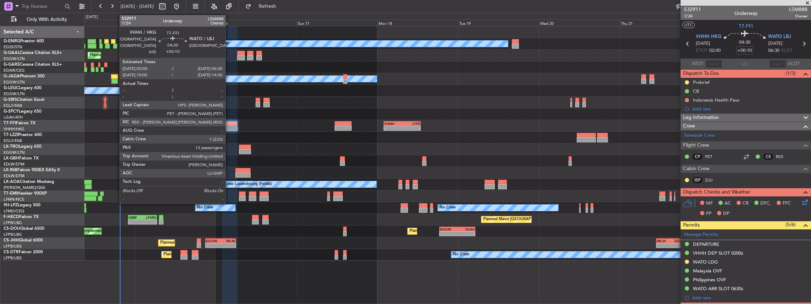
click at [229, 125] on div at bounding box center [229, 123] width 15 height 5
click at [229, 126] on div at bounding box center [229, 128] width 15 height 5
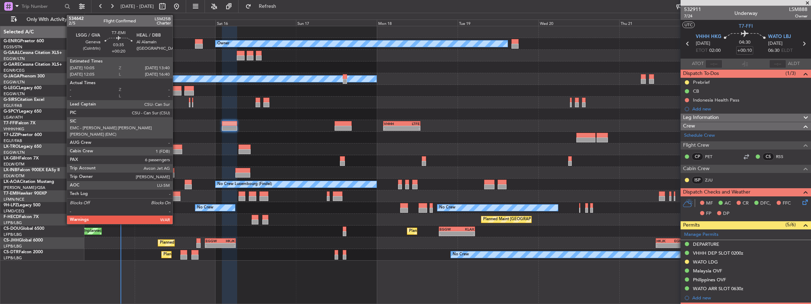
click at [176, 196] on div at bounding box center [174, 198] width 12 height 5
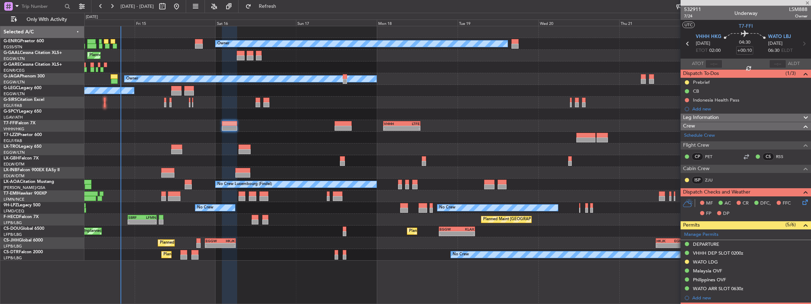
type input "+00:20"
type input "6"
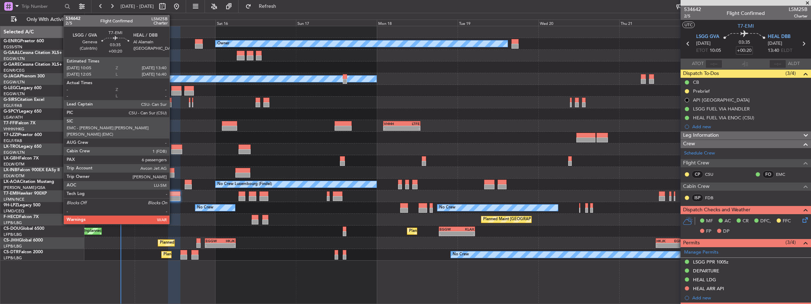
click at [173, 195] on div at bounding box center [174, 193] width 12 height 5
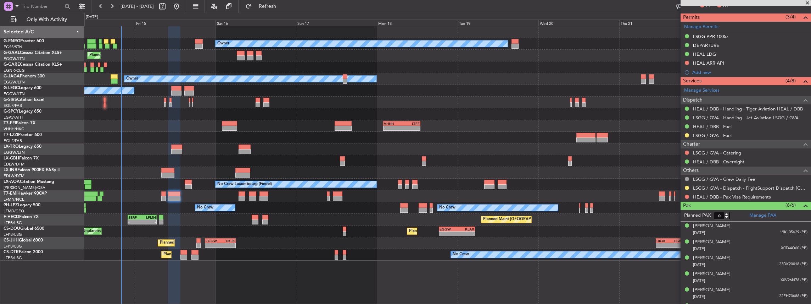
scroll to position [236, 0]
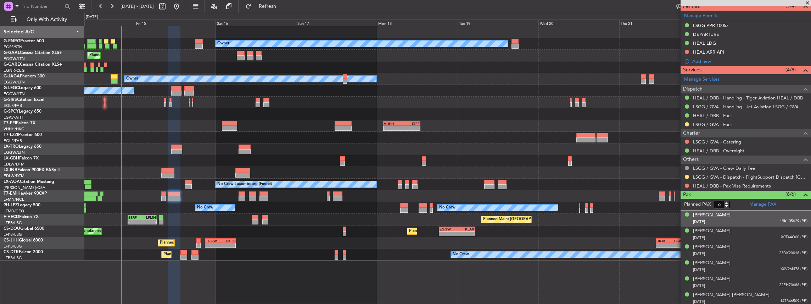
click at [705, 212] on div "Deniz Bizarra" at bounding box center [712, 214] width 38 height 7
click at [793, 219] on span "19KL05629 (PP)" at bounding box center [794, 221] width 28 height 6
click at [781, 218] on span "19KL05629 (PP)" at bounding box center [794, 221] width 28 height 6
click at [801, 227] on img at bounding box center [804, 230] width 6 height 6
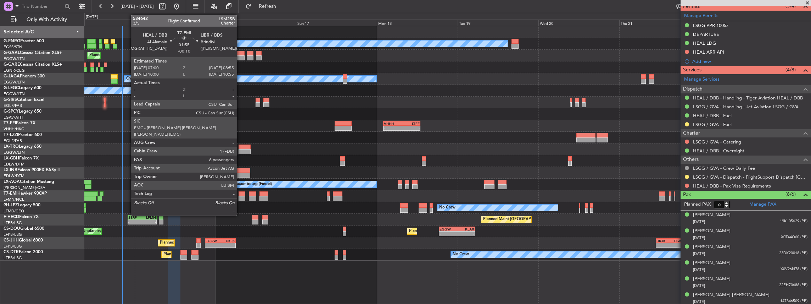
click at [240, 196] on div at bounding box center [242, 198] width 7 height 5
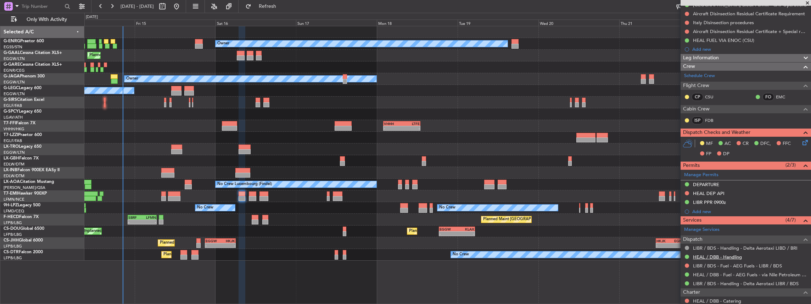
scroll to position [118, 0]
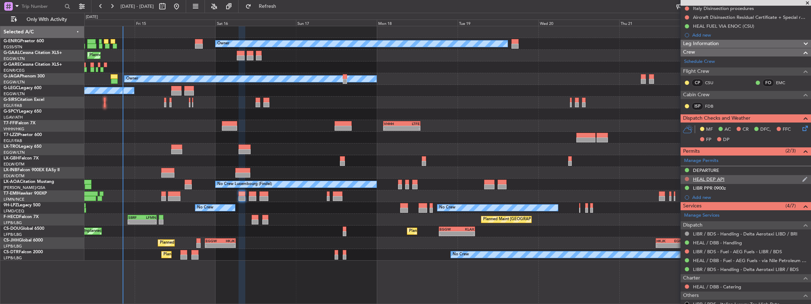
click at [687, 177] on button at bounding box center [687, 179] width 4 height 4
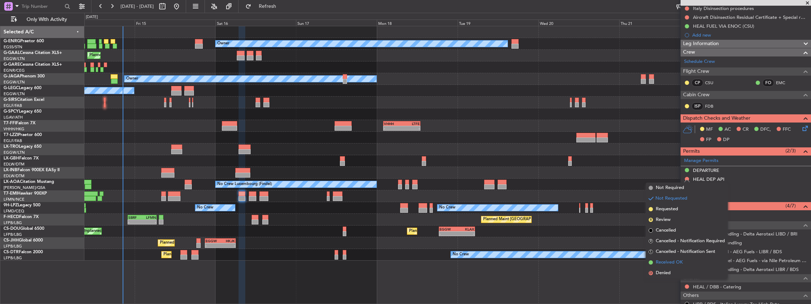
click at [674, 262] on span "Received OK" at bounding box center [669, 262] width 27 height 7
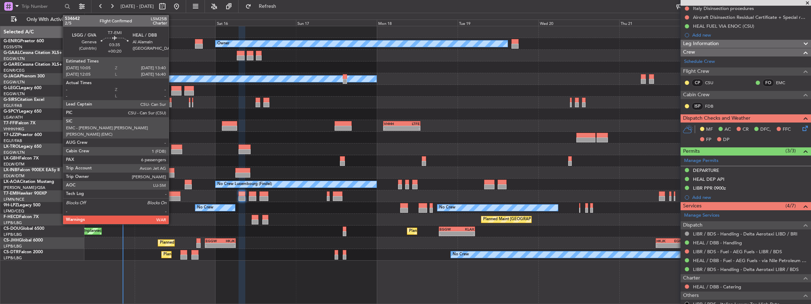
click at [172, 195] on div at bounding box center [174, 193] width 12 height 5
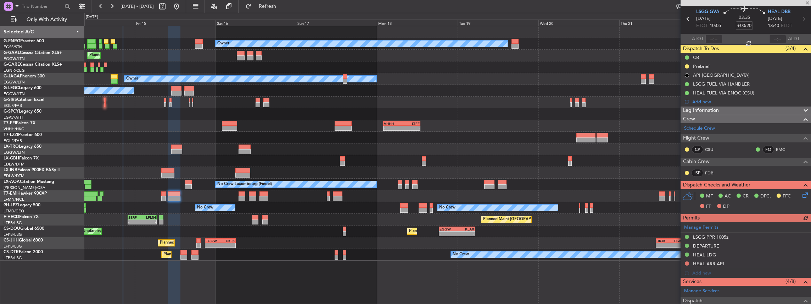
scroll to position [47, 0]
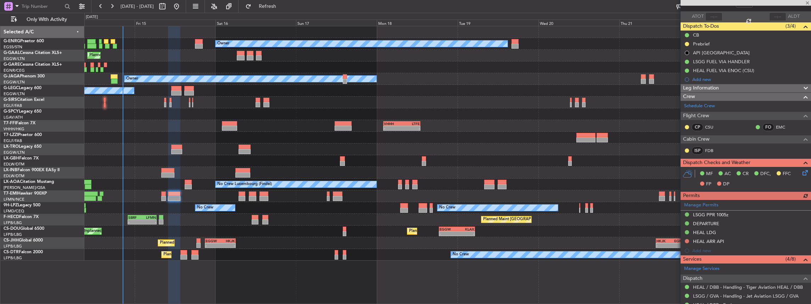
click at [688, 240] on div "Manage Permits LSGG PPR 1005z DEPARTURE HEAL LDG HEAL ARR API Add new" at bounding box center [746, 227] width 130 height 55
click at [687, 239] on button at bounding box center [687, 241] width 4 height 4
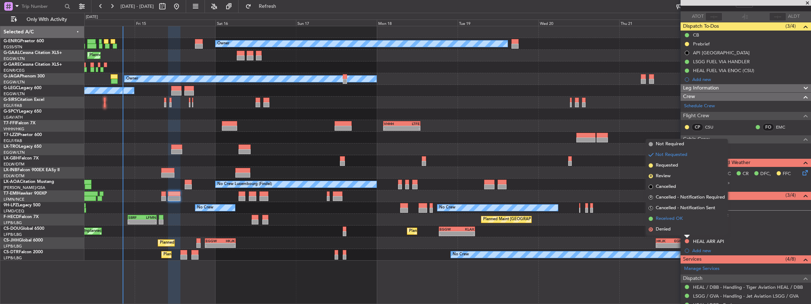
click at [677, 220] on span "Received OK" at bounding box center [669, 218] width 27 height 7
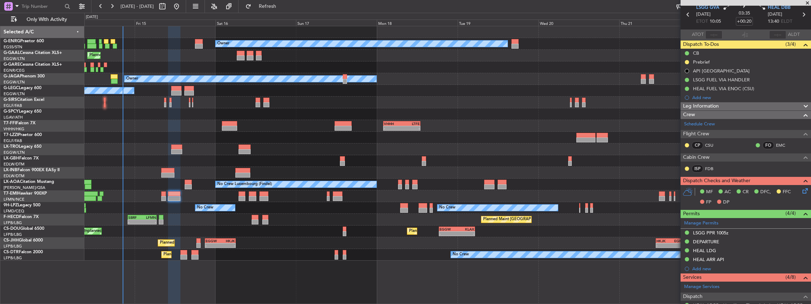
scroll to position [0, 0]
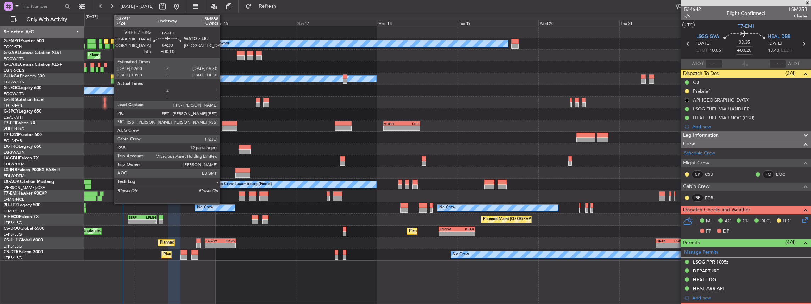
click at [224, 126] on div at bounding box center [229, 128] width 15 height 5
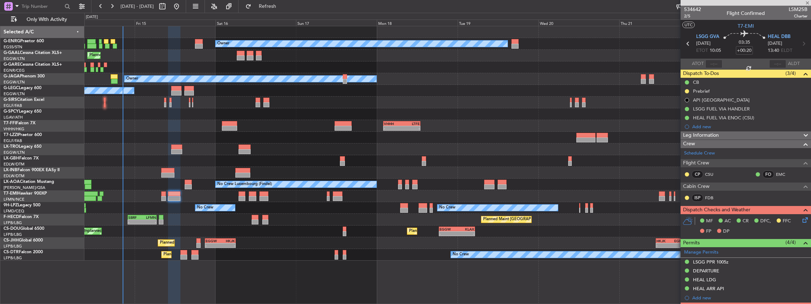
type input "+00:10"
type input "12"
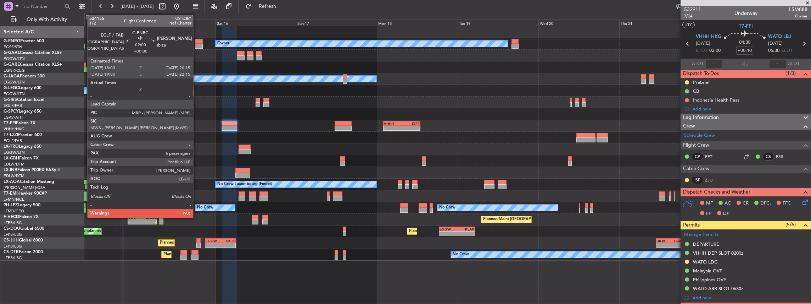
click at [197, 42] on div at bounding box center [199, 41] width 8 height 5
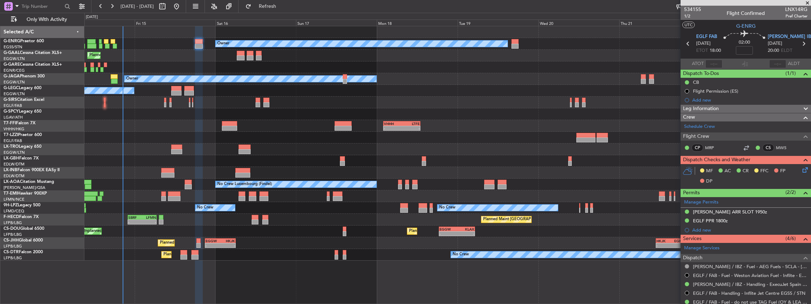
click at [807, 1] on span at bounding box center [807, 3] width 7 height 6
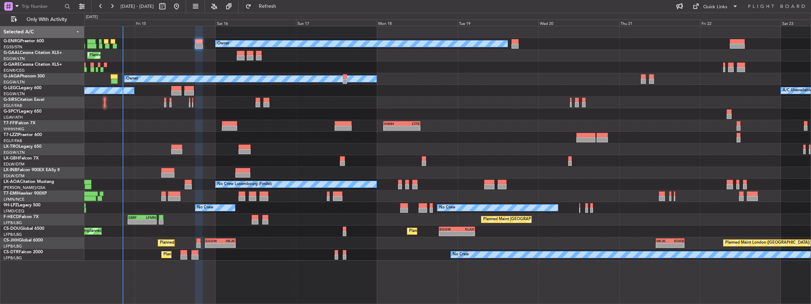
type input "0"
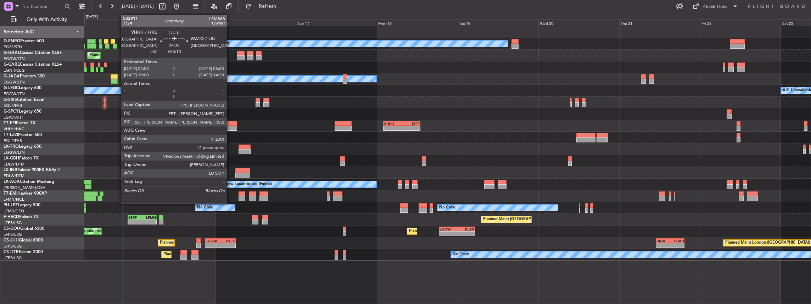
click at [231, 123] on div at bounding box center [229, 123] width 15 height 5
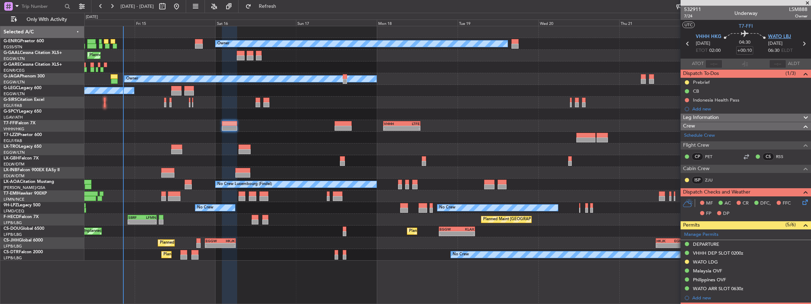
click at [777, 38] on span "WATO LBJ" at bounding box center [779, 36] width 23 height 7
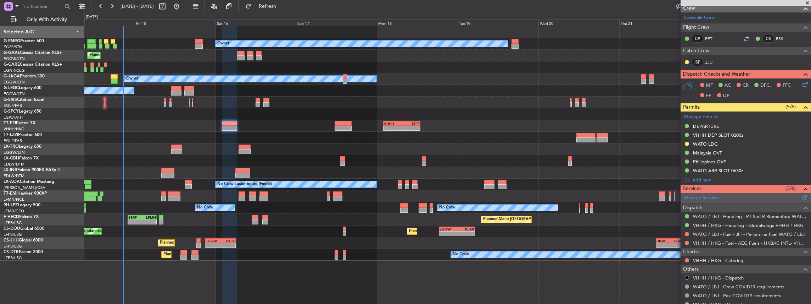
scroll to position [118, 0]
click at [728, 215] on link "WATO / LBJ - Handling - PT Sari R Biomantara WATO / LBJ" at bounding box center [750, 216] width 115 height 6
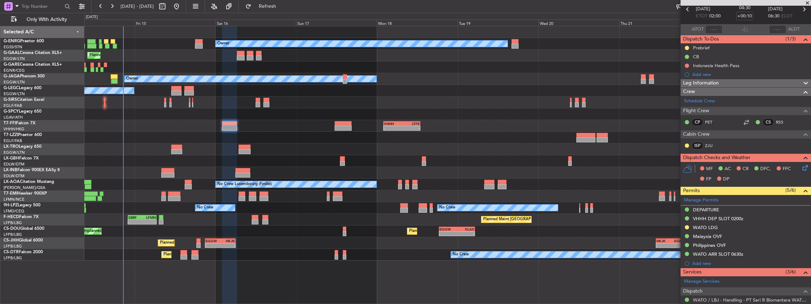
scroll to position [0, 0]
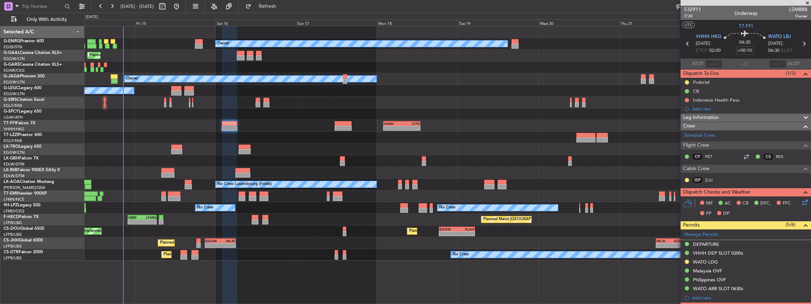
click at [216, 121] on div "- - VHHH 02:00 Z LTFE 13:00 Z - - LTBA 15:00 Z VHHH 00:00 Z" at bounding box center [447, 126] width 727 height 12
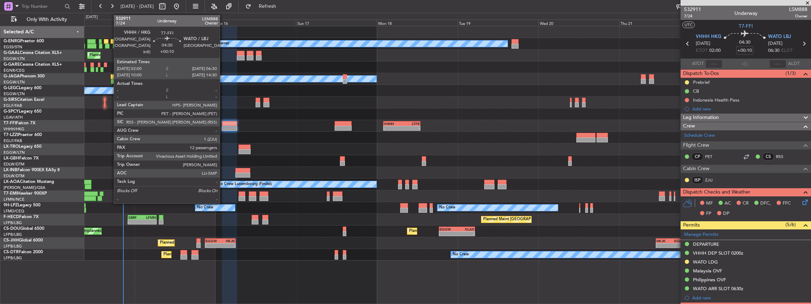
click at [223, 123] on div at bounding box center [229, 123] width 15 height 5
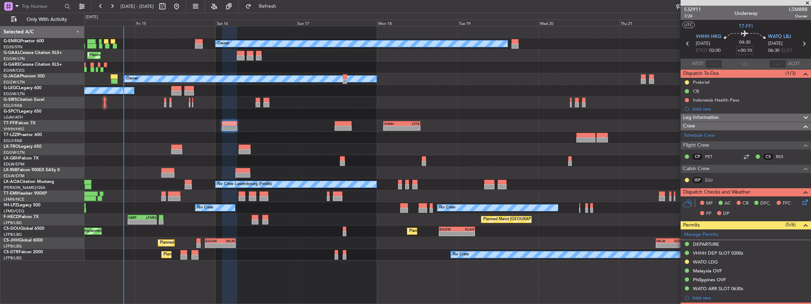
click at [801, 201] on icon at bounding box center [804, 201] width 6 height 6
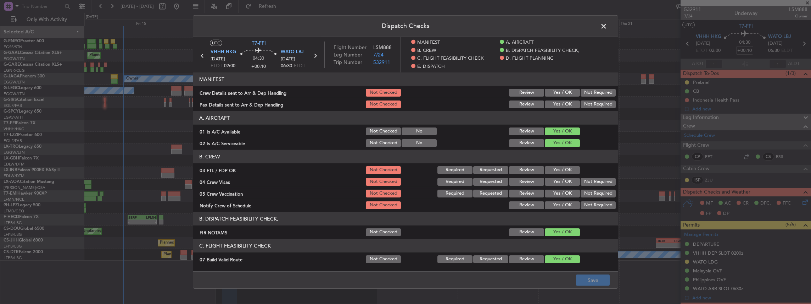
click at [566, 94] on button "Yes / OK" at bounding box center [562, 93] width 35 height 8
click at [569, 110] on article "MANIFEST Crew Details sent to Arr & Dep Handling Not Checked Review Yes / OK No…" at bounding box center [405, 169] width 425 height 194
click at [565, 106] on button "Yes / OK" at bounding box center [562, 104] width 35 height 8
click at [595, 281] on button "Save" at bounding box center [593, 279] width 34 height 11
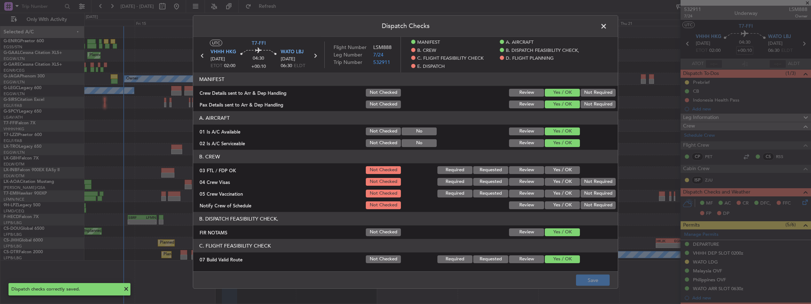
click at [607, 25] on span at bounding box center [607, 28] width 0 height 14
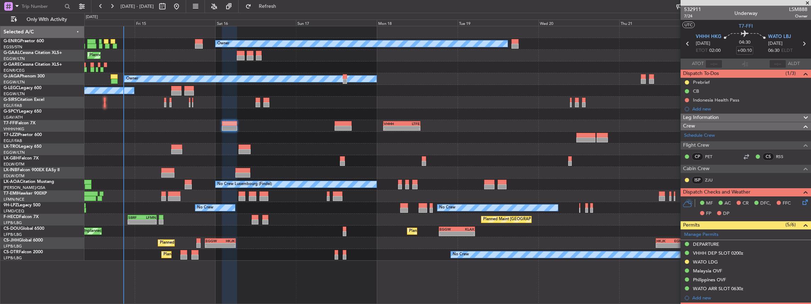
click at [196, 243] on div "Planned Maint London (Biggin Hill) Planned Maint Paris (Le Bourget) - - EGGW 21…" at bounding box center [447, 243] width 727 height 12
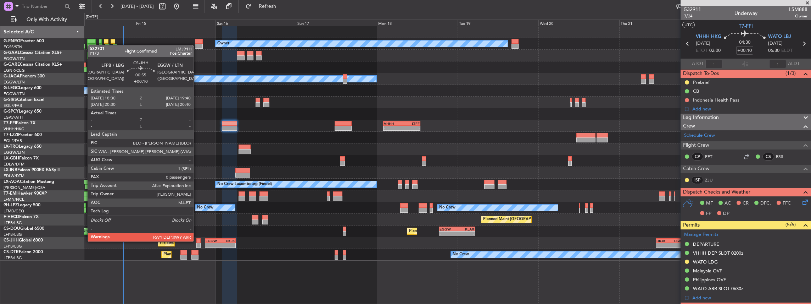
click at [197, 240] on div at bounding box center [198, 240] width 4 height 5
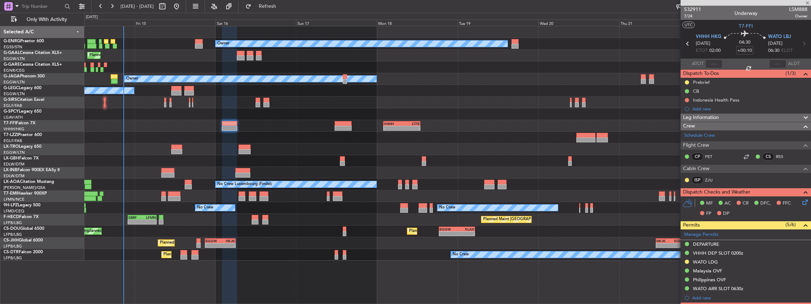
type input "0"
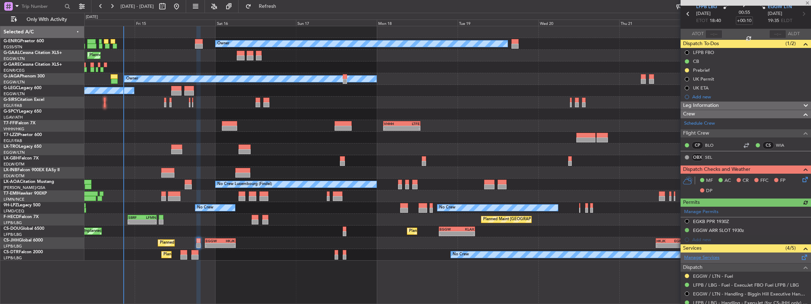
scroll to position [47, 0]
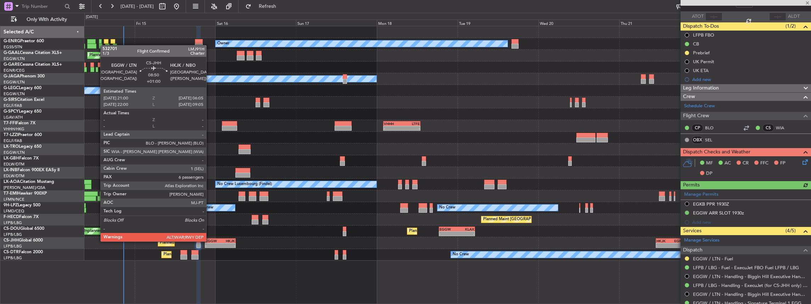
click at [210, 240] on div "EGGW" at bounding box center [213, 240] width 15 height 4
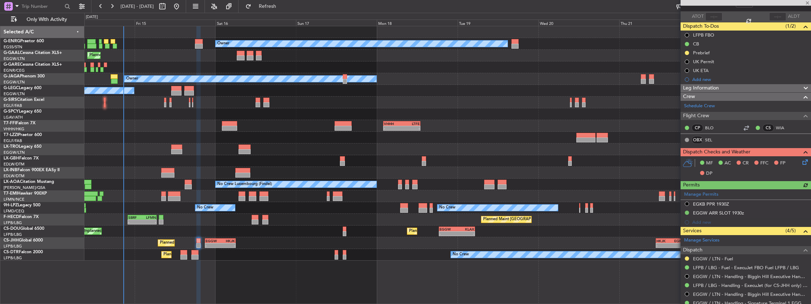
type input "+01:00"
type input "6"
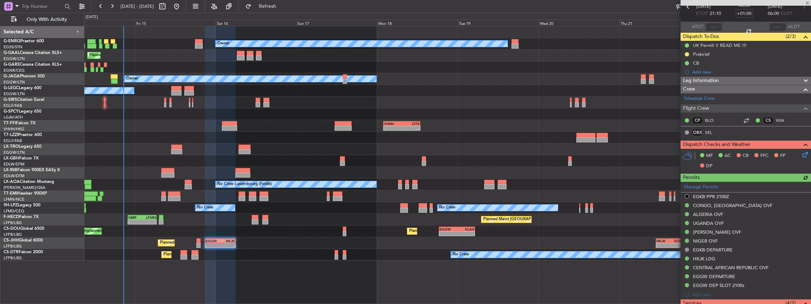
scroll to position [118, 0]
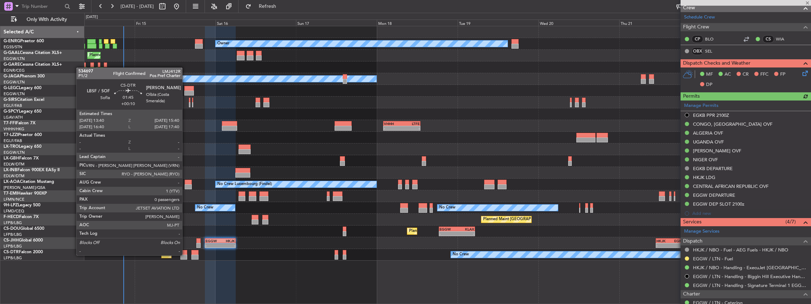
click at [186, 255] on div at bounding box center [184, 256] width 7 height 5
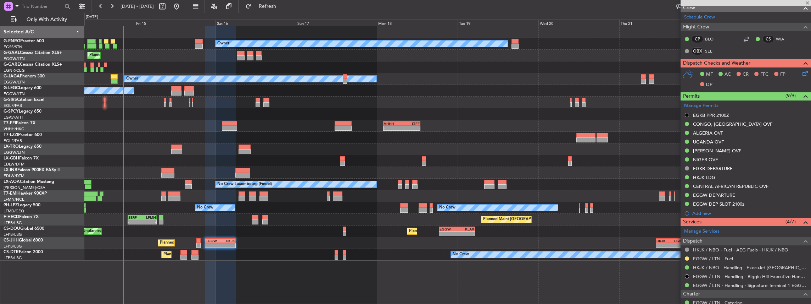
type input "+00:10"
type input "0"
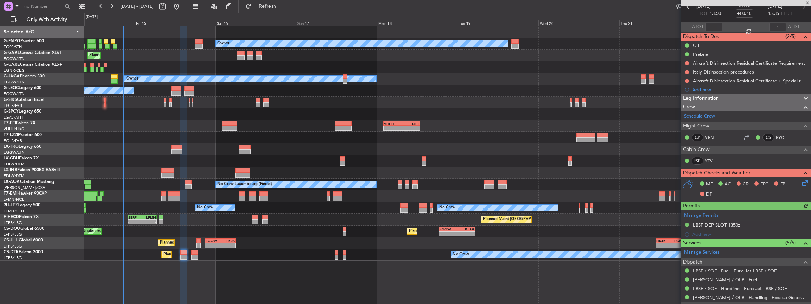
scroll to position [70, 0]
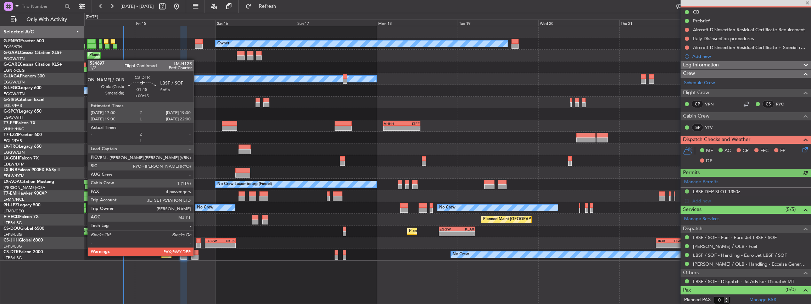
click at [197, 255] on div at bounding box center [194, 256] width 7 height 5
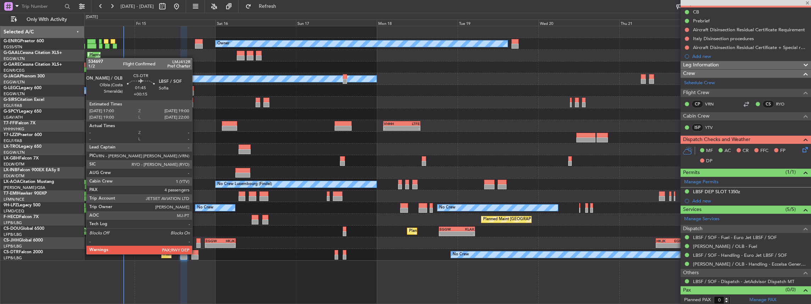
type input "+00:15"
type input "4"
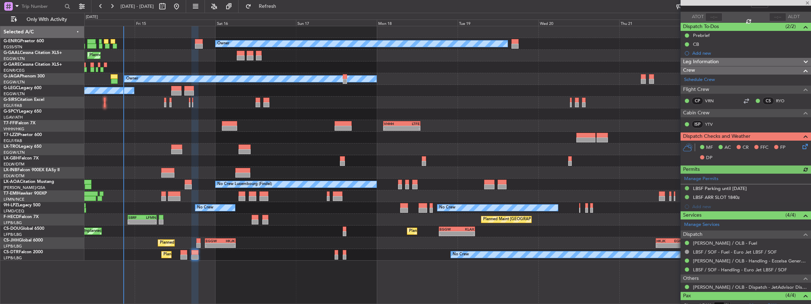
scroll to position [47, 0]
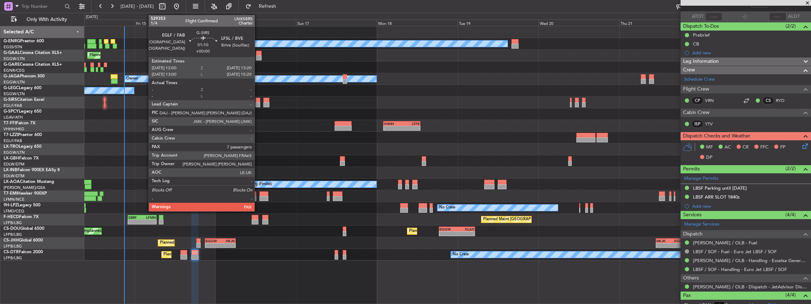
click at [258, 105] on div at bounding box center [258, 104] width 5 height 5
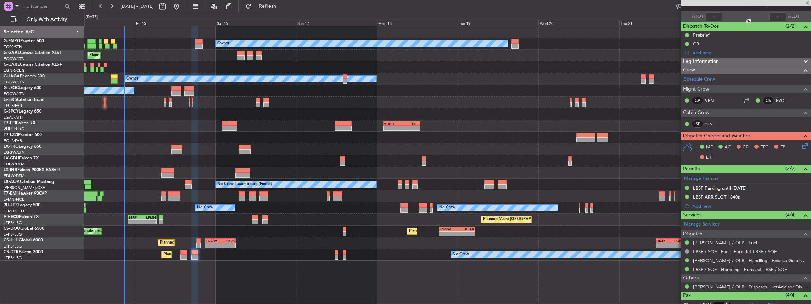
type input "7"
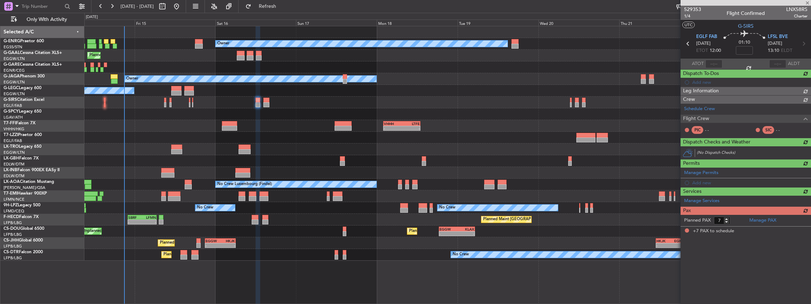
scroll to position [0, 0]
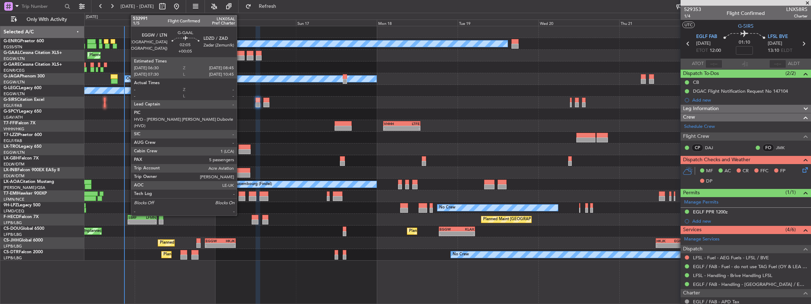
click at [240, 52] on div at bounding box center [241, 53] width 8 height 5
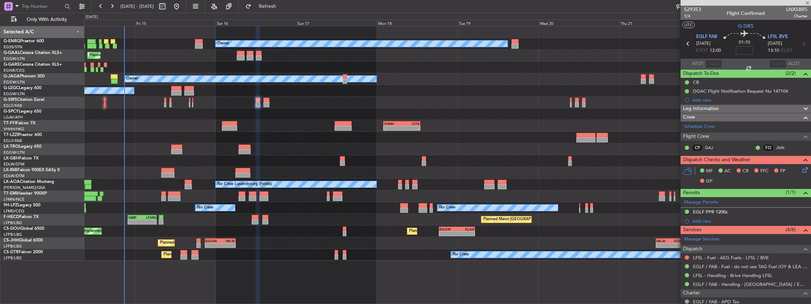
type input "+00:05"
type input "5"
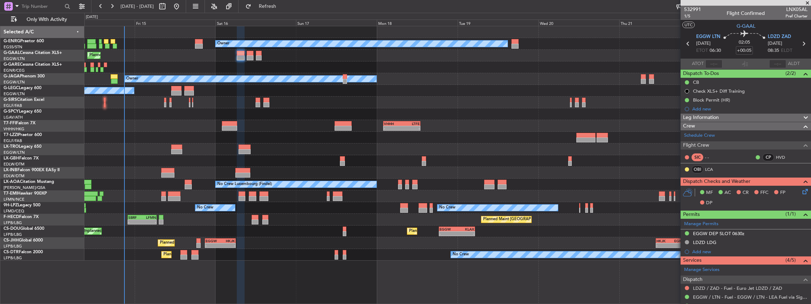
click at [790, 10] on span "LNX05AL" at bounding box center [797, 9] width 22 height 7
copy span "LNX05AL"
click at [711, 38] on span "EGGW LTN" at bounding box center [708, 36] width 24 height 7
click at [785, 35] on span "LDZD ZAD" at bounding box center [779, 36] width 23 height 7
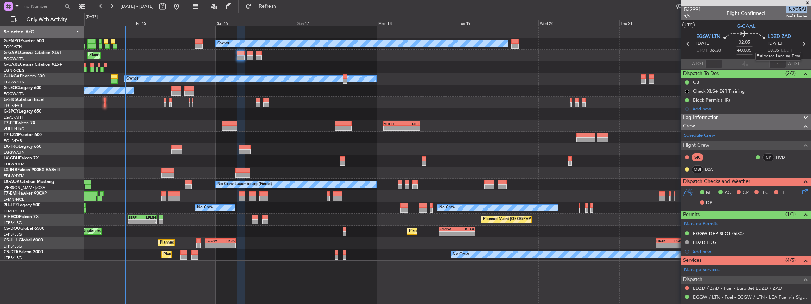
drag, startPoint x: 767, startPoint y: 43, endPoint x: 790, endPoint y: 42, distance: 23.4
click at [783, 42] on span "[DATE]" at bounding box center [775, 43] width 15 height 7
copy span "[DATE]"
click at [755, 52] on div "02:05 +00:05" at bounding box center [744, 43] width 47 height 26
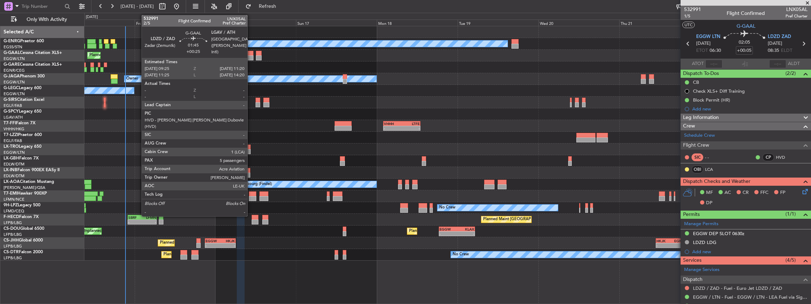
click at [251, 56] on div at bounding box center [250, 57] width 7 height 5
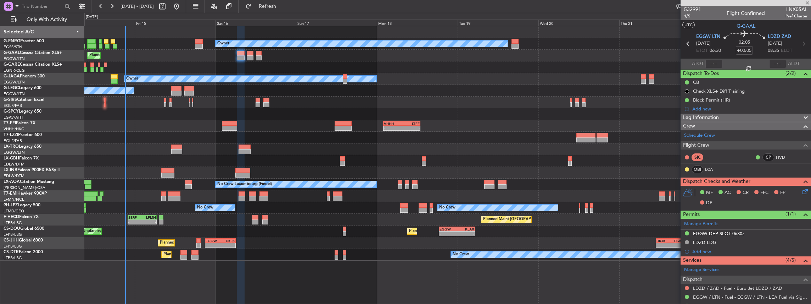
type input "+00:25"
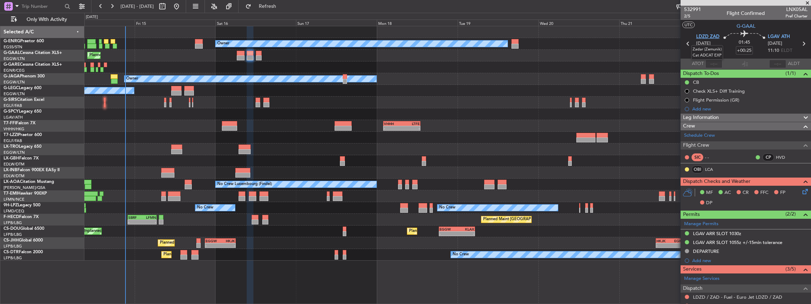
click at [708, 37] on span "LDZD ZAD" at bounding box center [707, 36] width 23 height 7
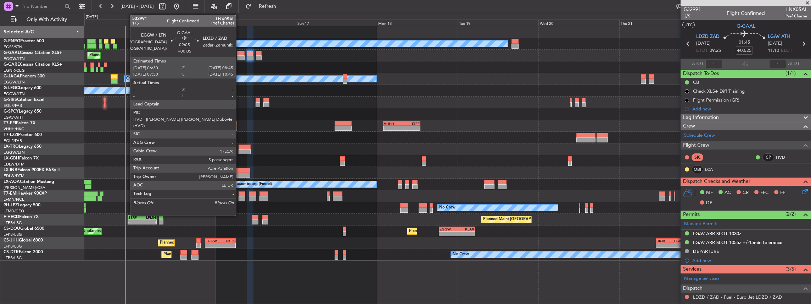
click at [240, 57] on div at bounding box center [241, 57] width 8 height 5
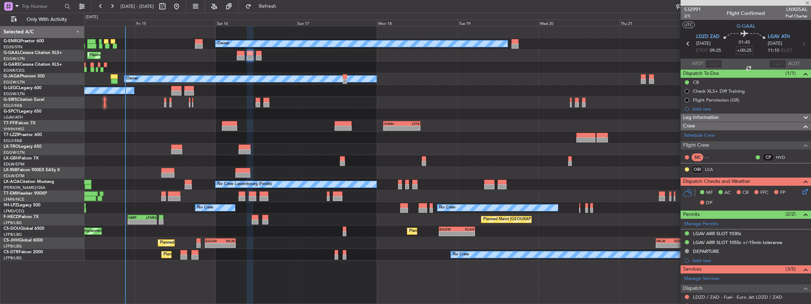
type input "+00:05"
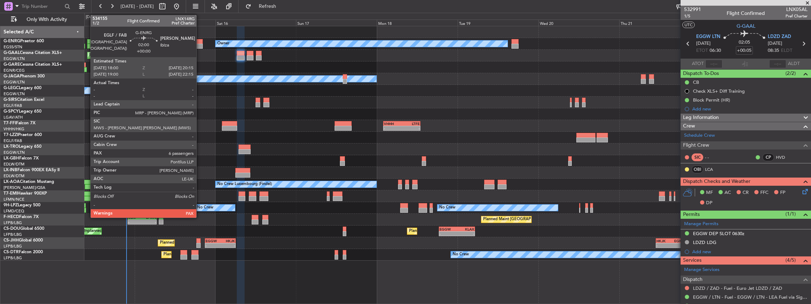
click at [200, 40] on div at bounding box center [199, 41] width 8 height 5
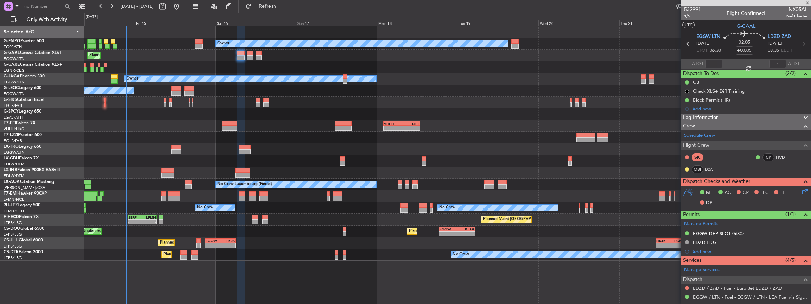
type input "8"
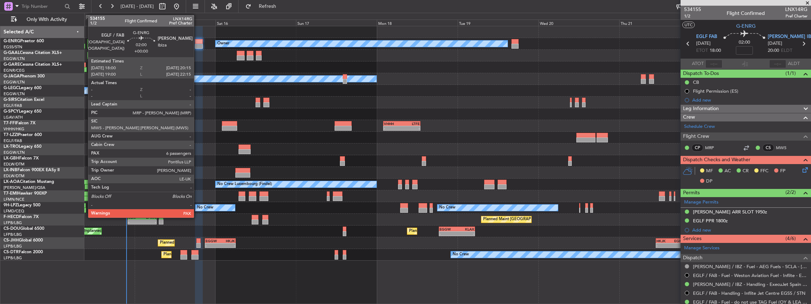
click at [198, 42] on div at bounding box center [199, 41] width 8 height 5
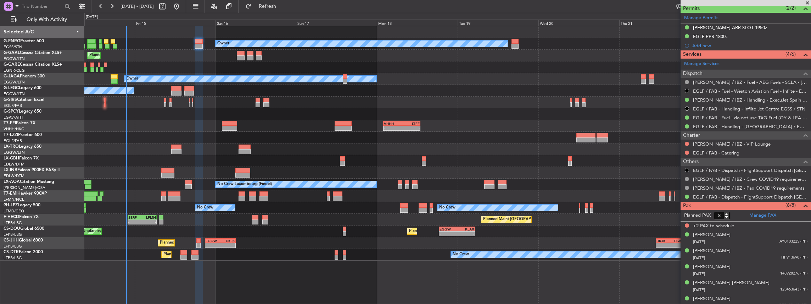
scroll to position [204, 0]
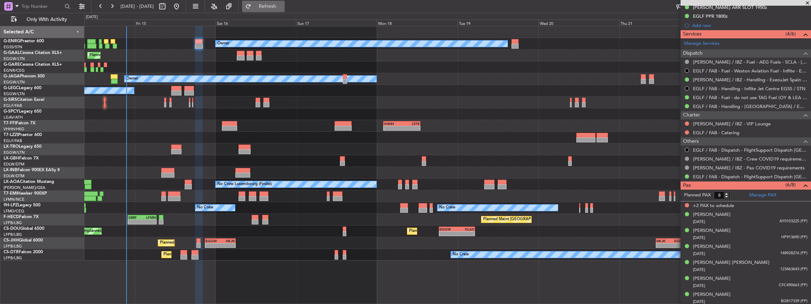
click at [283, 1] on button "Refresh" at bounding box center [263, 6] width 43 height 11
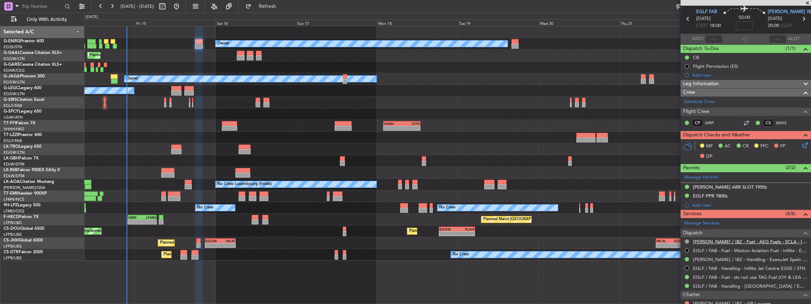
scroll to position [47, 0]
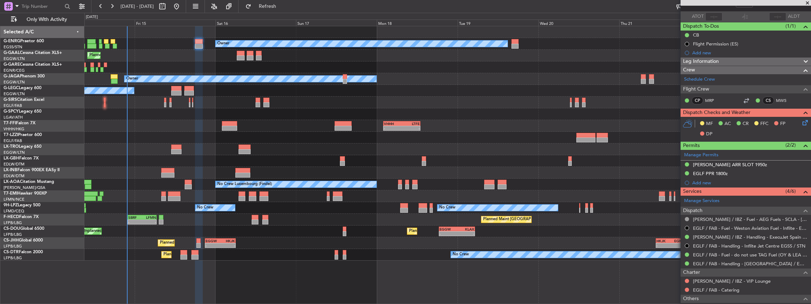
click at [797, 121] on div "MF AC CR FFC FP DP" at bounding box center [749, 128] width 104 height 21
click at [801, 121] on icon at bounding box center [804, 121] width 6 height 6
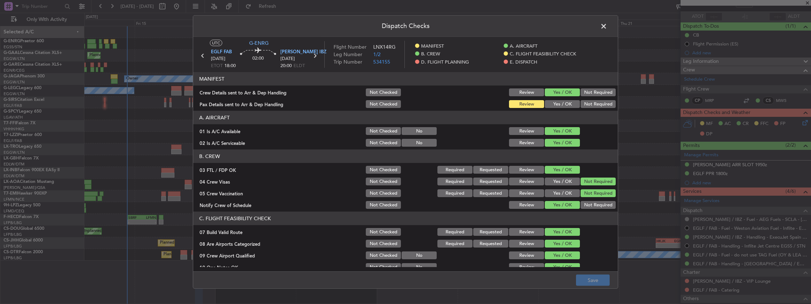
click at [556, 101] on button "Yes / OK" at bounding box center [562, 104] width 35 height 8
click at [590, 287] on footer "Save" at bounding box center [405, 279] width 425 height 17
click at [593, 276] on button "Save" at bounding box center [593, 279] width 34 height 11
click at [607, 26] on span at bounding box center [607, 28] width 0 height 14
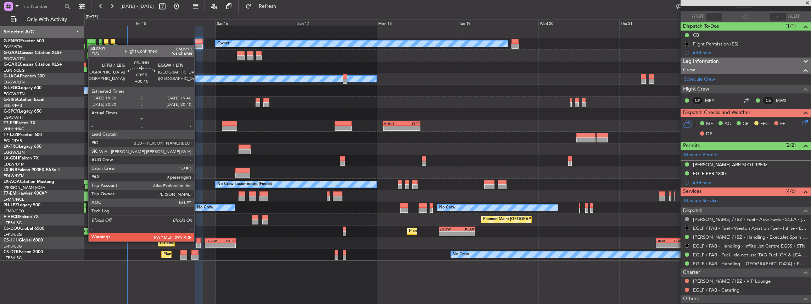
click at [198, 241] on div at bounding box center [198, 240] width 4 height 5
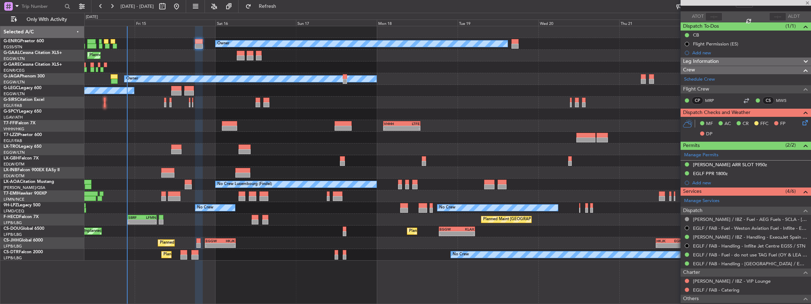
type input "+00:10"
type input "0"
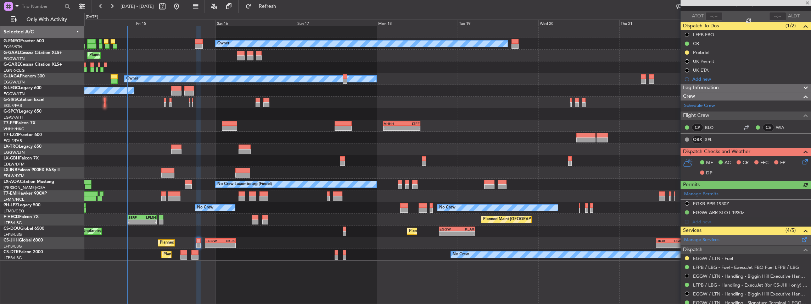
scroll to position [118, 0]
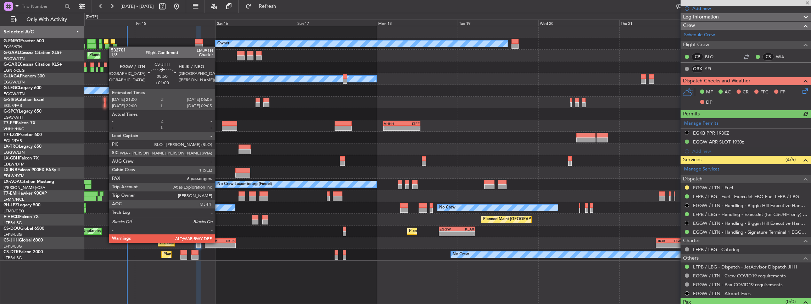
click at [218, 242] on div "EGGW 21:00 Z HKJK 06:05 Z" at bounding box center [220, 240] width 31 height 5
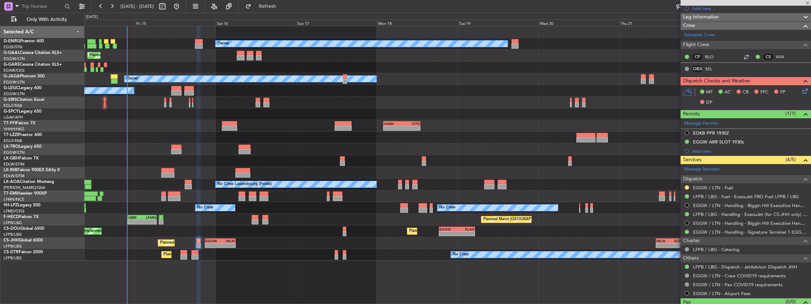
type input "+01:00"
type input "6"
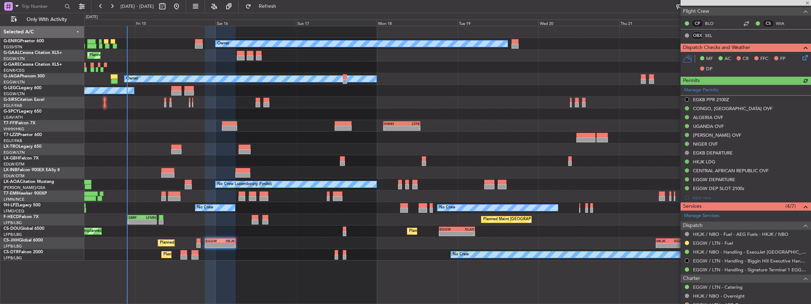
scroll to position [142, 0]
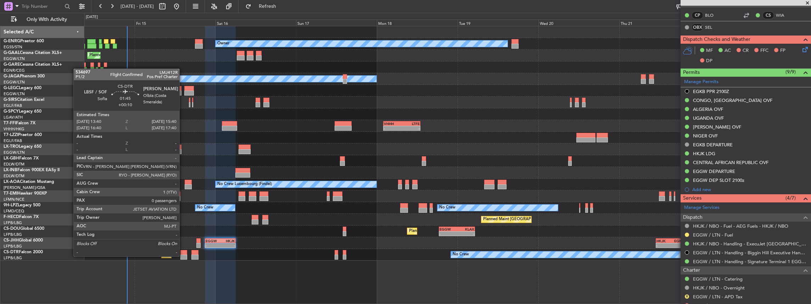
click at [183, 255] on div at bounding box center [184, 256] width 7 height 5
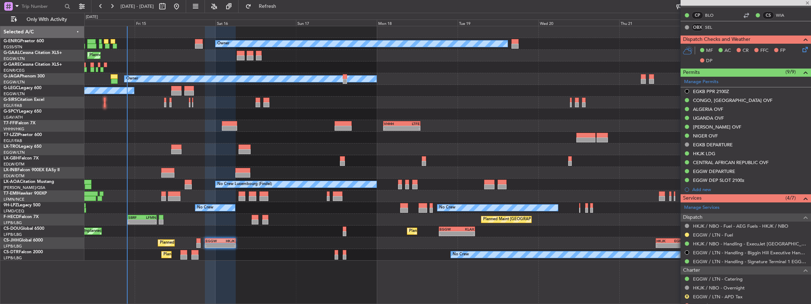
type input "+00:10"
type input "0"
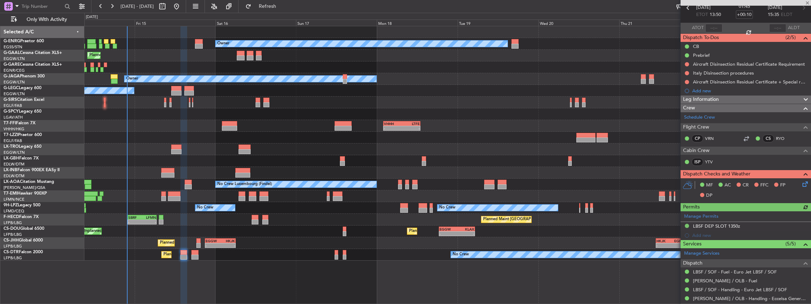
scroll to position [70, 0]
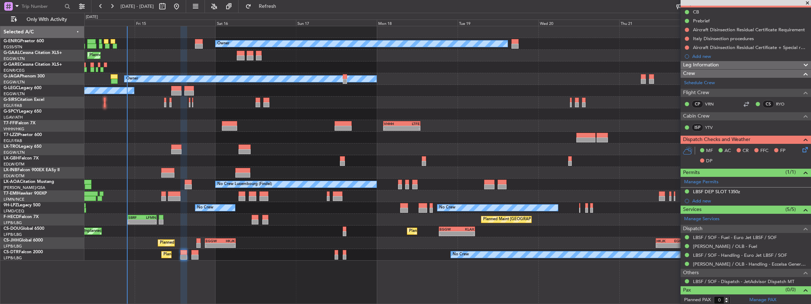
click at [191, 255] on div "No Crew Planned Maint [GEOGRAPHIC_DATA] ([GEOGRAPHIC_DATA]) Planned Maint Sofia" at bounding box center [447, 255] width 727 height 12
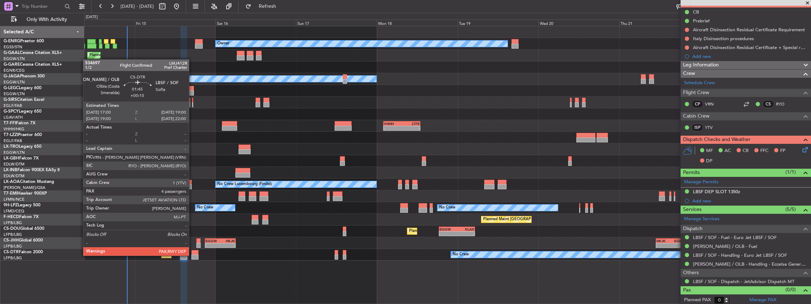
click at [193, 255] on div at bounding box center [194, 256] width 7 height 5
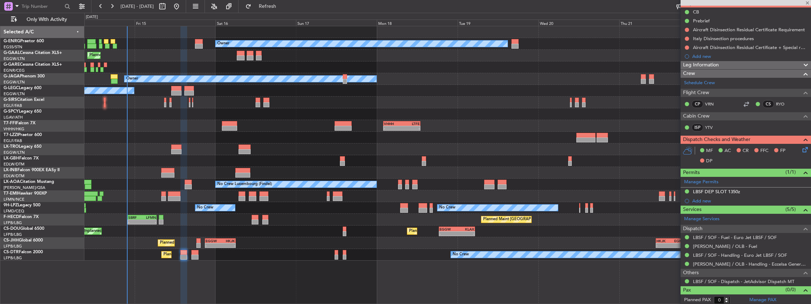
type input "+00:15"
type input "4"
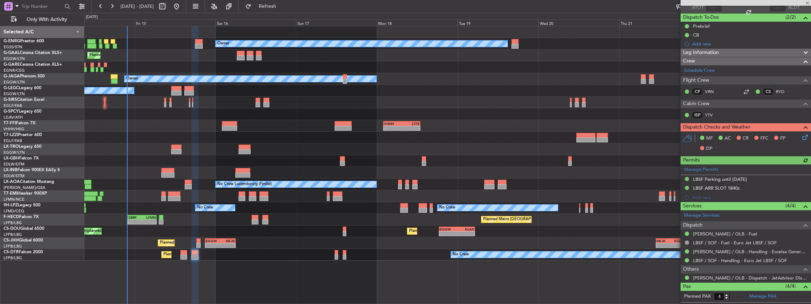
scroll to position [45, 0]
